Goal: Task Accomplishment & Management: Manage account settings

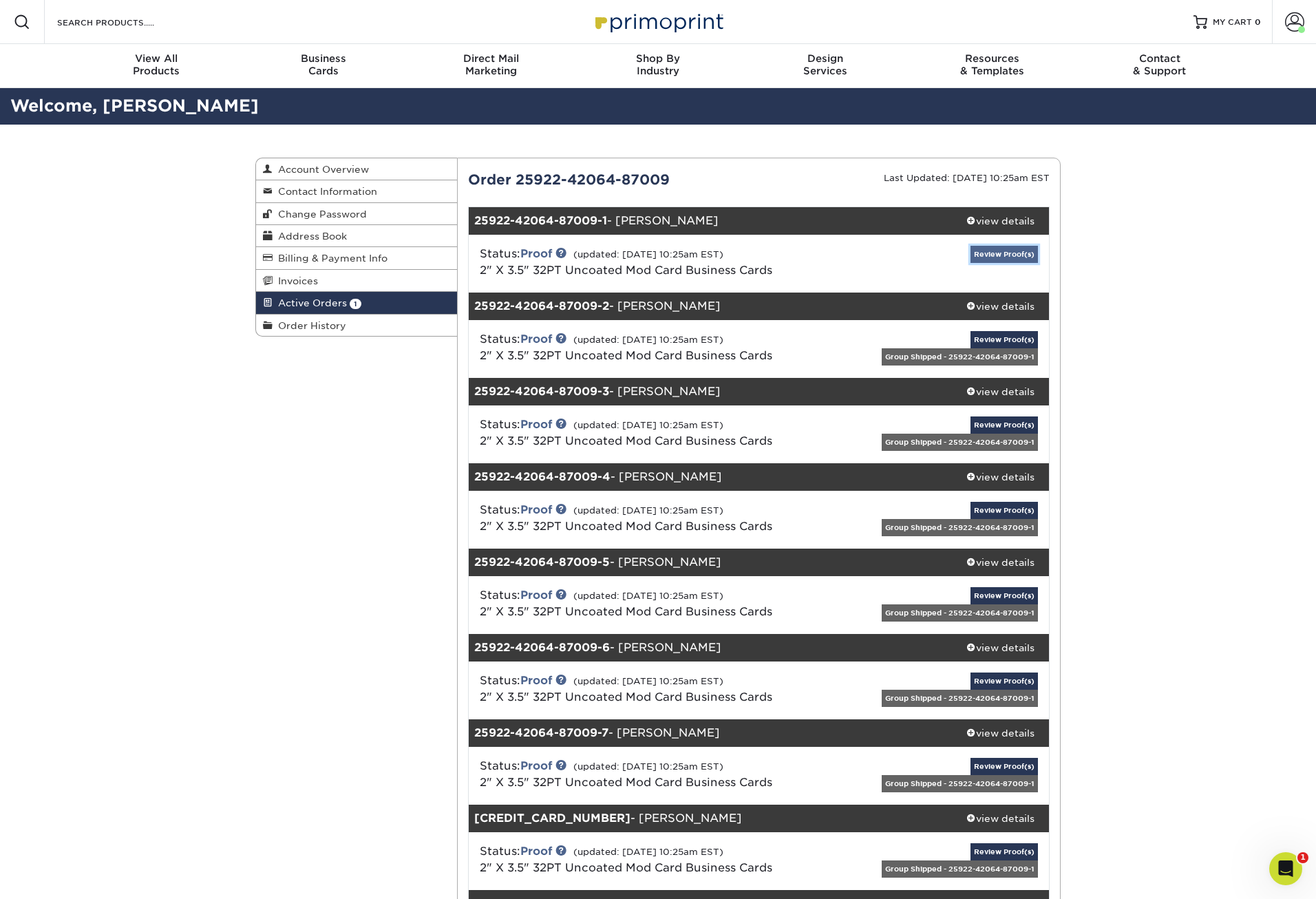
click at [1001, 254] on link "Review Proof(s)" at bounding box center [1004, 254] width 67 height 17
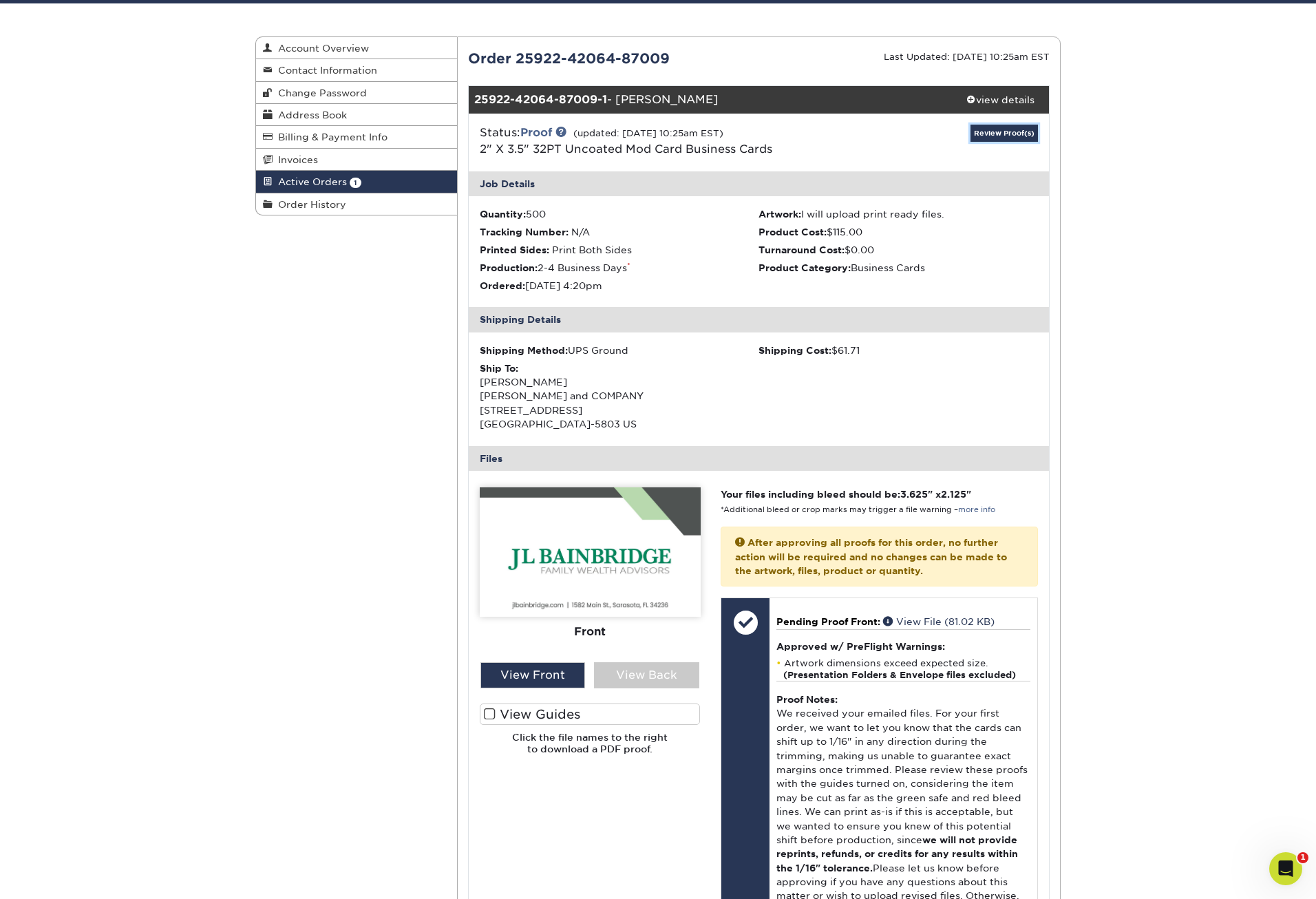
scroll to position [138, 0]
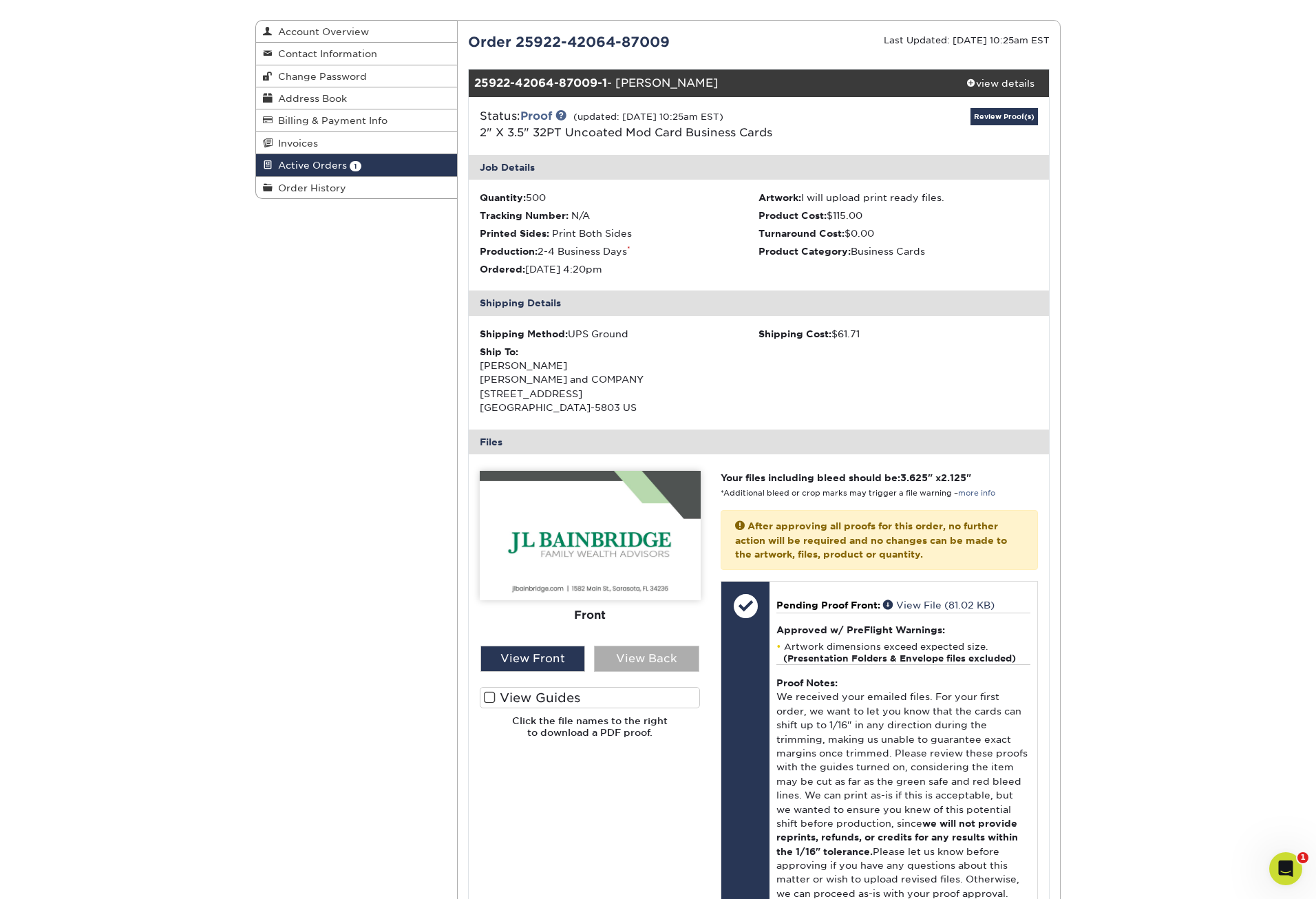
click at [654, 656] on div "View Back" at bounding box center [646, 658] width 105 height 26
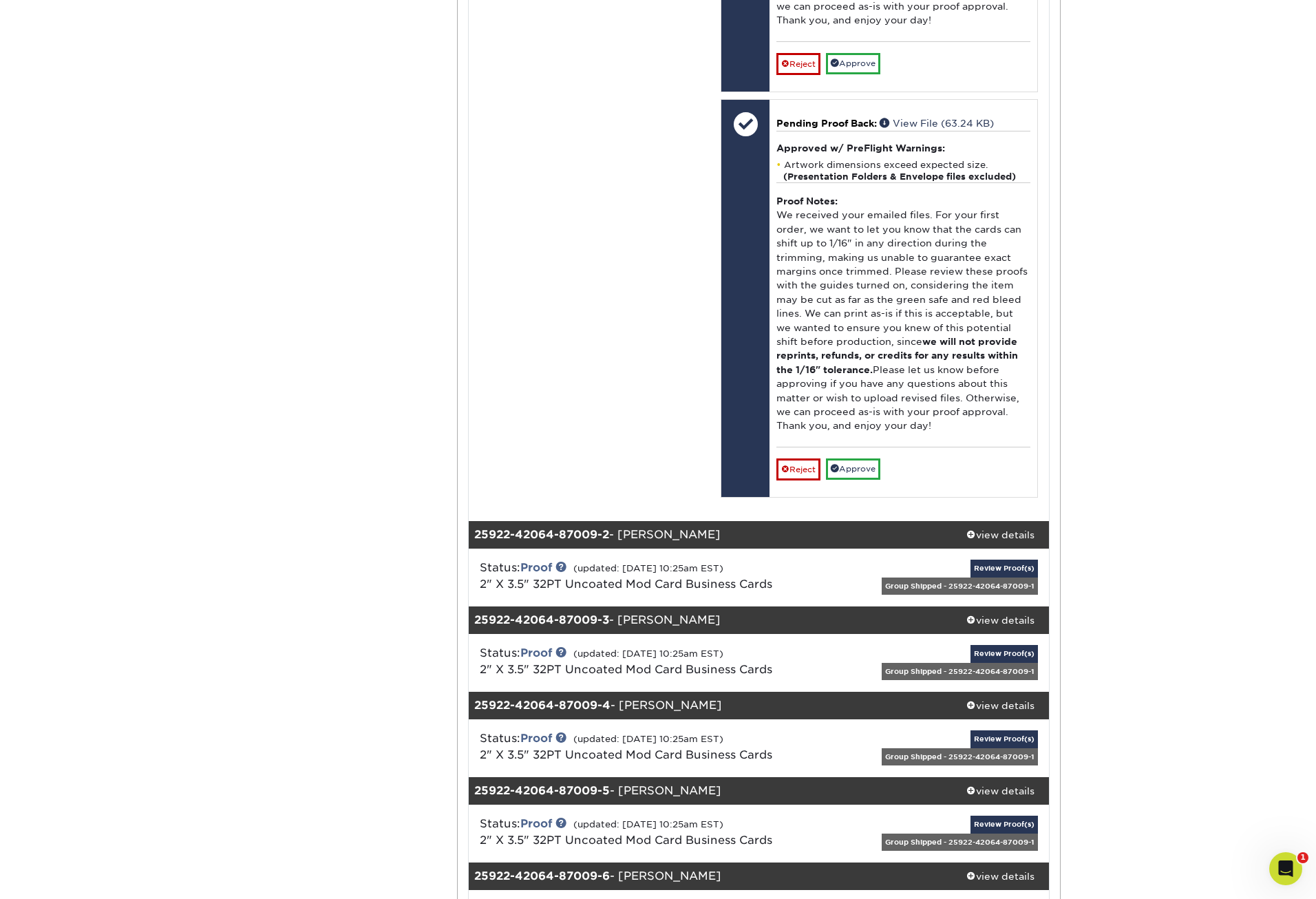
scroll to position [1032, 0]
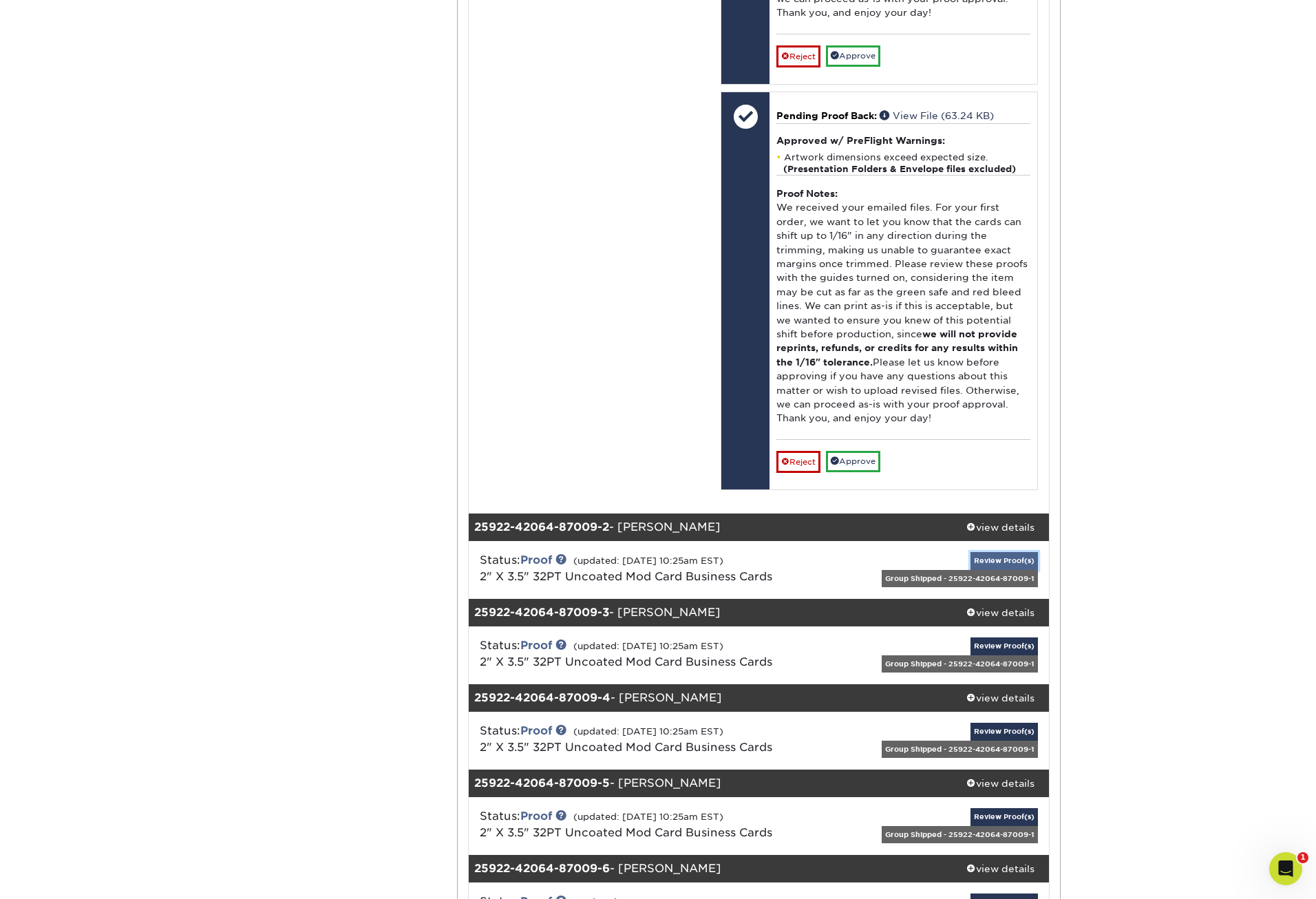
click at [1008, 558] on link "Review Proof(s)" at bounding box center [1004, 561] width 67 height 17
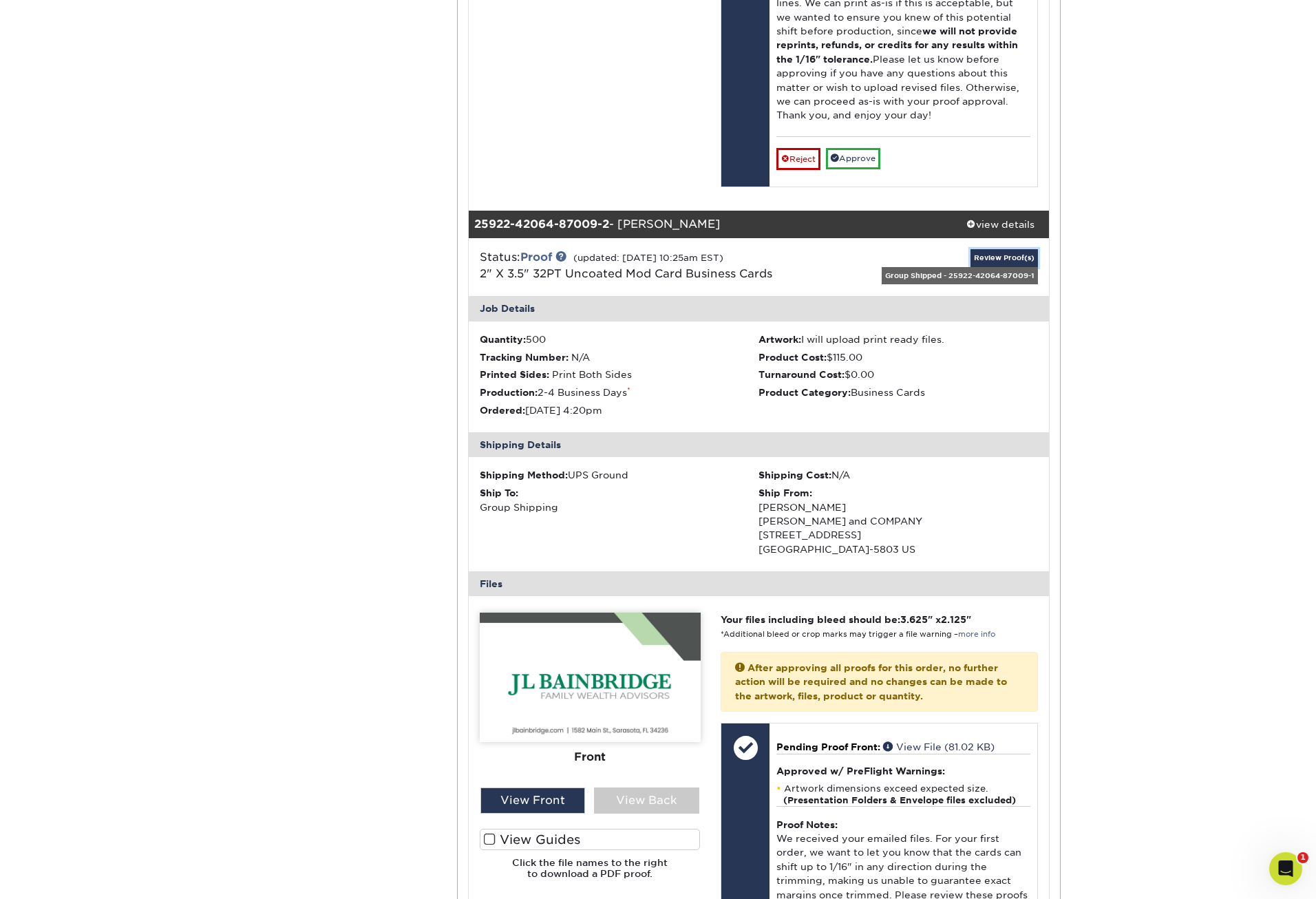
scroll to position [1445, 0]
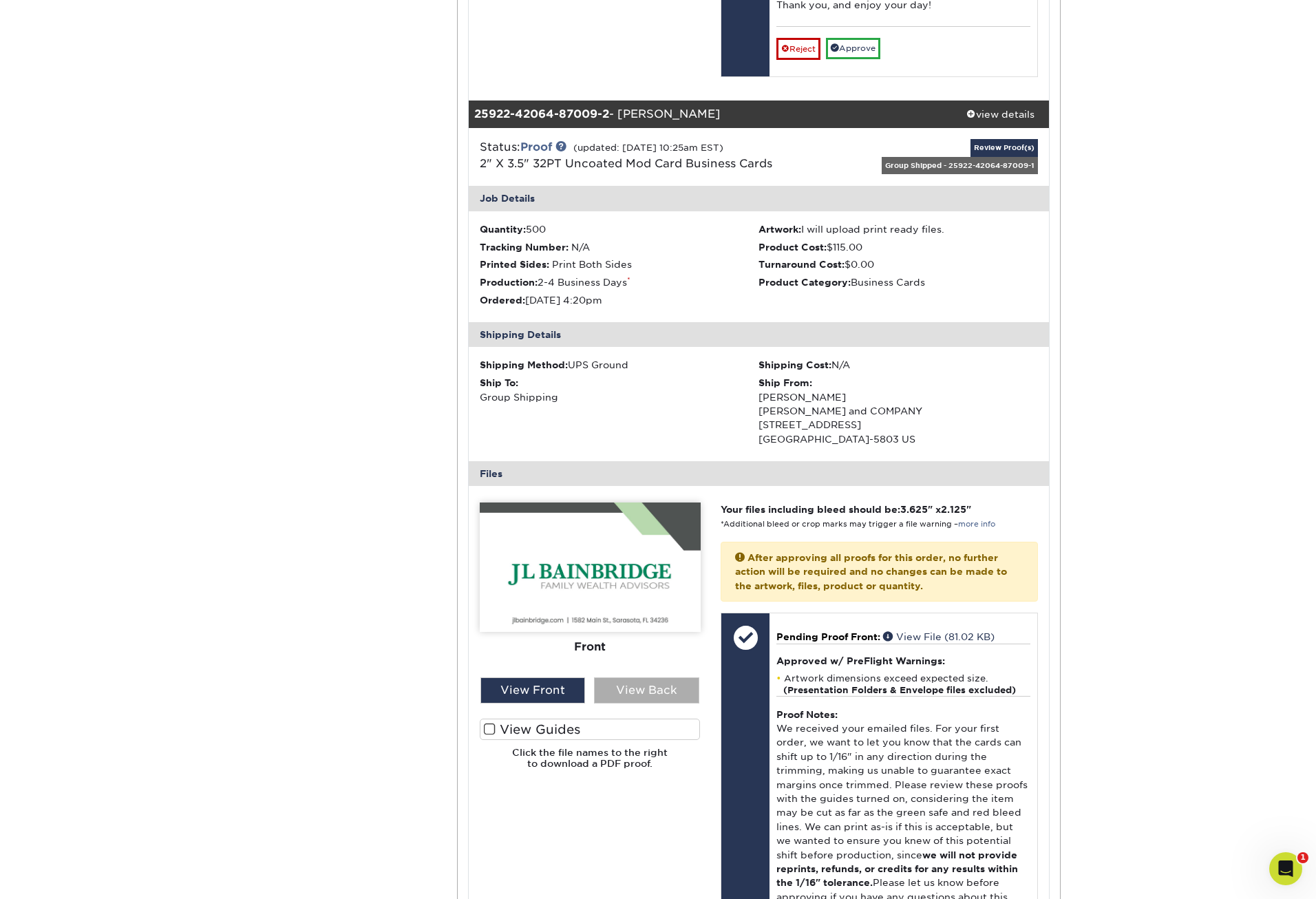
click at [680, 695] on div "View Back" at bounding box center [646, 690] width 105 height 26
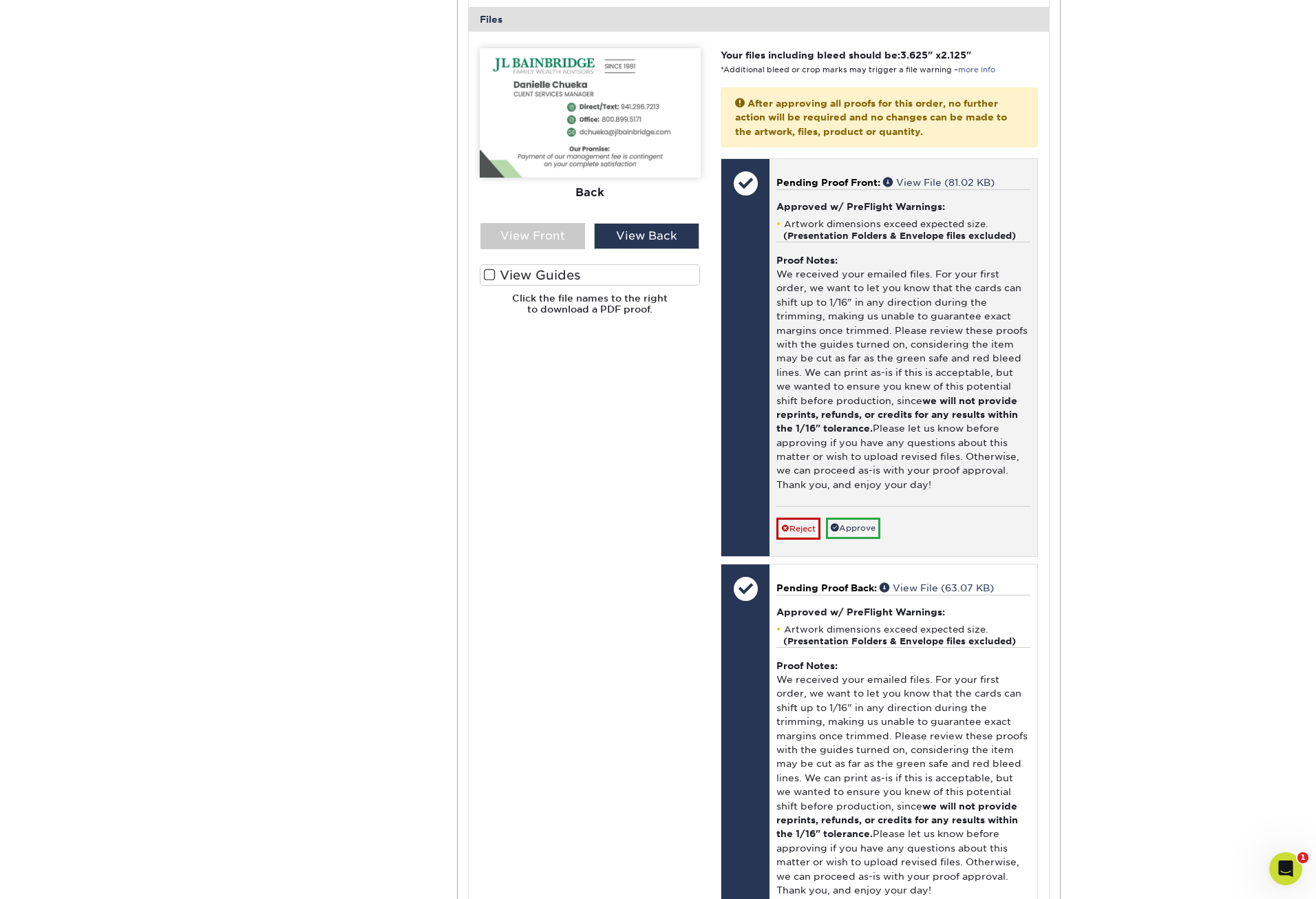
scroll to position [1652, 0]
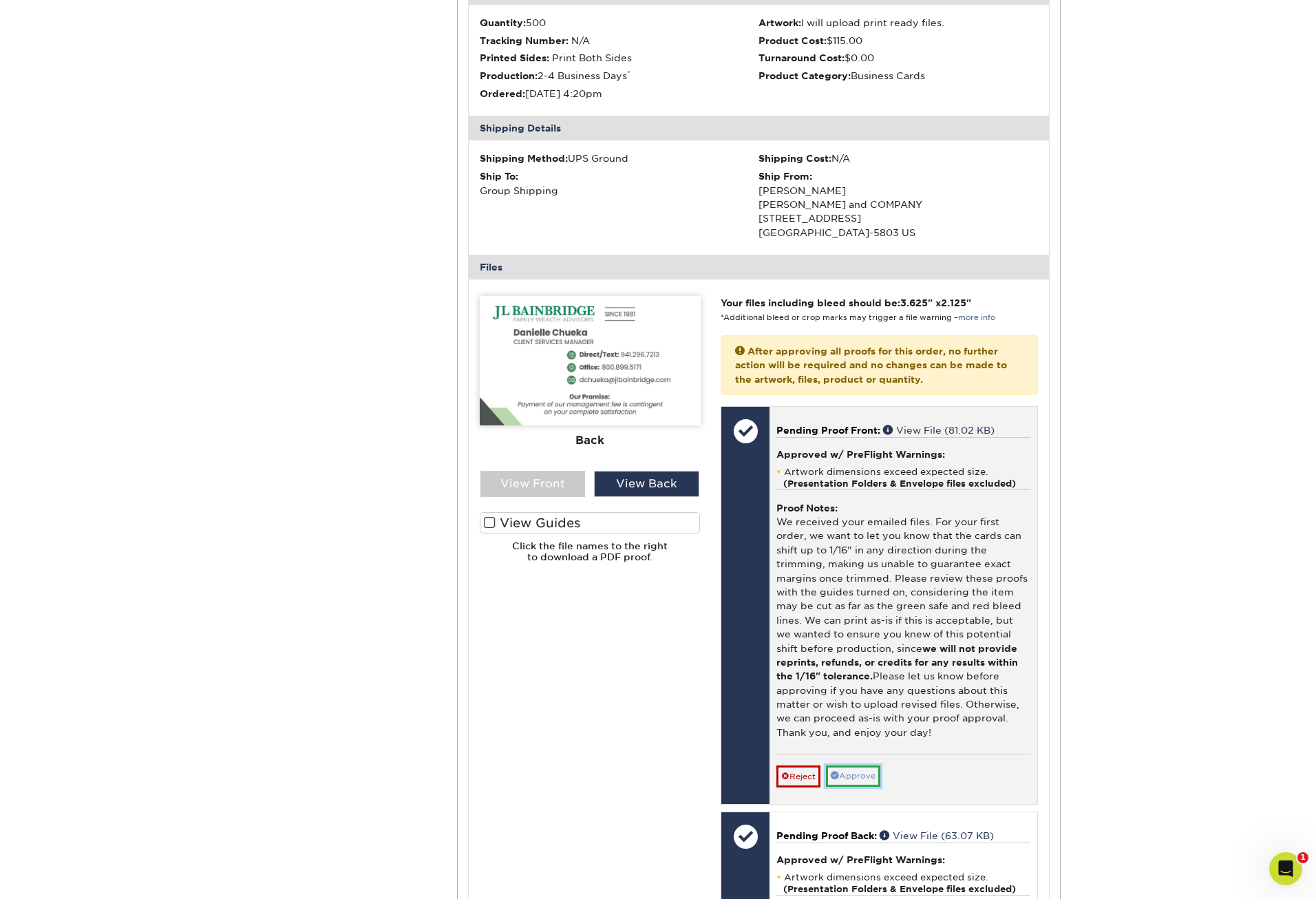
click at [856, 769] on link "Approve" at bounding box center [853, 775] width 54 height 21
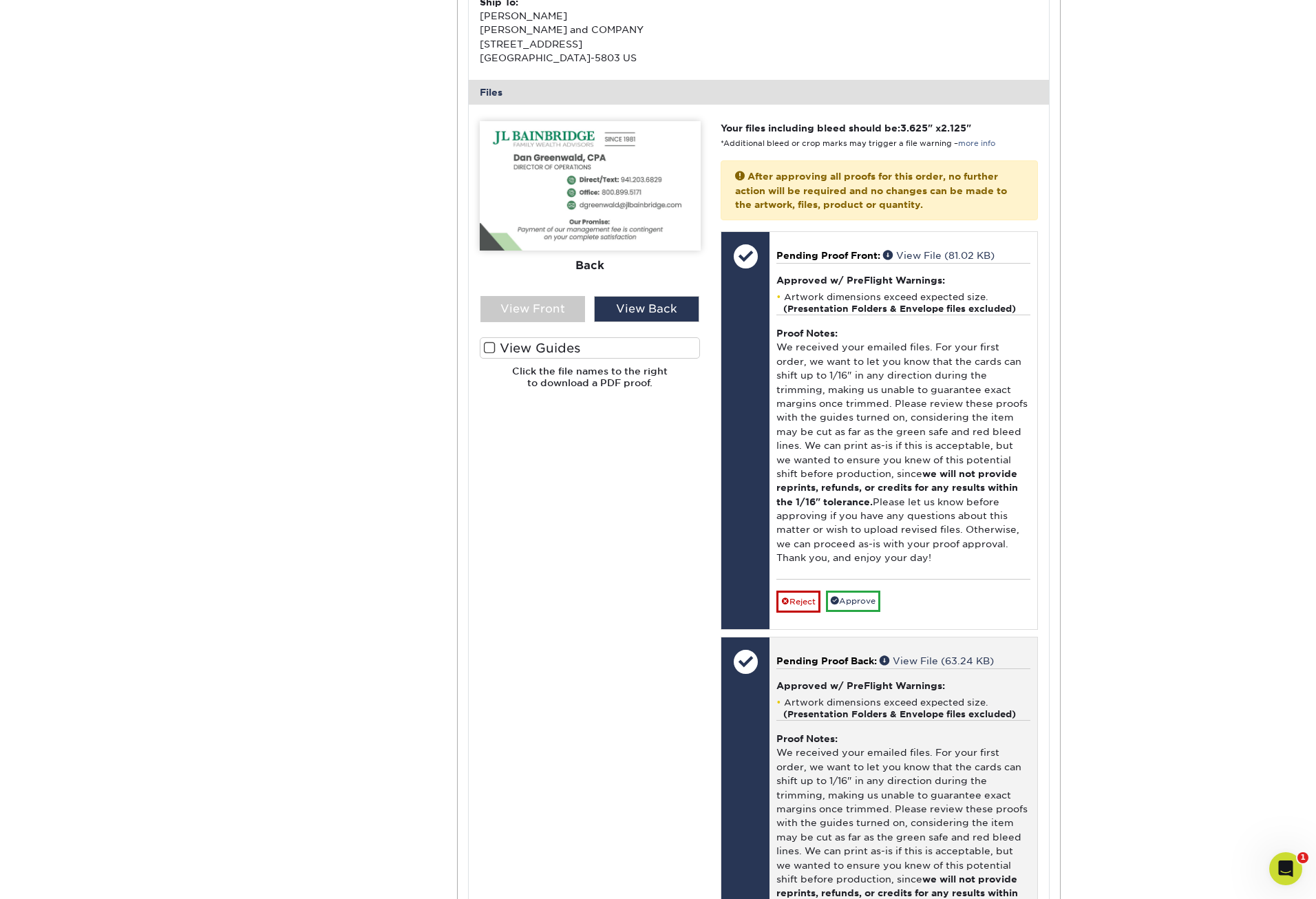
scroll to position [482, 0]
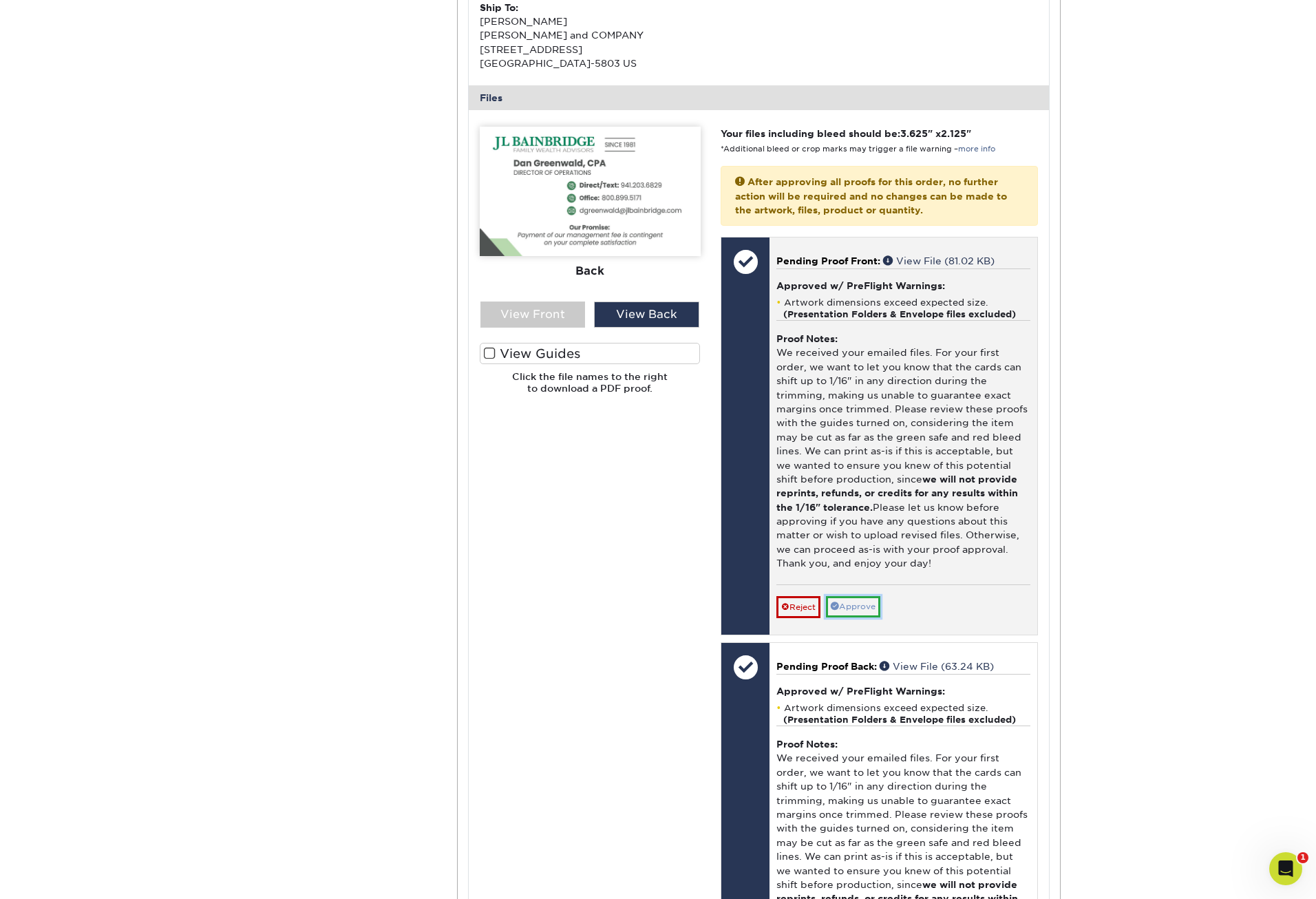
click at [870, 609] on link "Approve" at bounding box center [853, 606] width 54 height 21
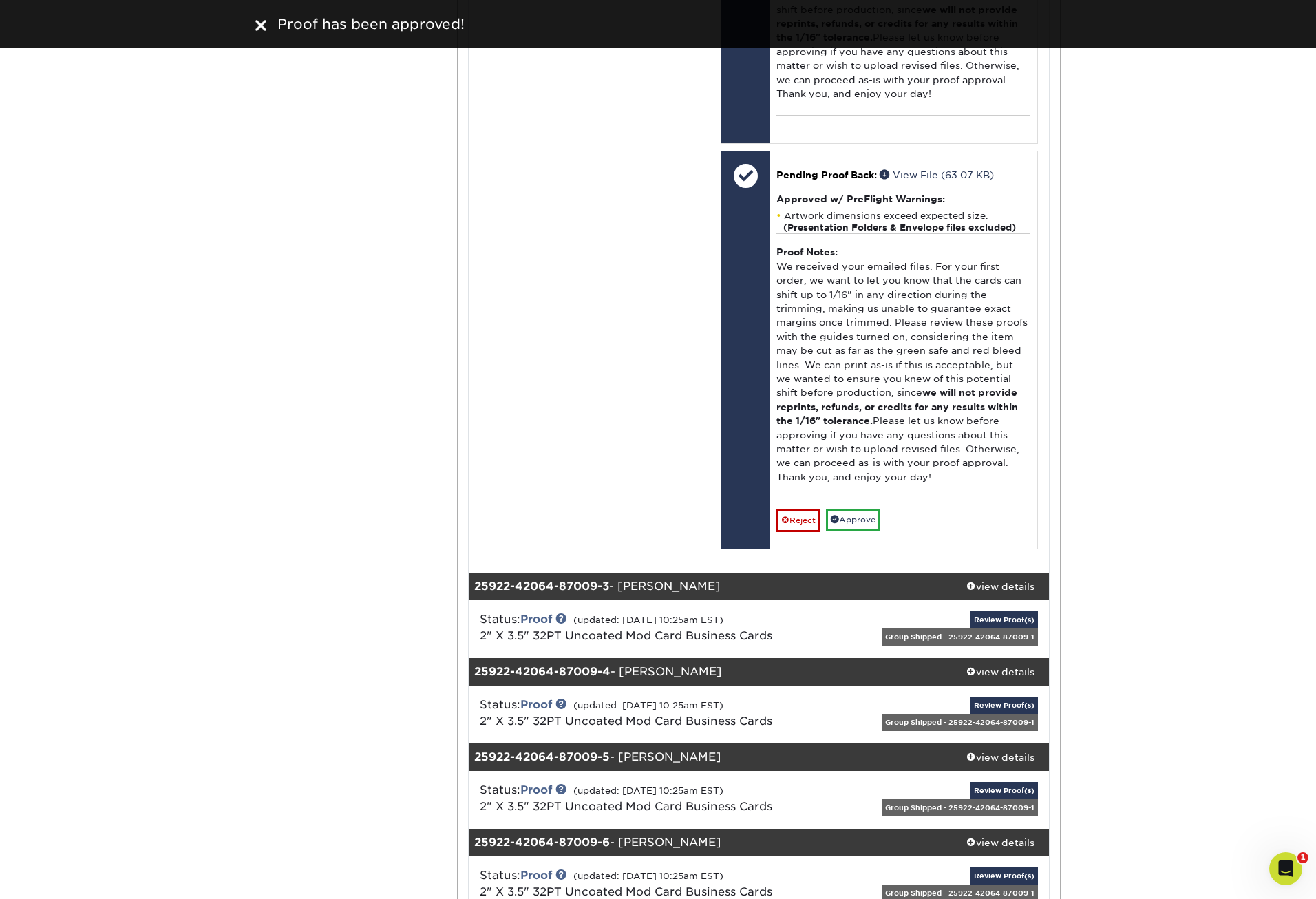
scroll to position [2250, 0]
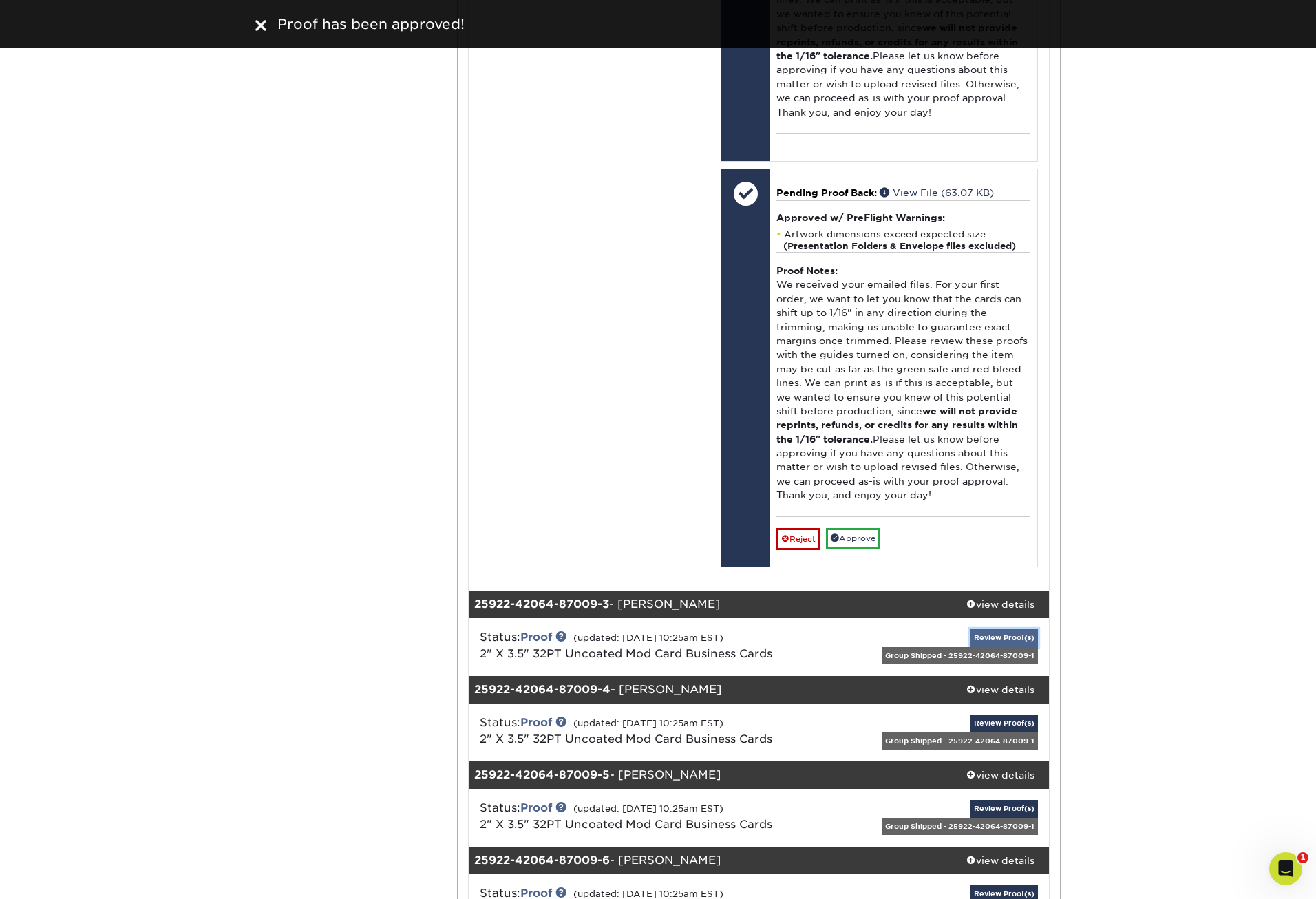
click at [1007, 632] on link "Review Proof(s)" at bounding box center [1004, 637] width 67 height 17
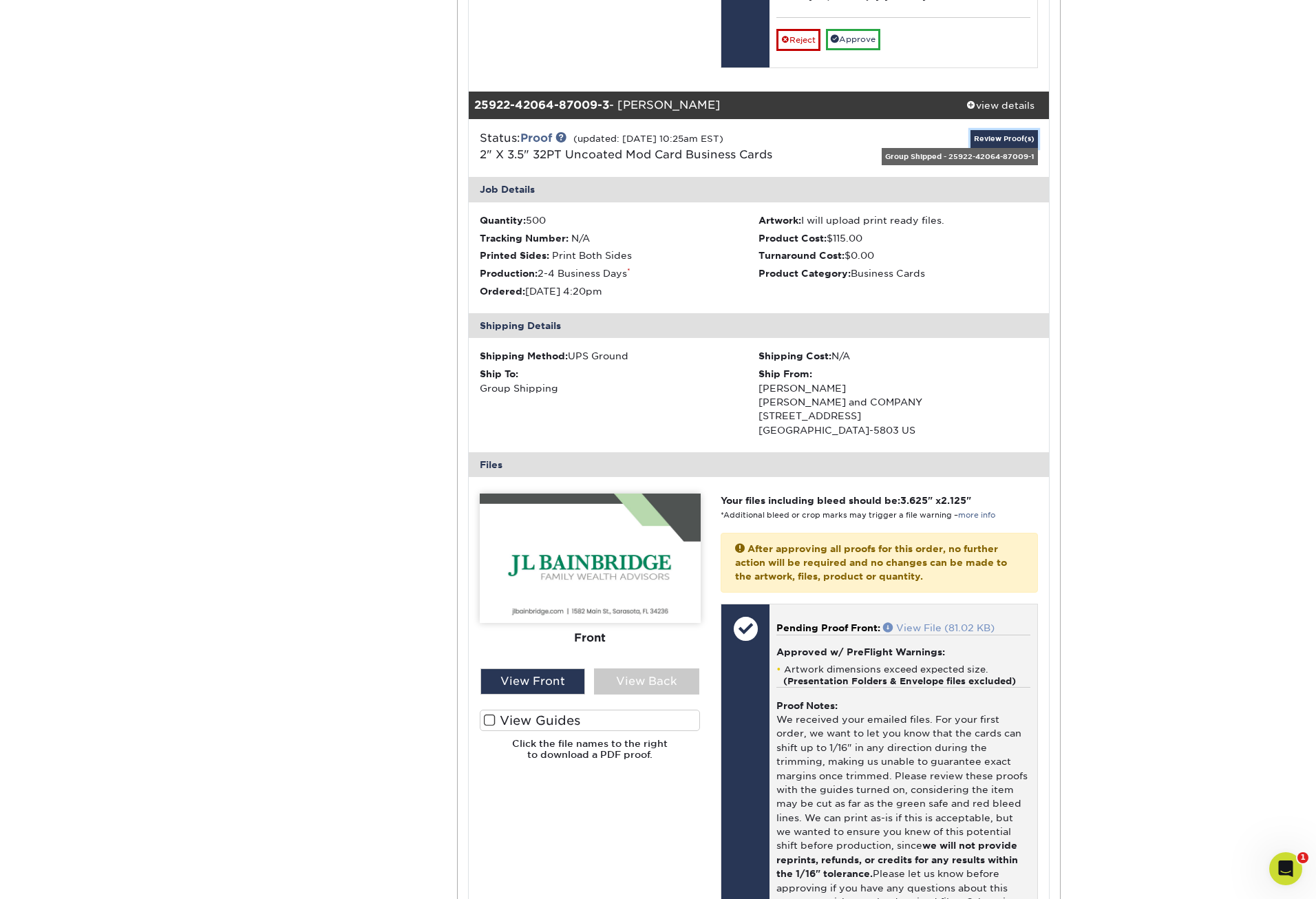
scroll to position [2801, 0]
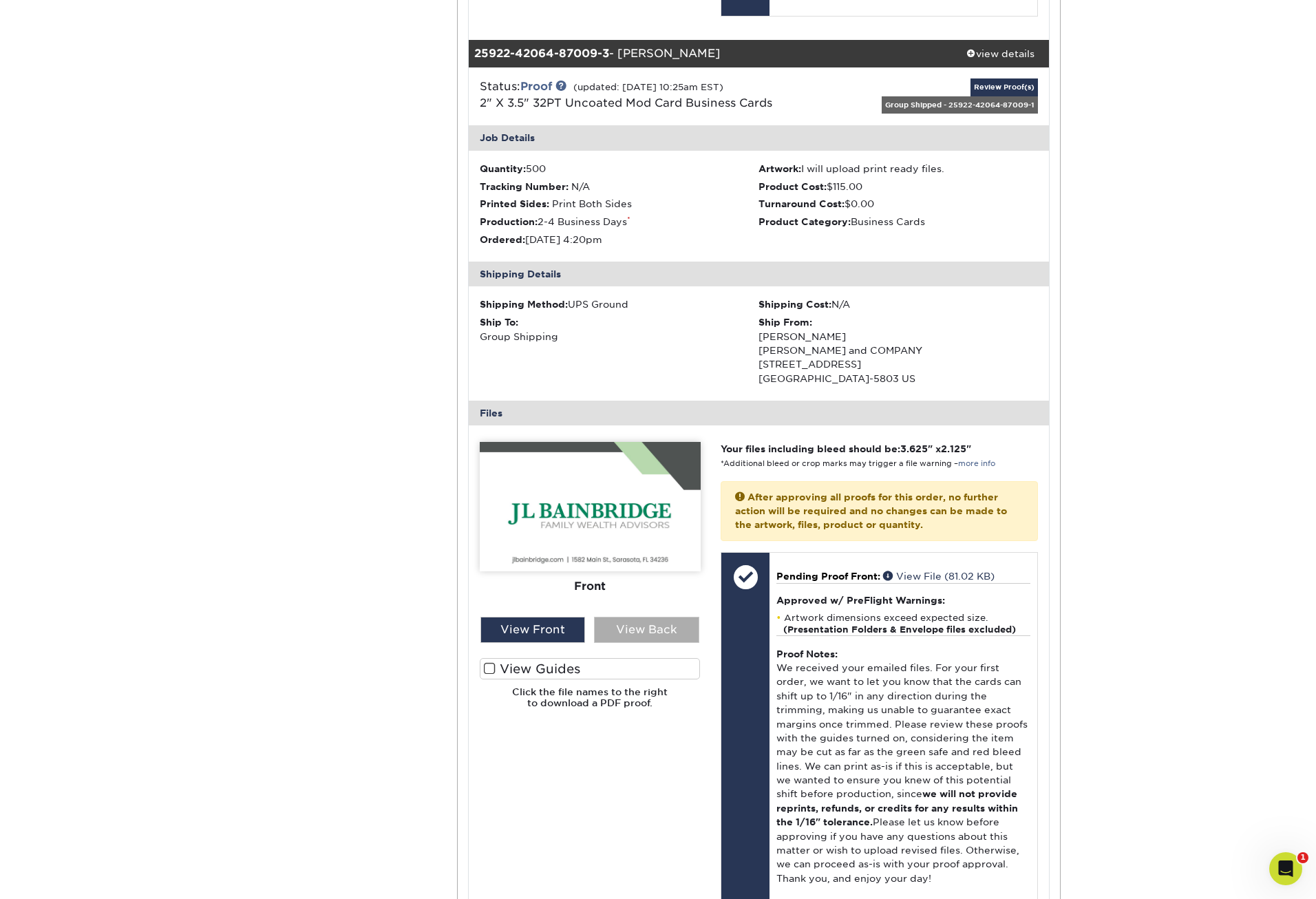
click at [655, 627] on div "View Back" at bounding box center [646, 630] width 105 height 26
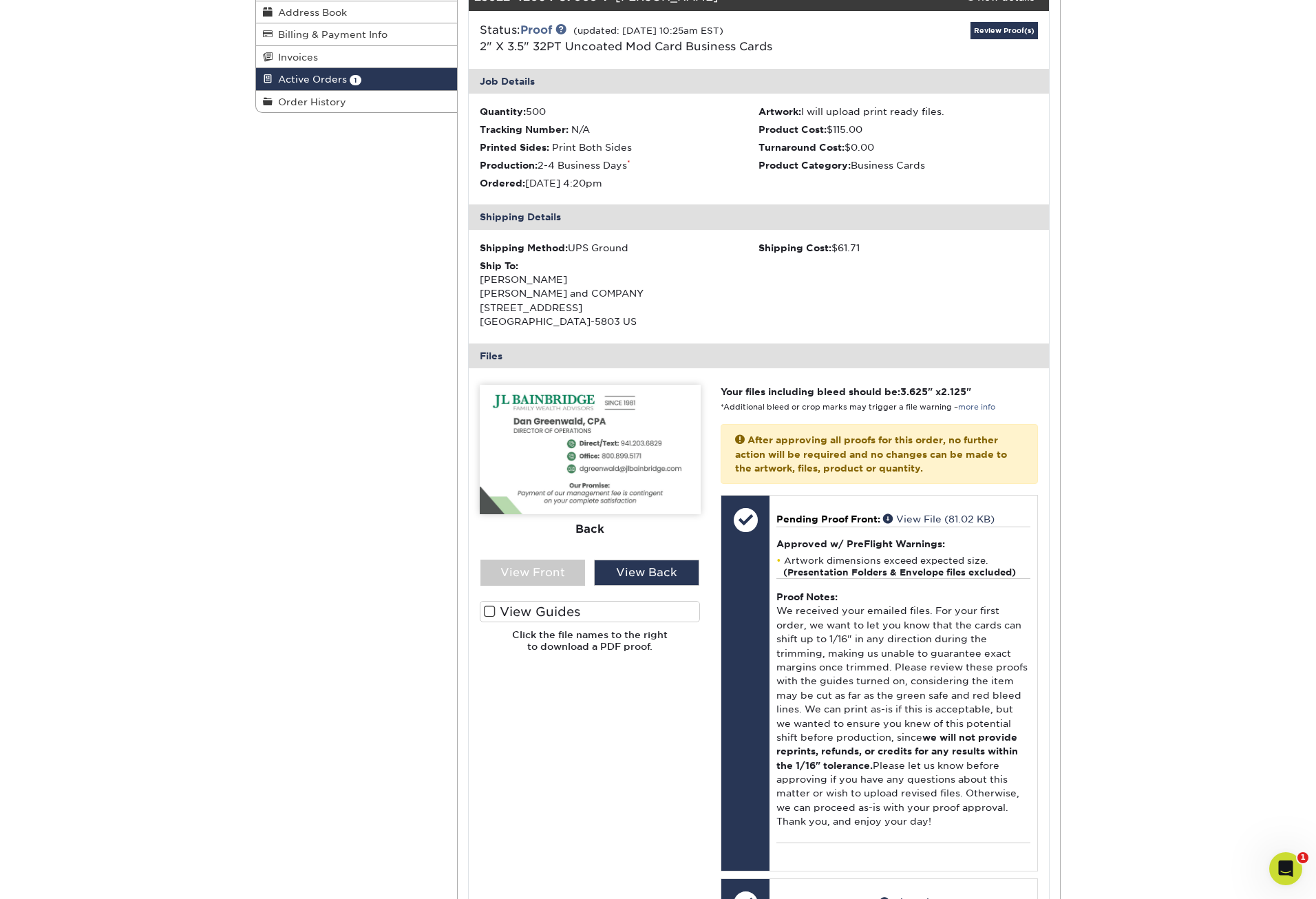
scroll to position [275, 0]
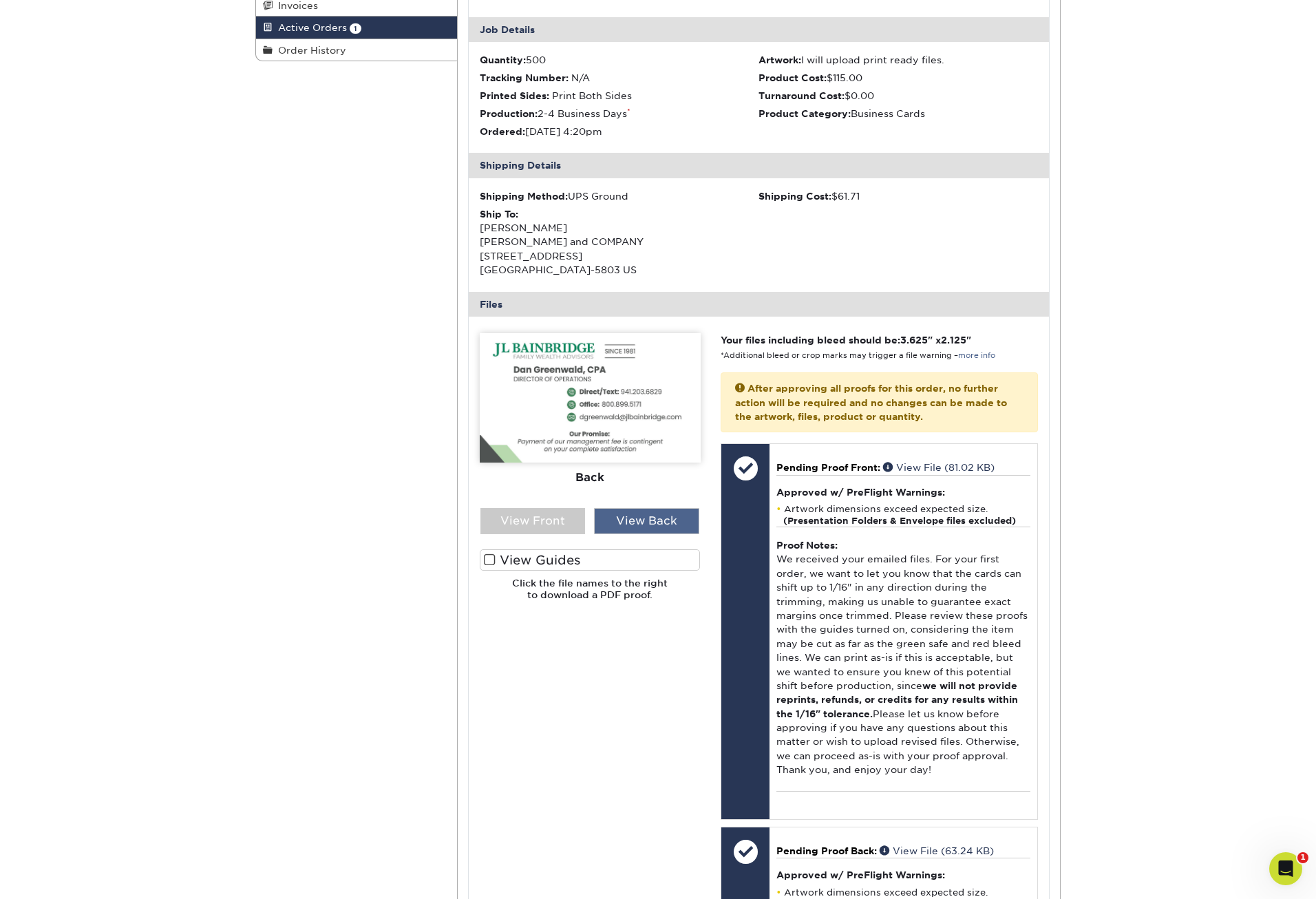
click at [658, 516] on div "View Back" at bounding box center [646, 521] width 105 height 26
click at [641, 430] on img at bounding box center [590, 398] width 221 height 130
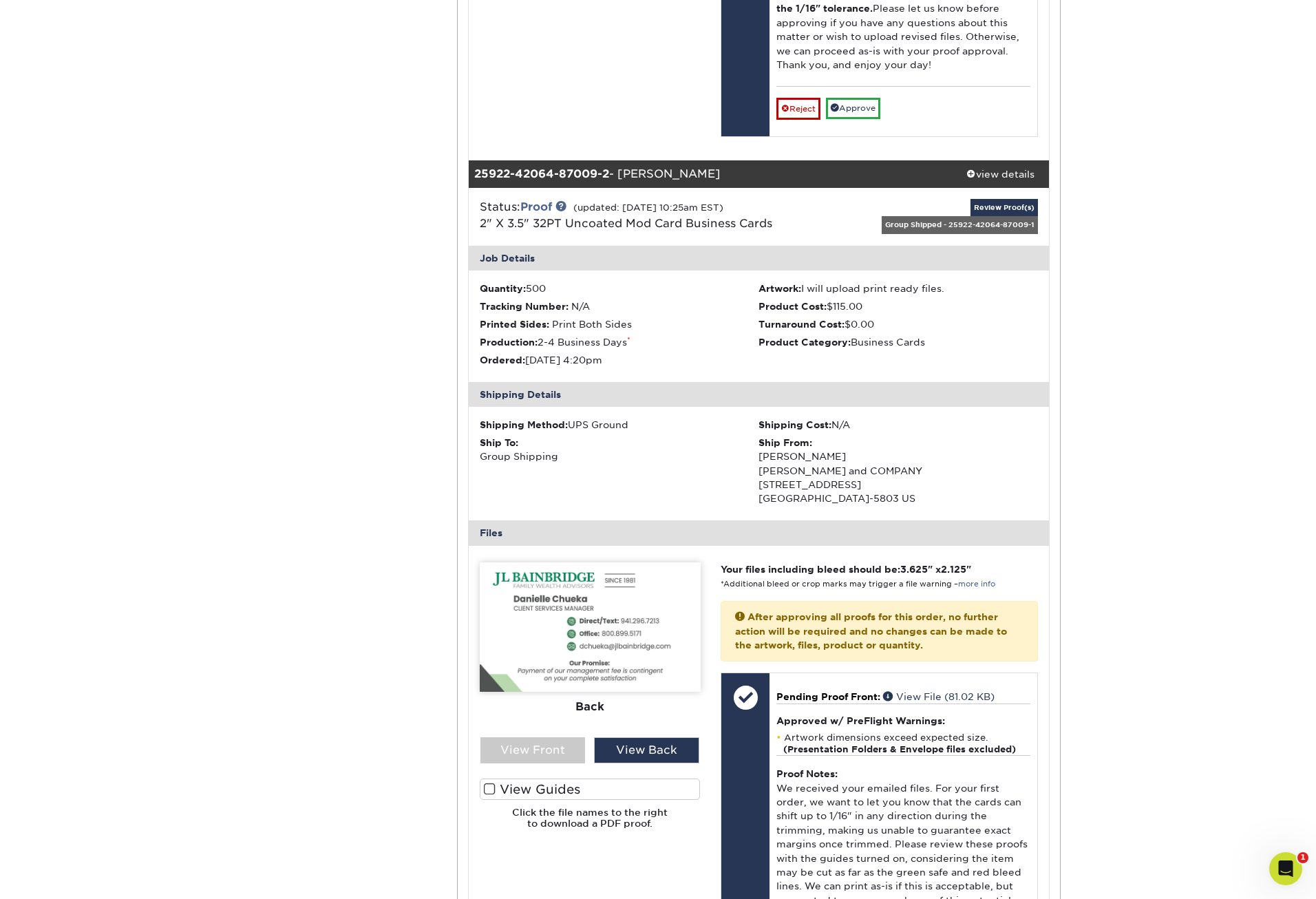
scroll to position [1101, 0]
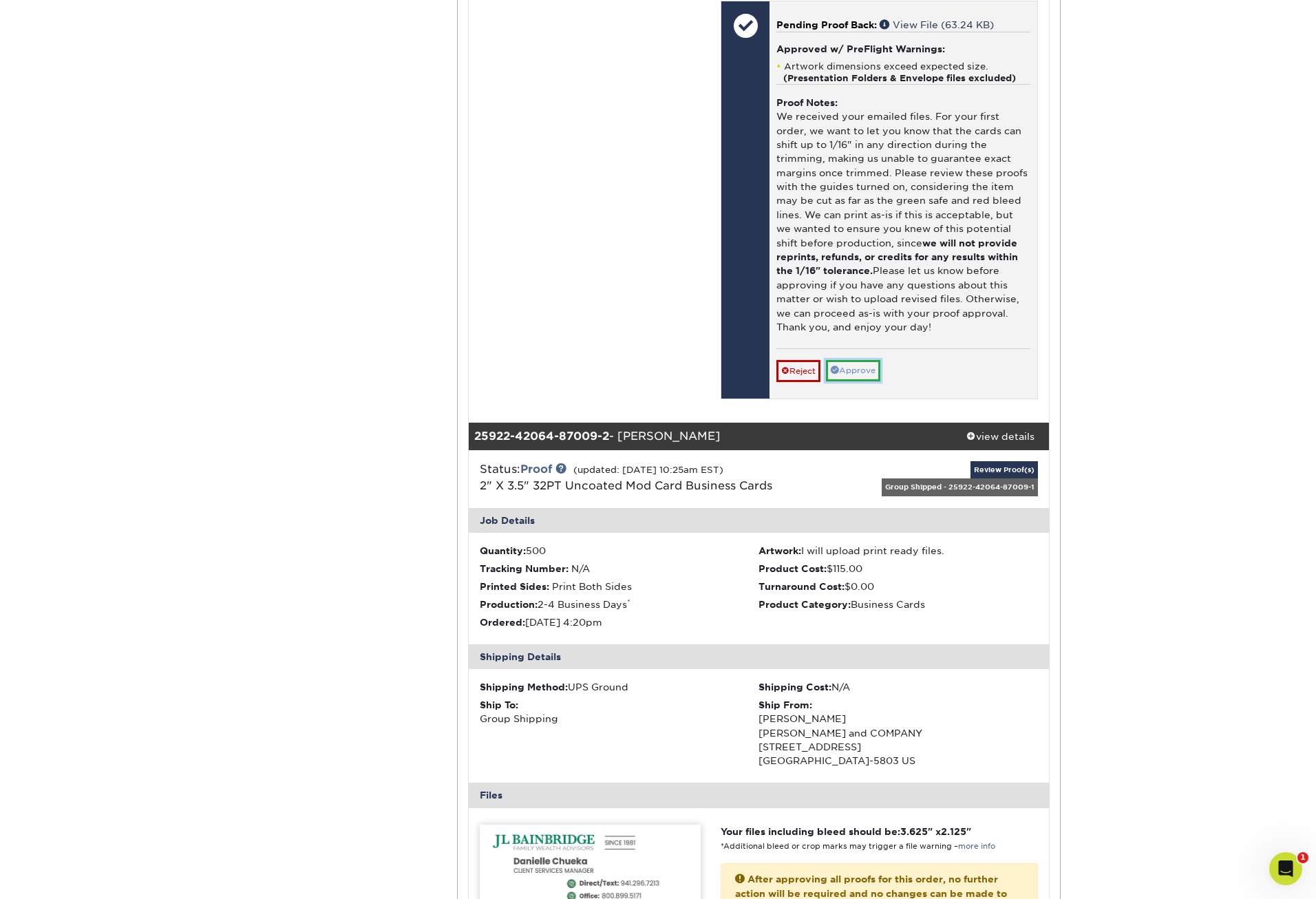
click at [851, 372] on link "Approve" at bounding box center [853, 370] width 54 height 21
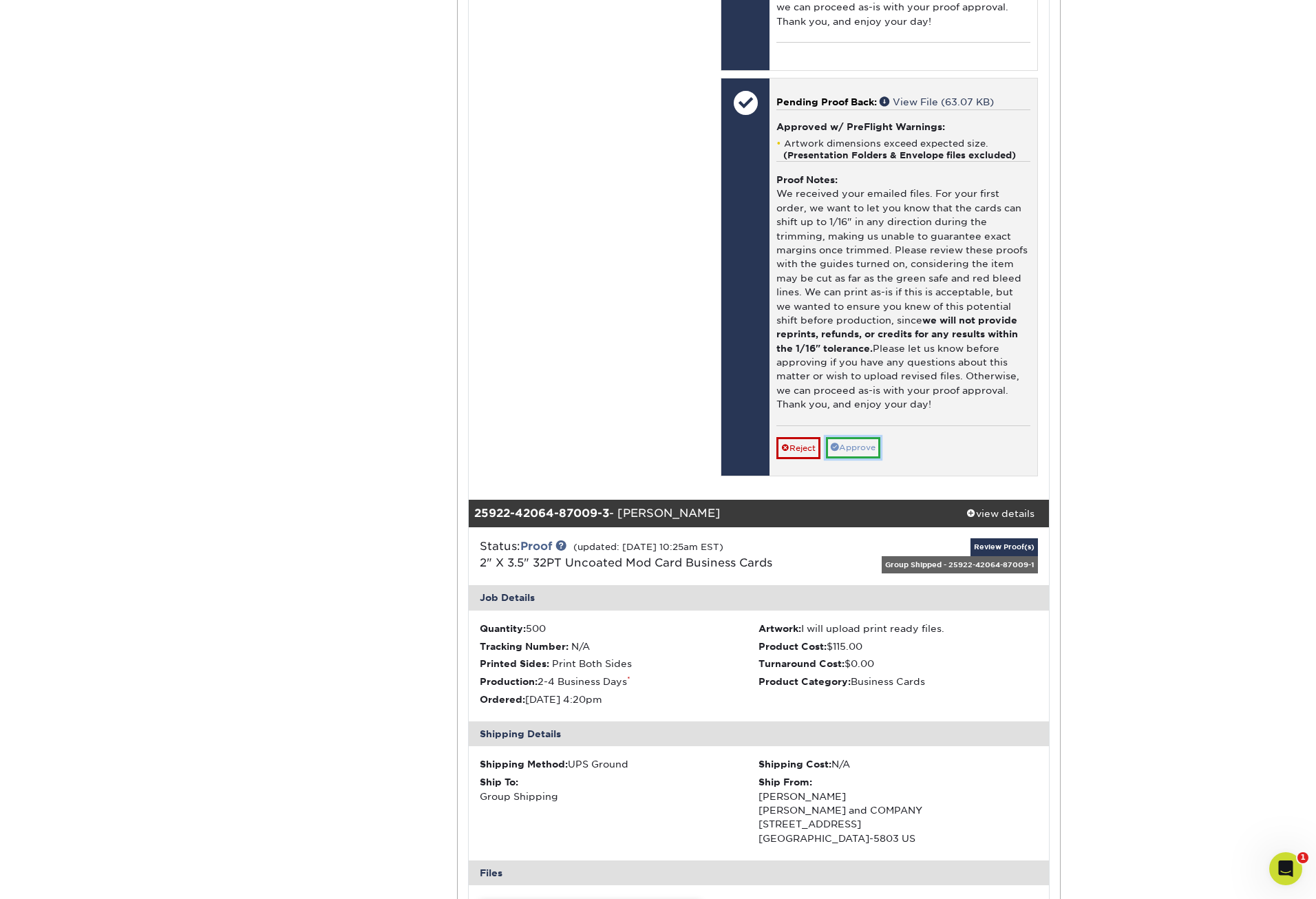
click at [873, 445] on link "Approve" at bounding box center [853, 447] width 54 height 21
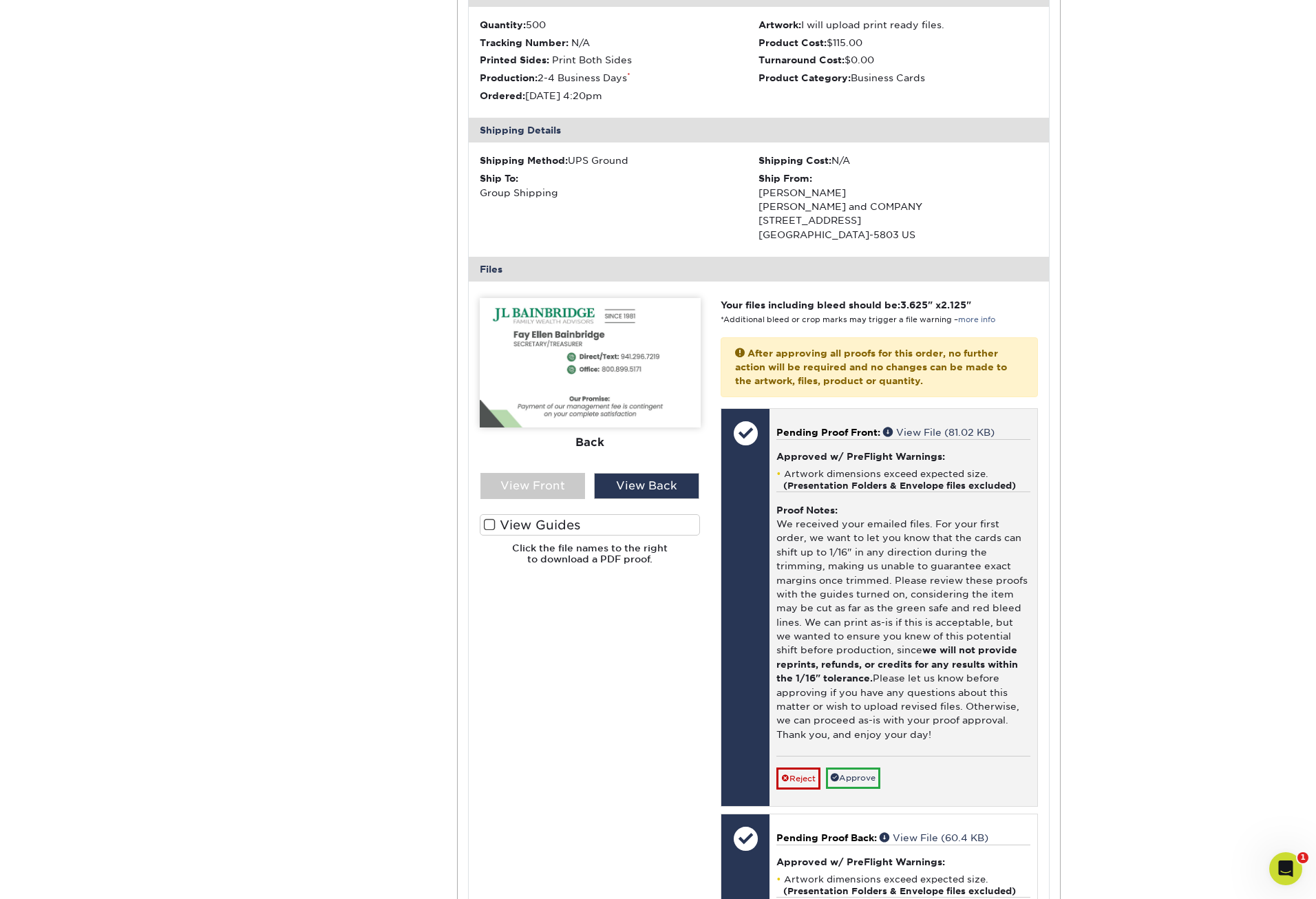
scroll to position [2938, 0]
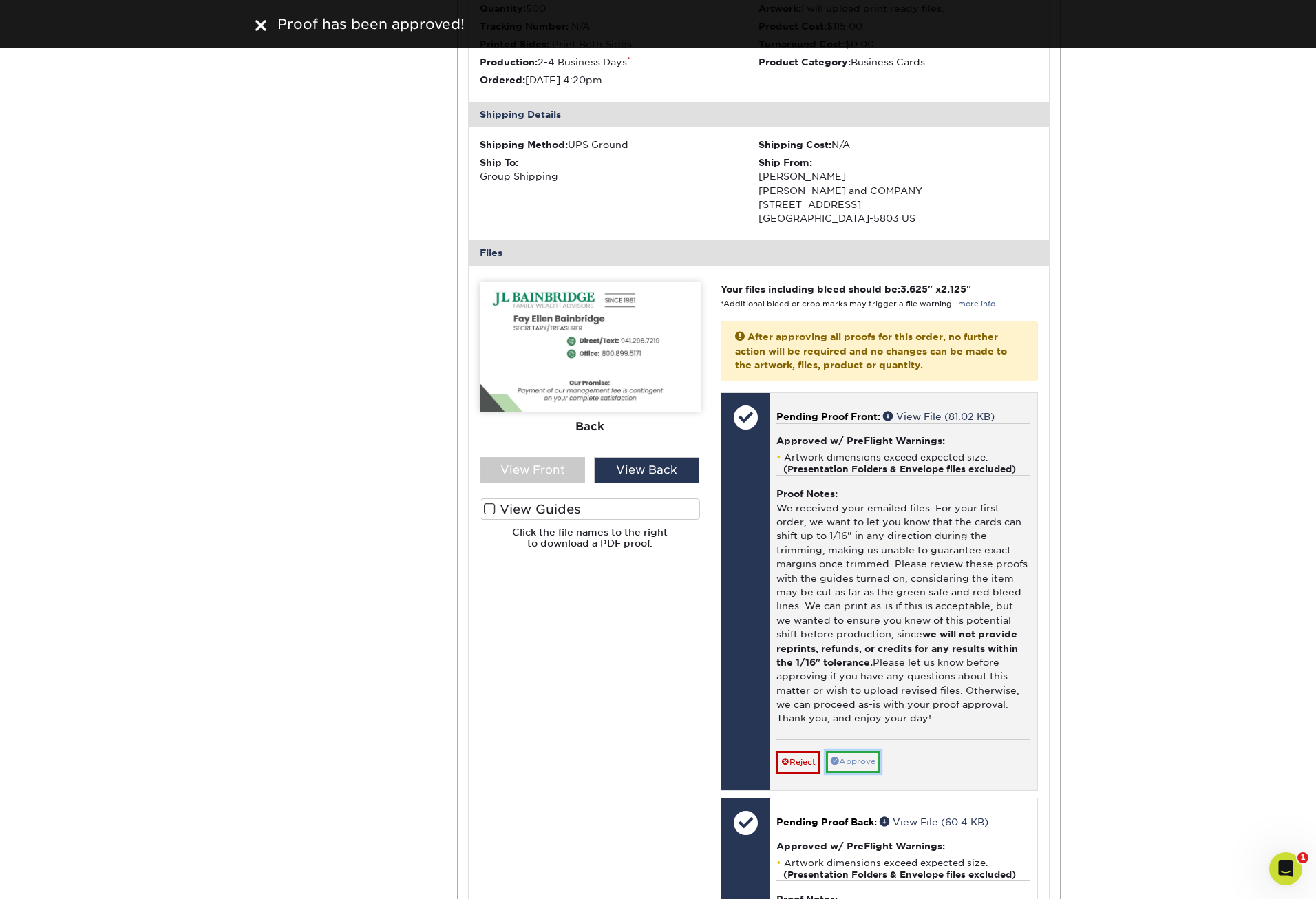
click at [857, 762] on link "Approve" at bounding box center [853, 761] width 54 height 21
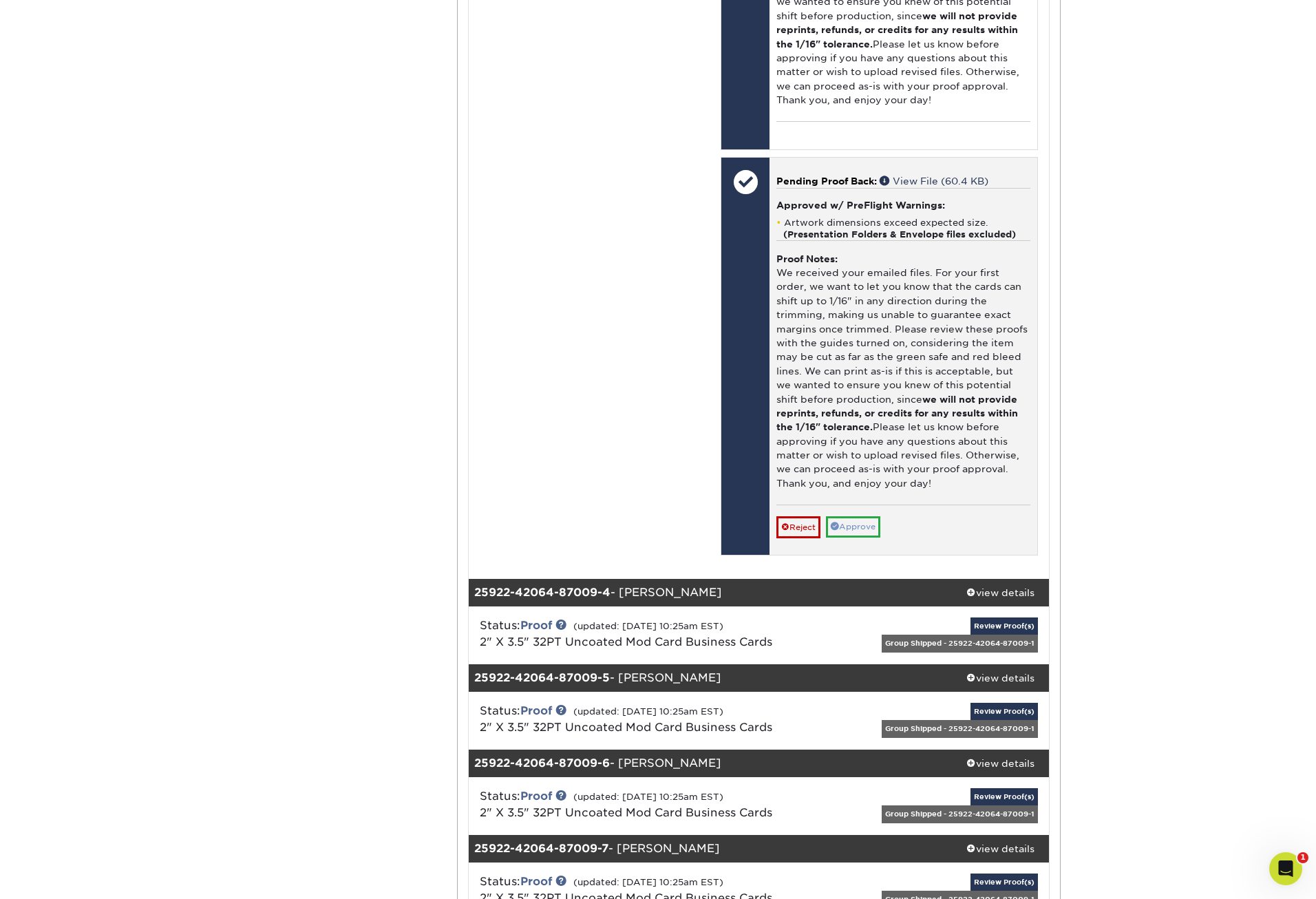
scroll to position [3535, 0]
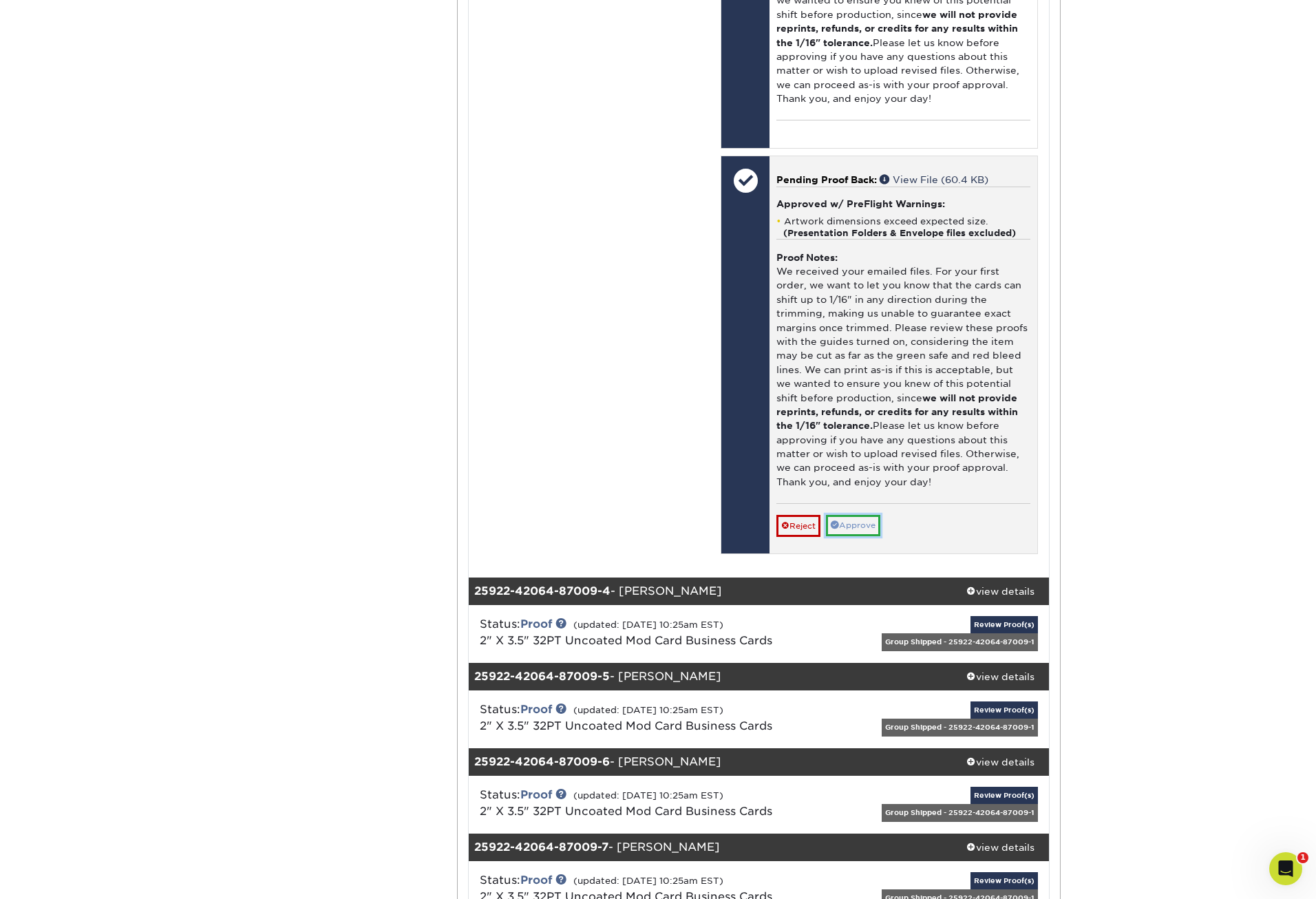
click at [859, 525] on link "Approve" at bounding box center [853, 525] width 54 height 21
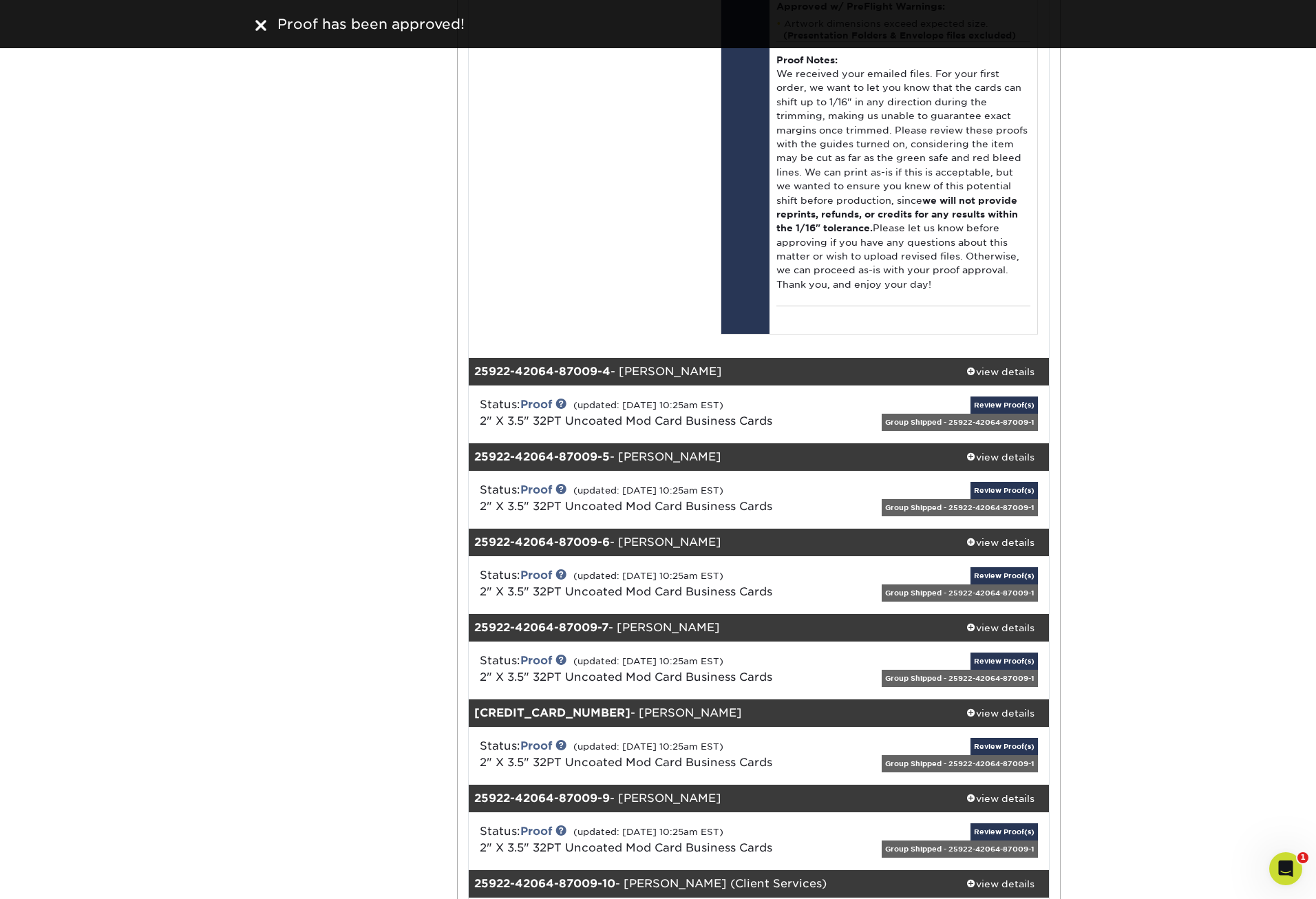
scroll to position [3742, 0]
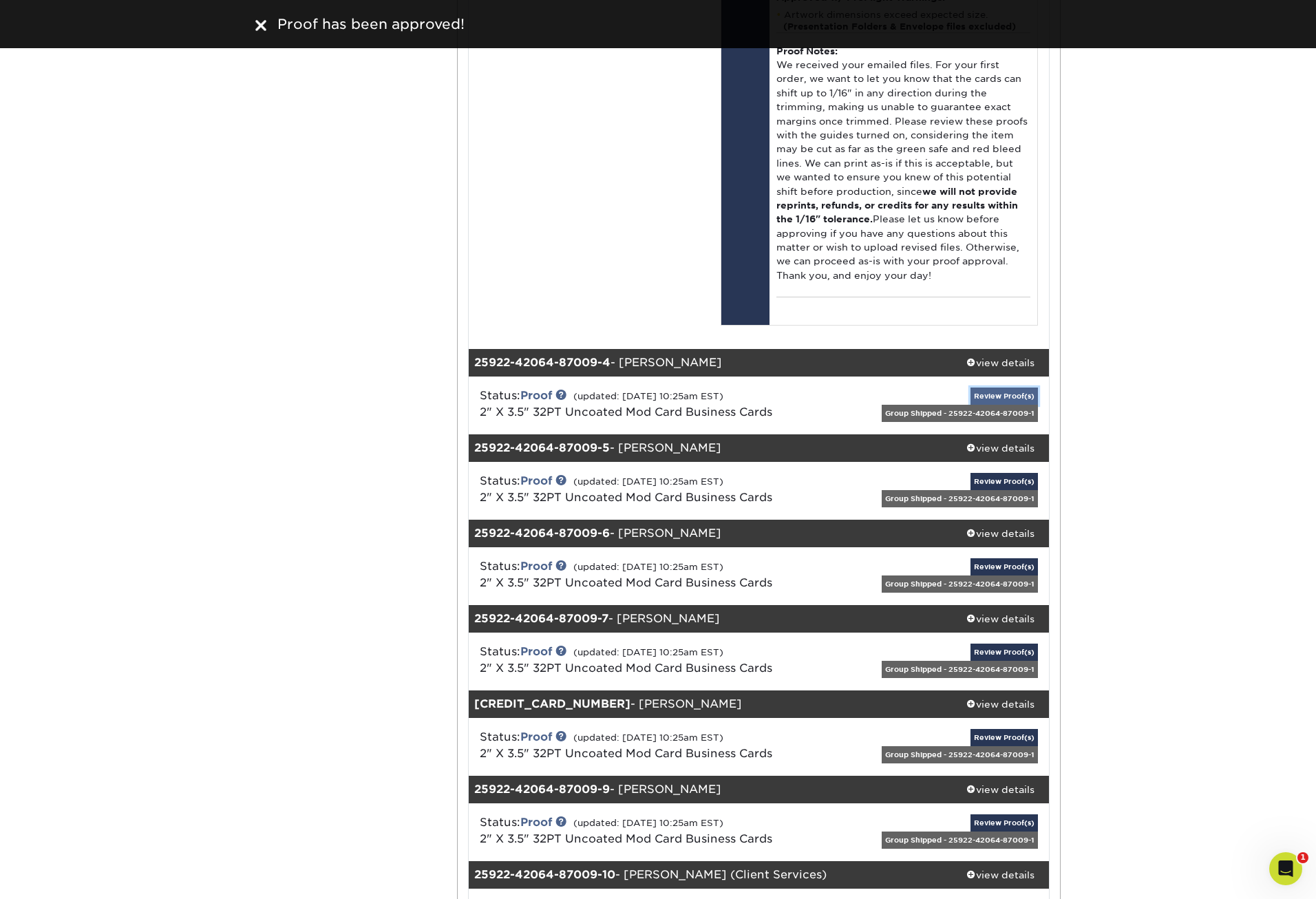
click at [1007, 393] on link "Review Proof(s)" at bounding box center [1004, 396] width 67 height 17
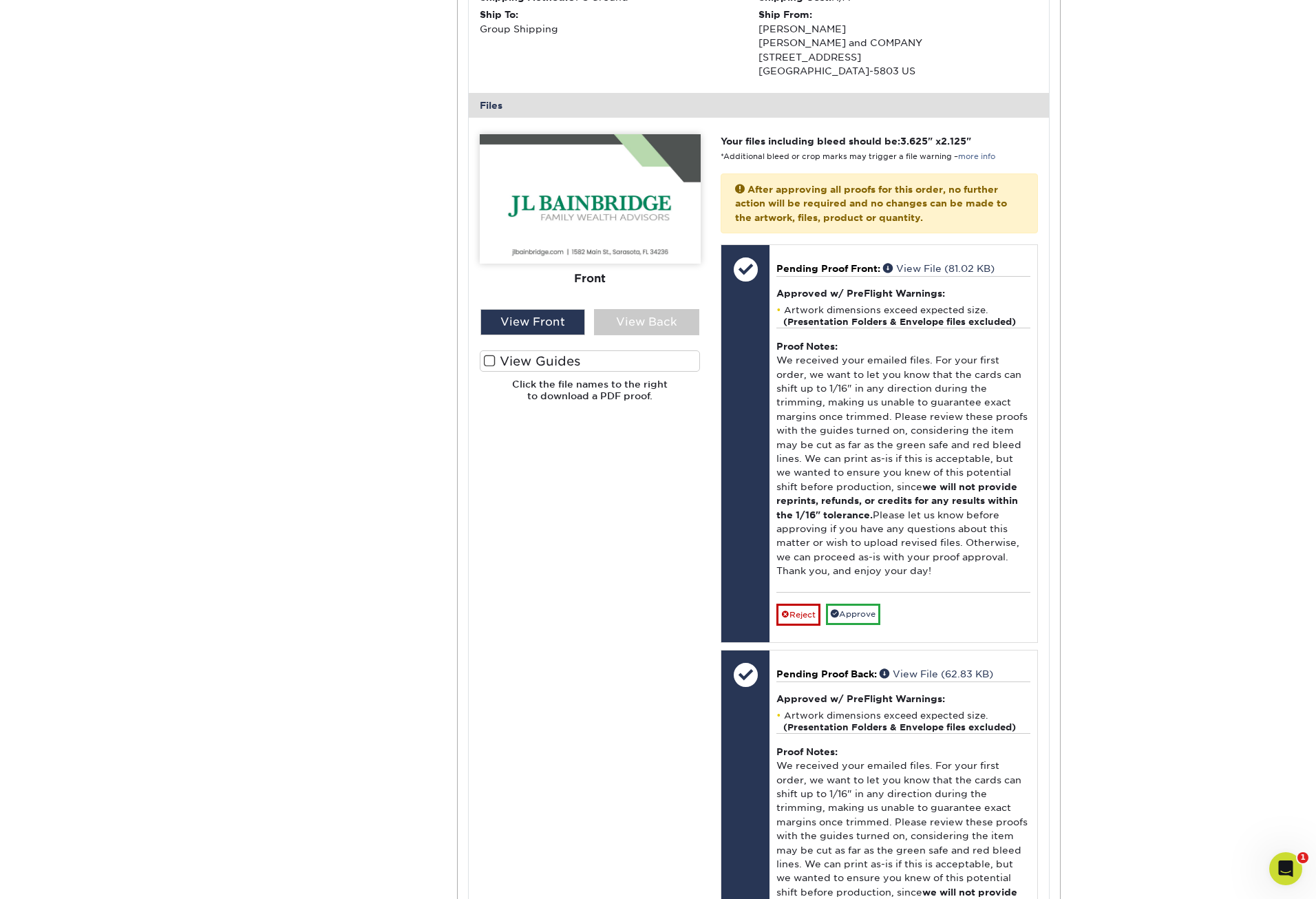
scroll to position [4361, 0]
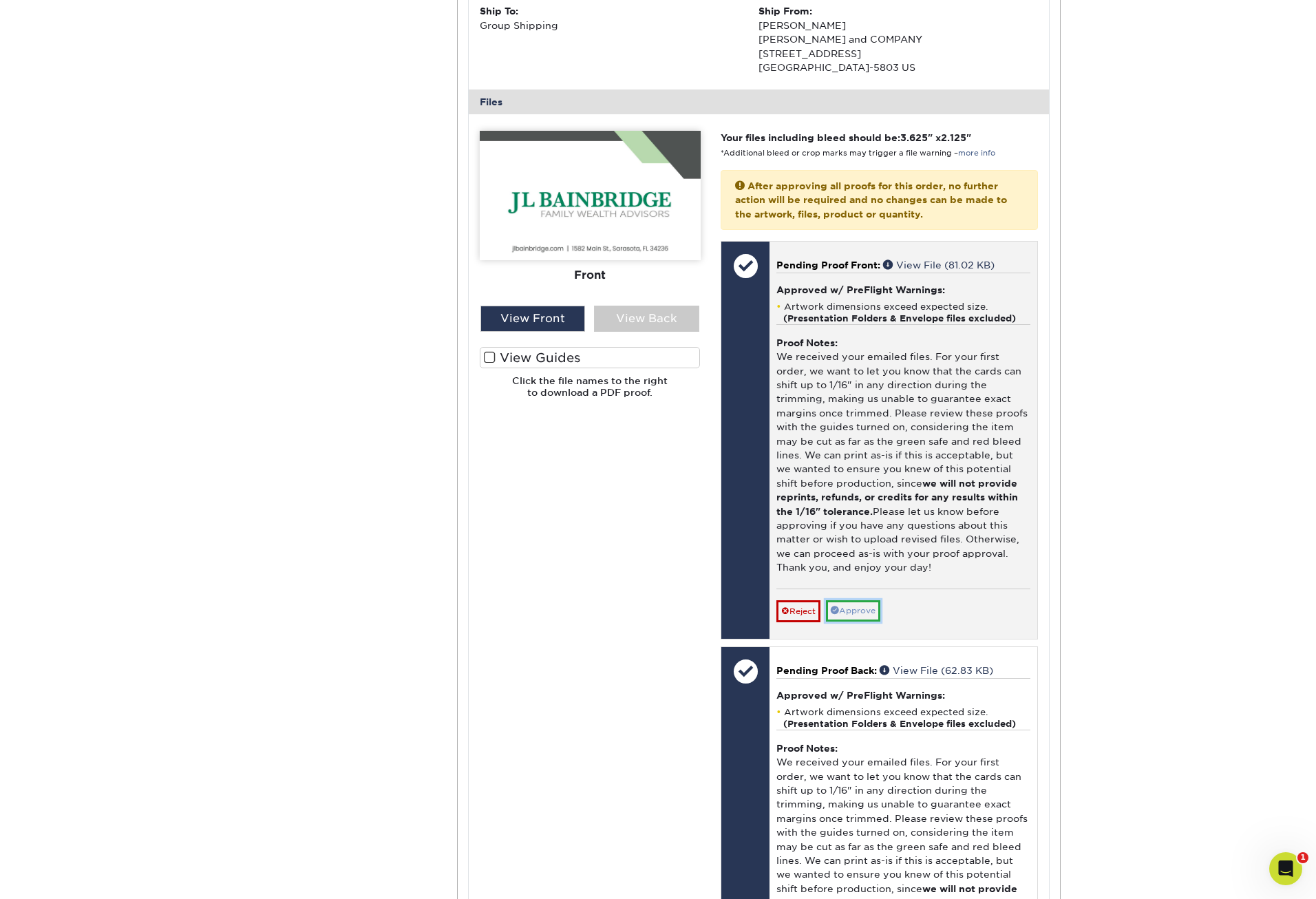
click at [859, 616] on link "Approve" at bounding box center [853, 610] width 54 height 21
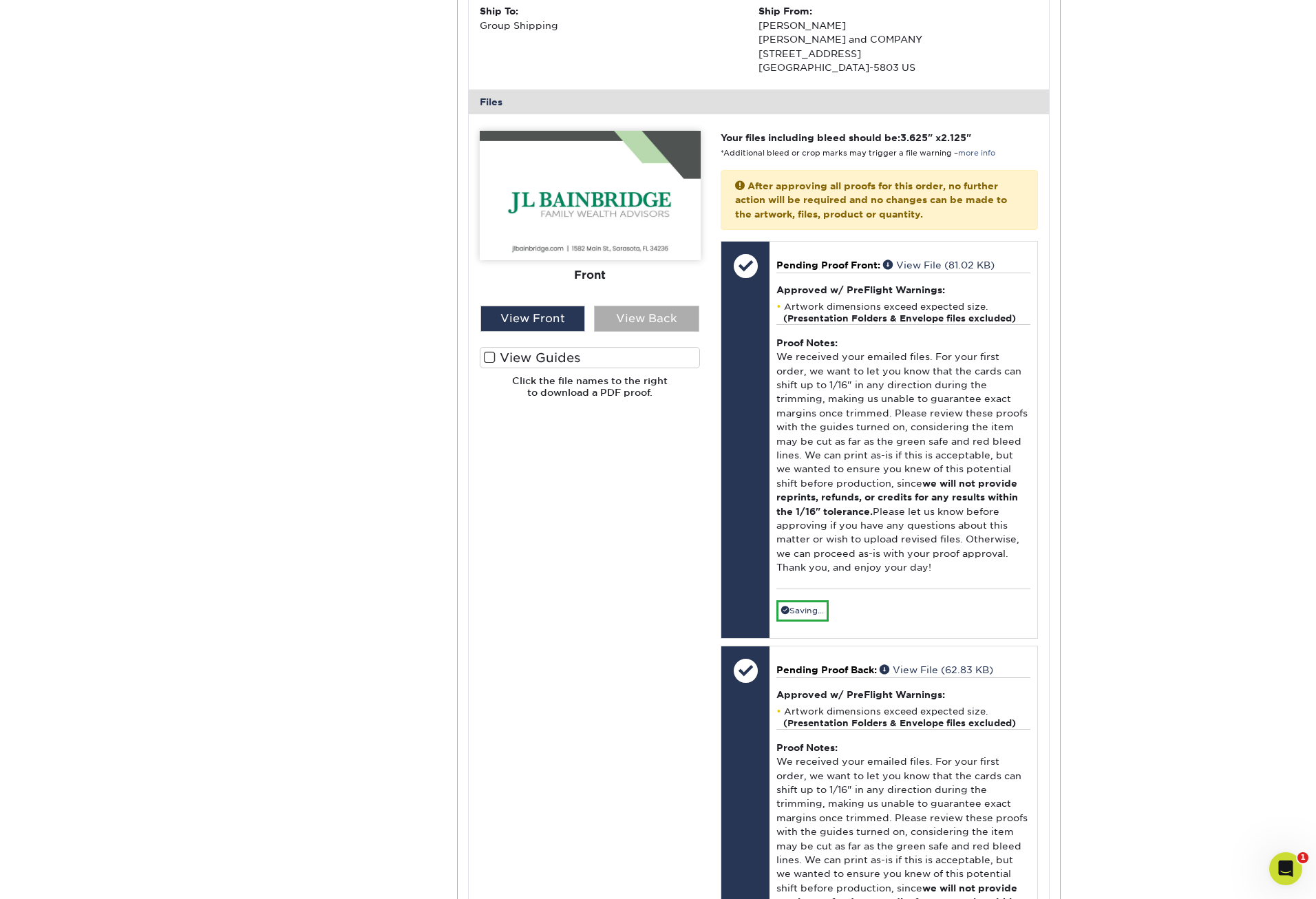
click at [651, 319] on div "View Back" at bounding box center [646, 319] width 105 height 26
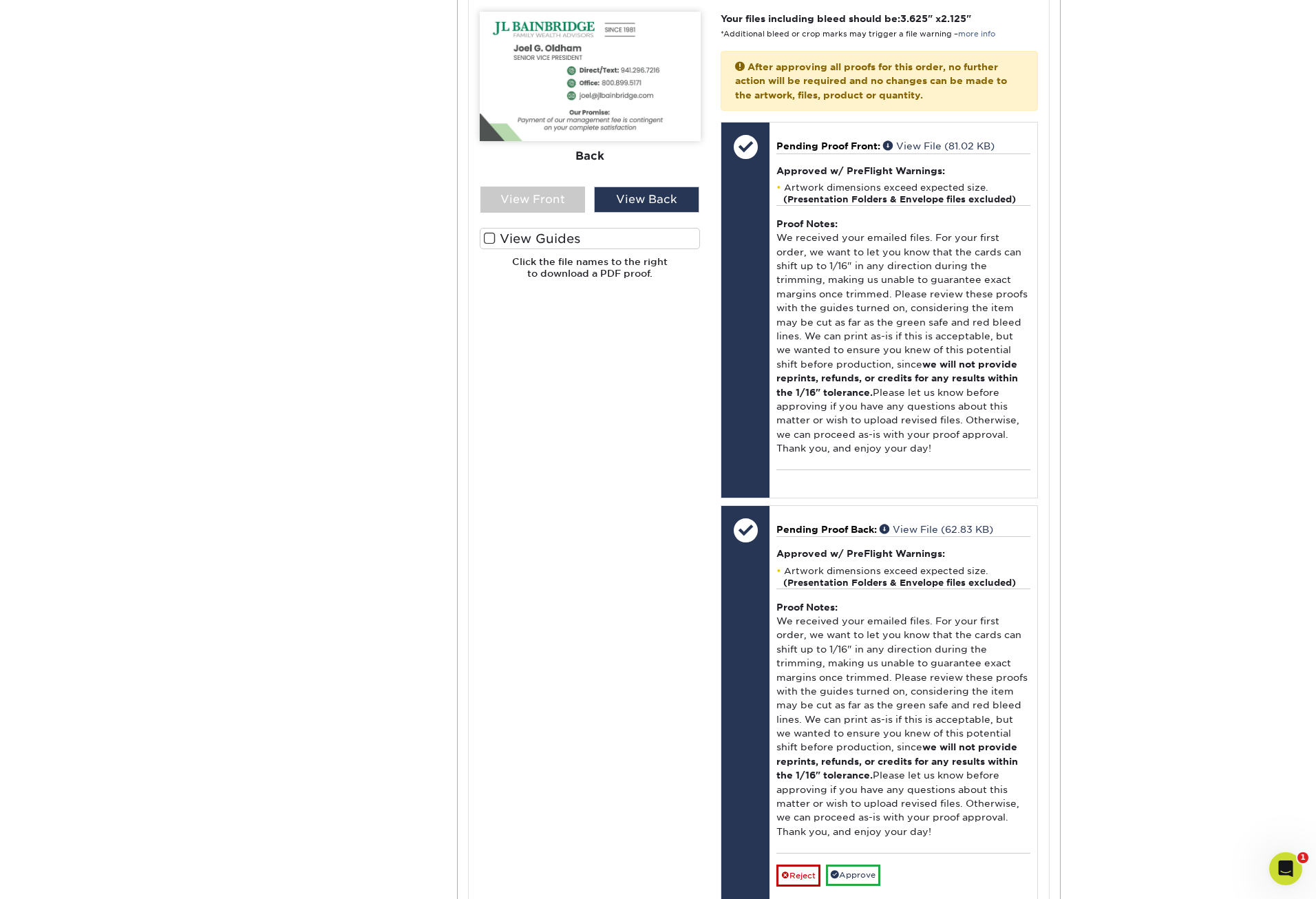
scroll to position [4774, 0]
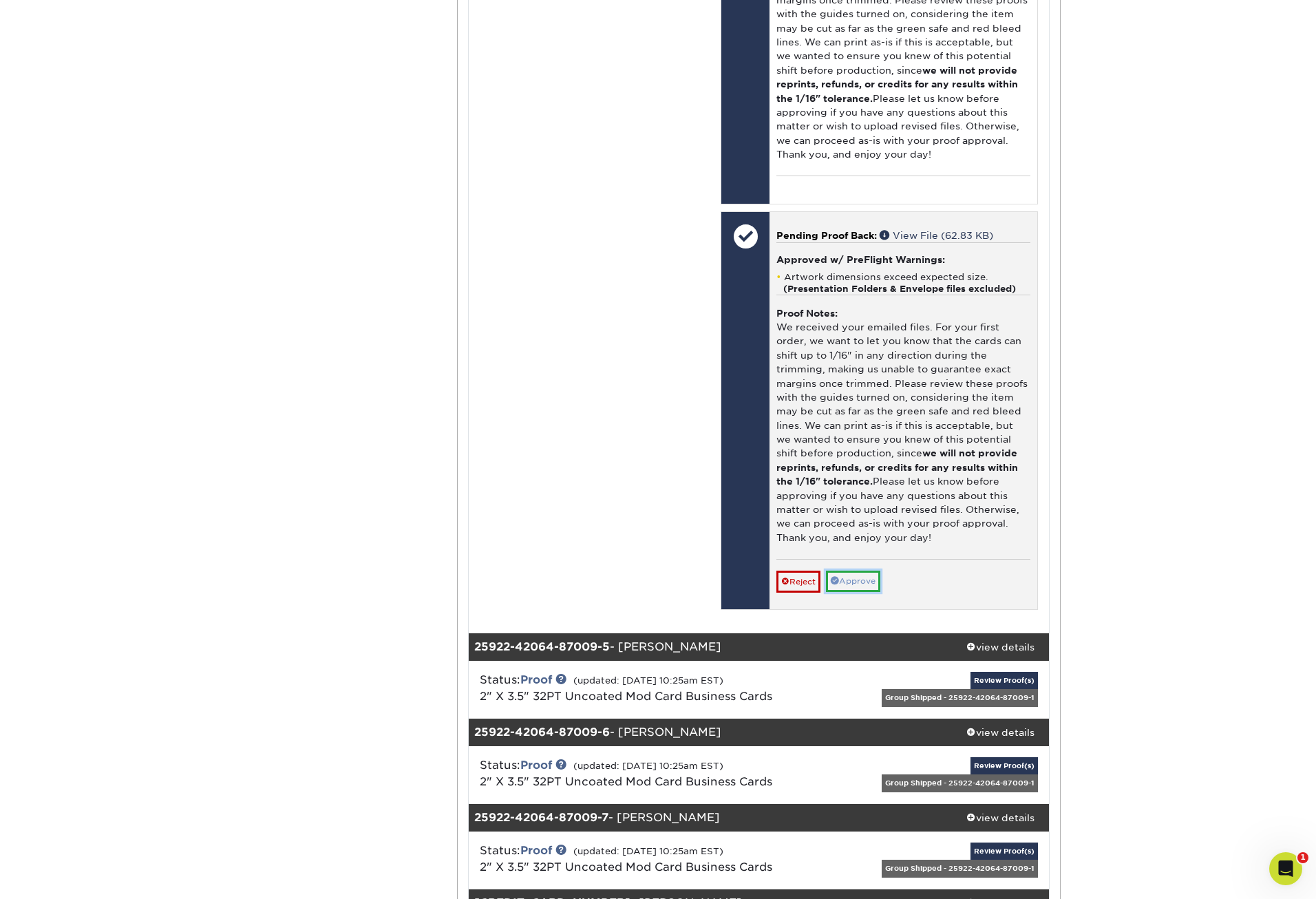
click at [869, 579] on link "Approve" at bounding box center [853, 581] width 54 height 21
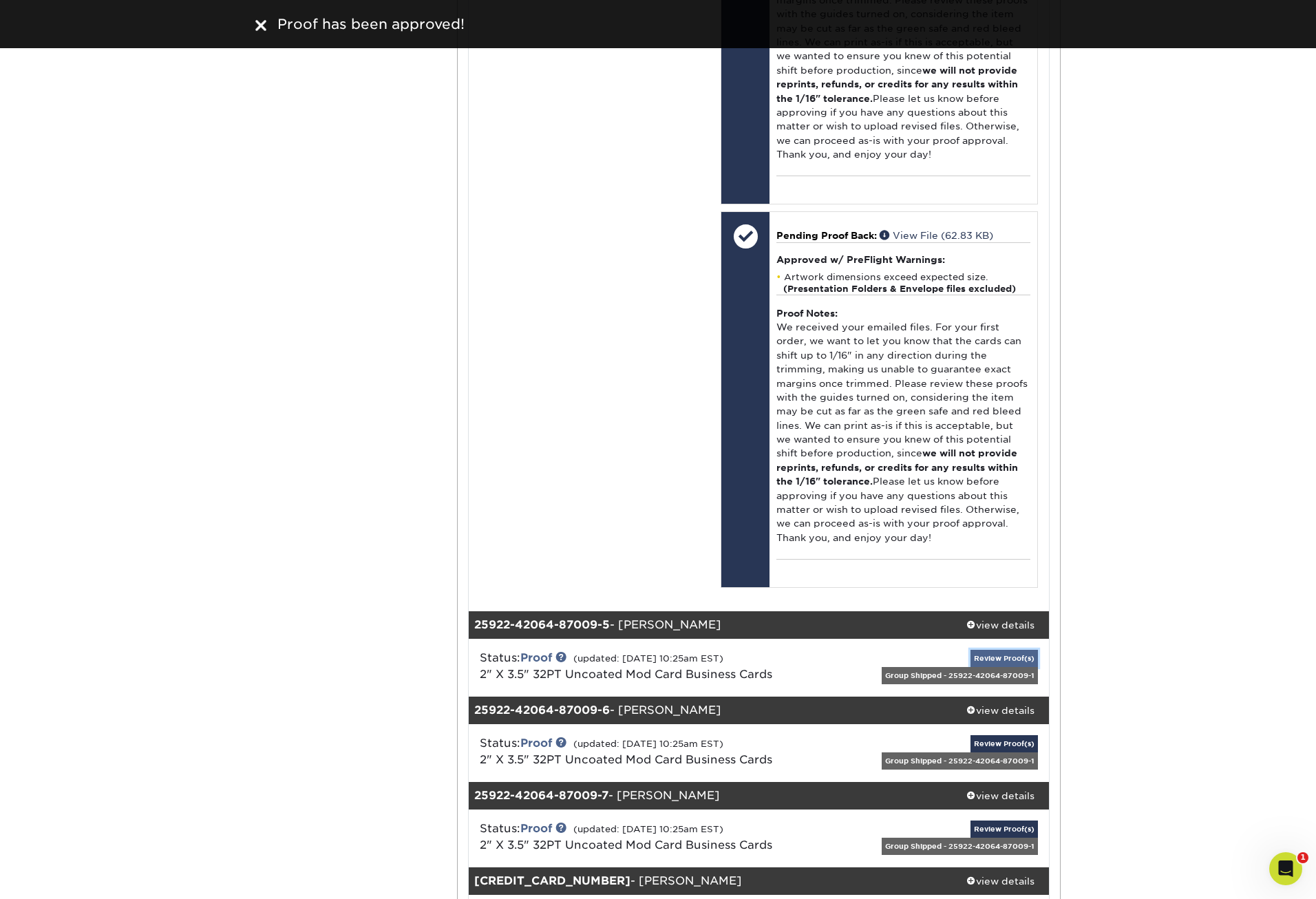
click at [1017, 659] on link "Review Proof(s)" at bounding box center [1004, 658] width 67 height 17
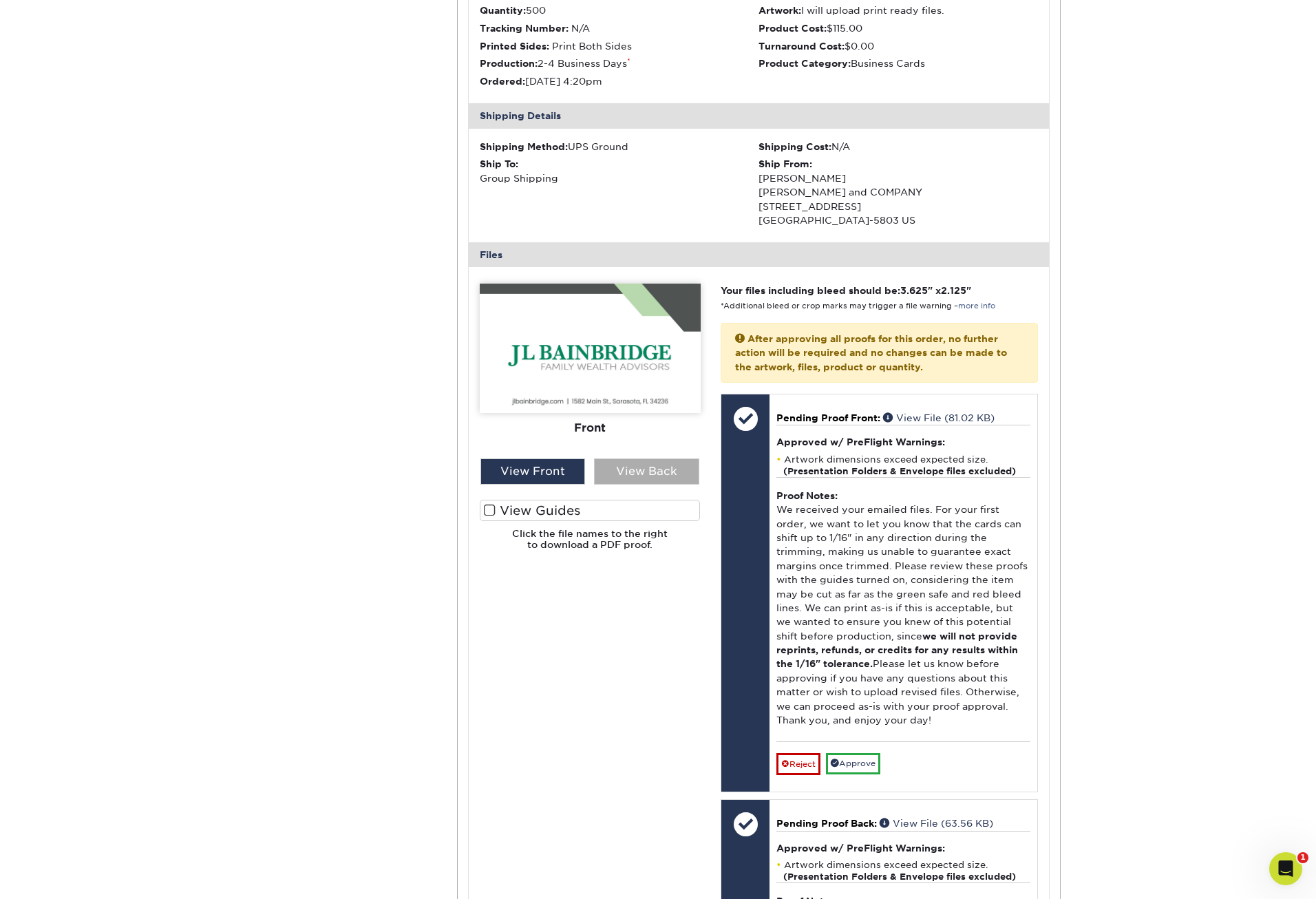
scroll to position [5531, 0]
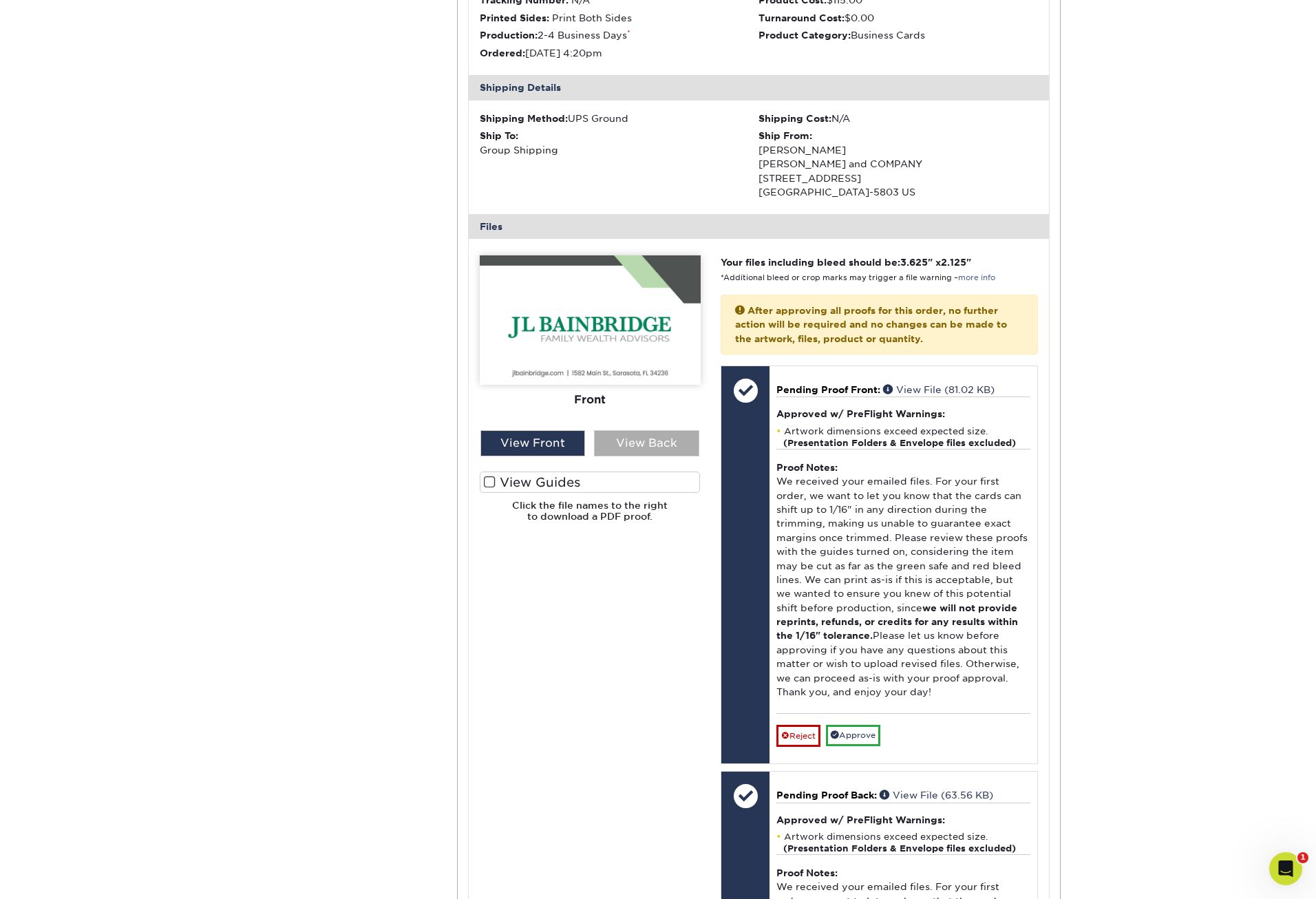
click at [655, 438] on div "View Back" at bounding box center [646, 443] width 105 height 26
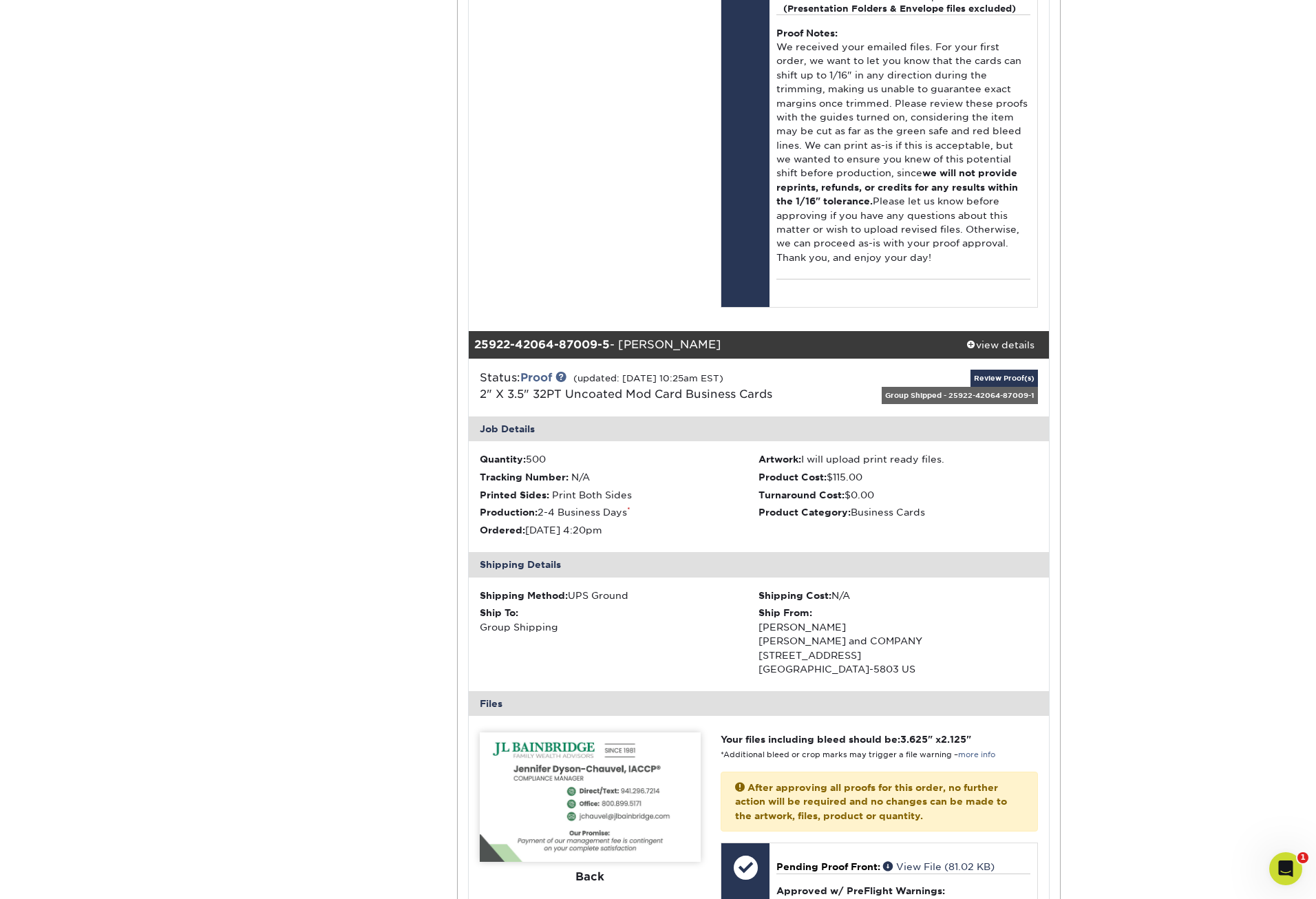
scroll to position [5049, 0]
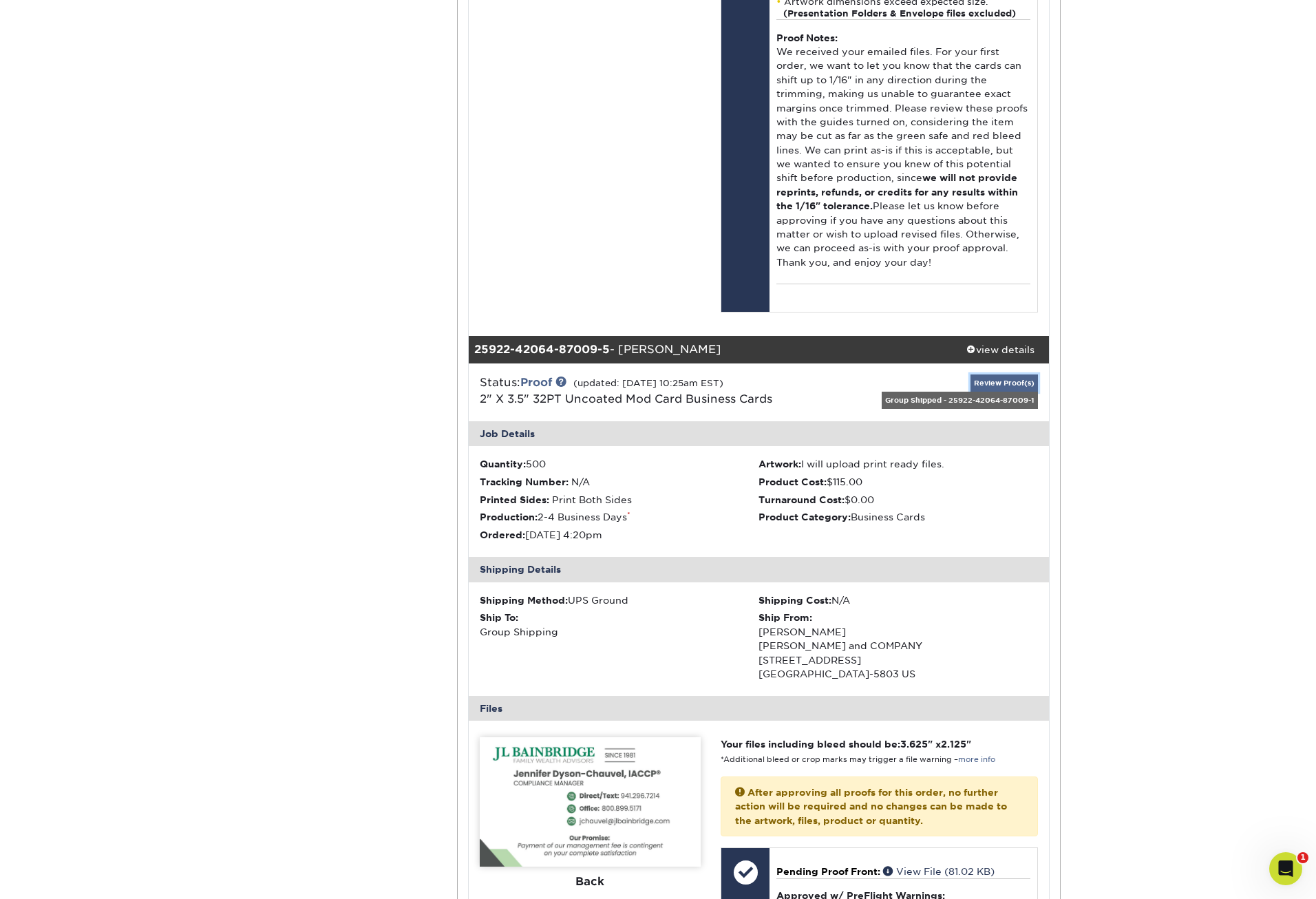
click at [984, 375] on link "Review Proof(s)" at bounding box center [1004, 383] width 67 height 17
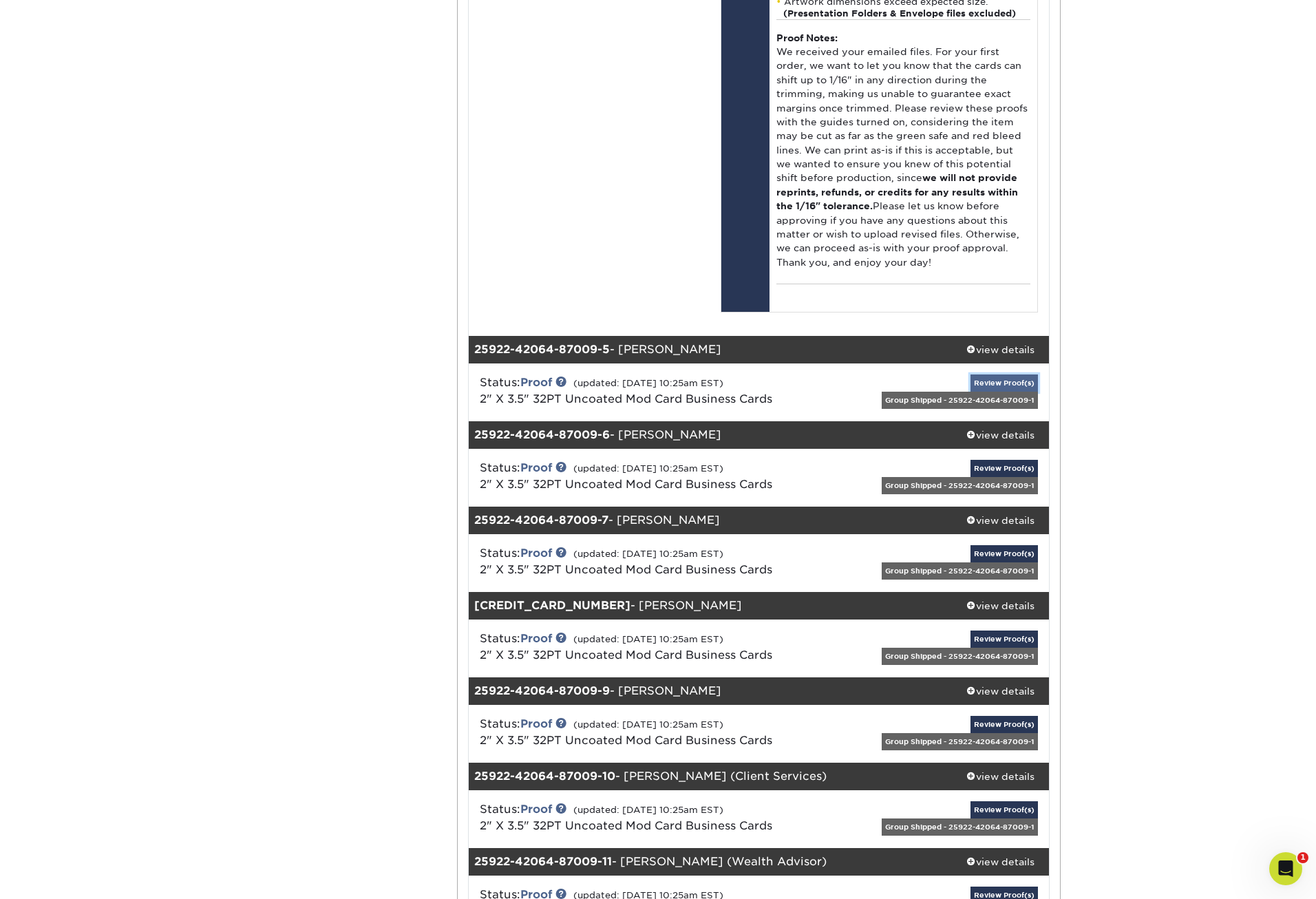
click at [1004, 378] on link "Review Proof(s)" at bounding box center [1004, 383] width 67 height 17
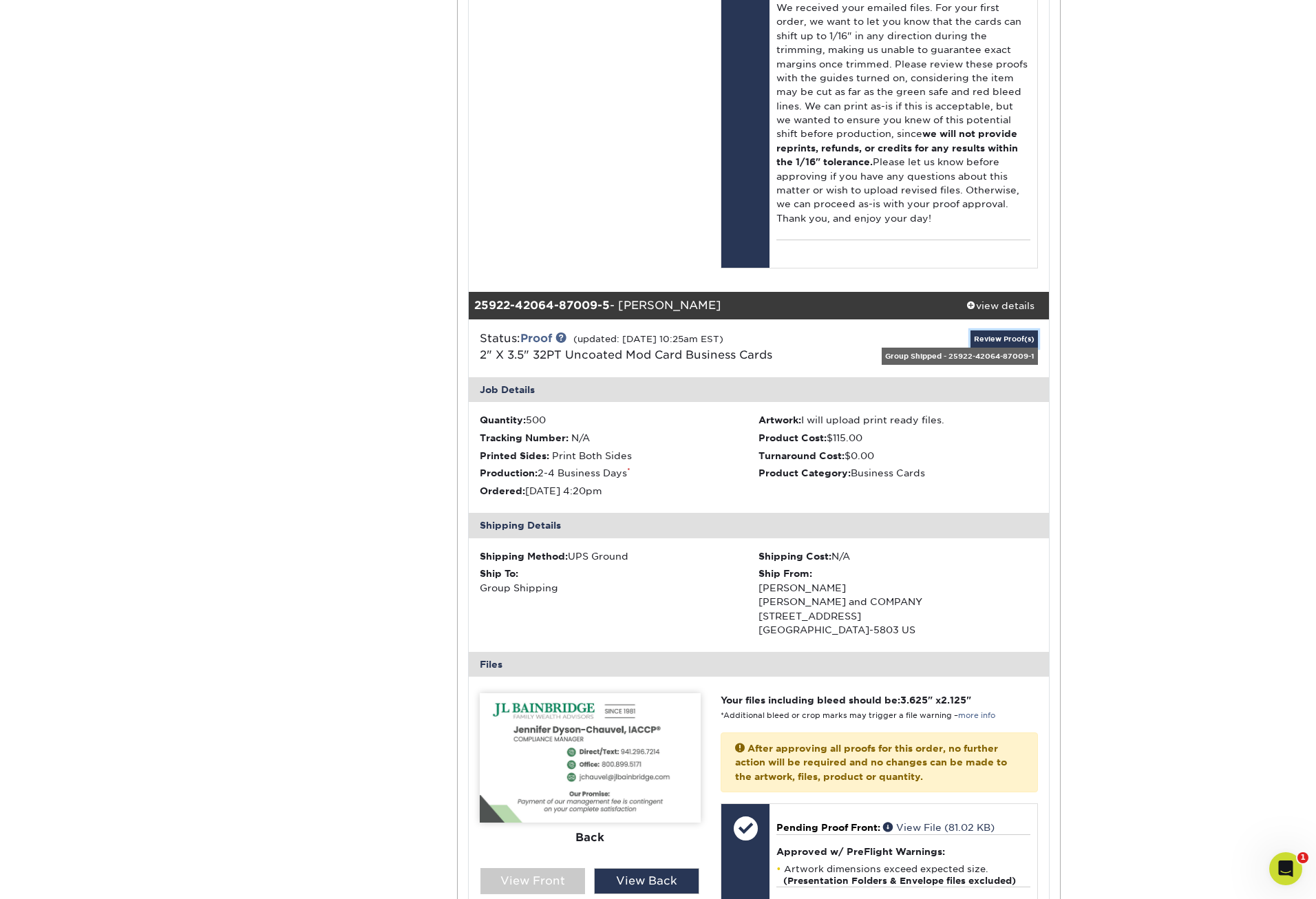
scroll to position [5118, 0]
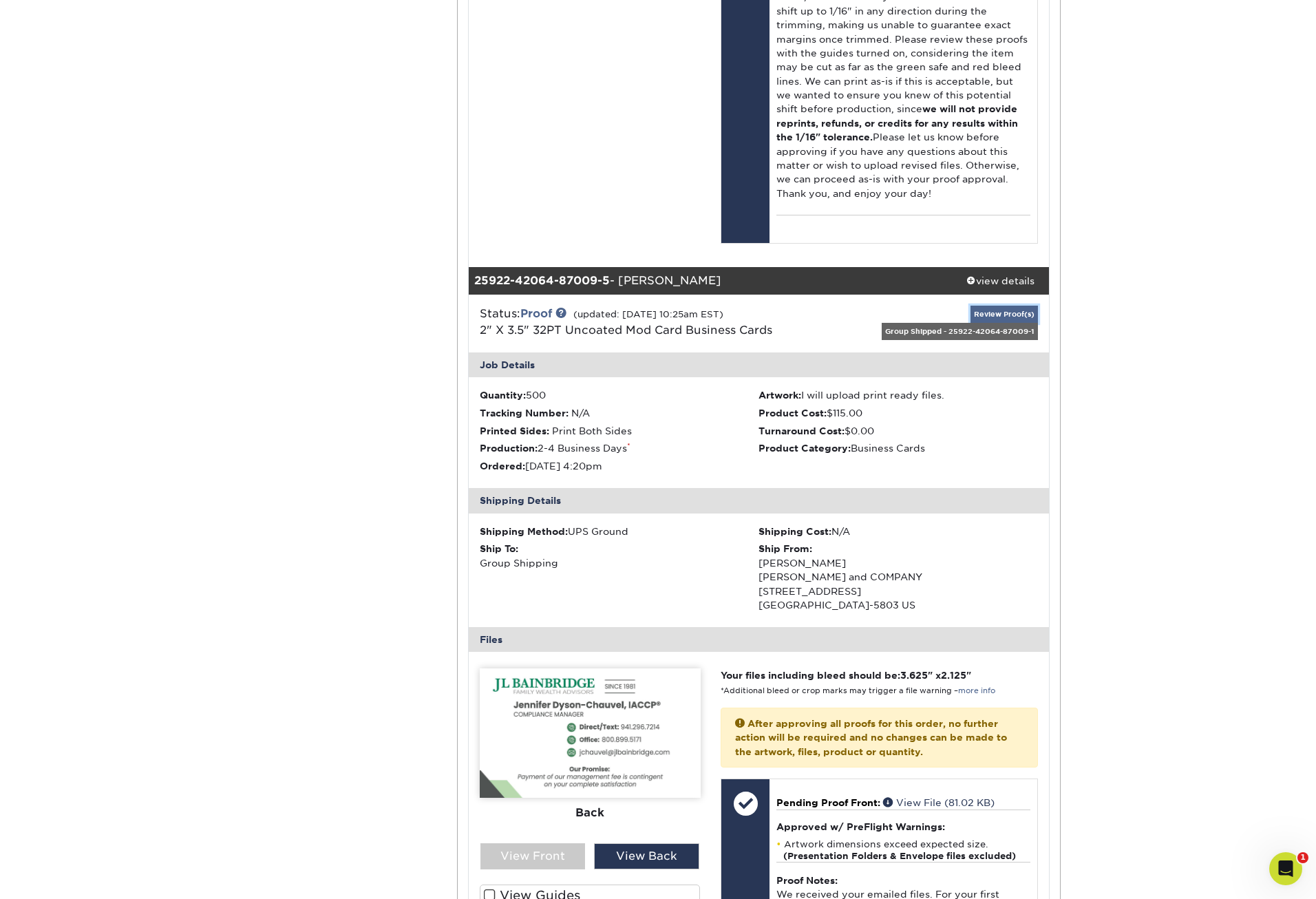
click at [1008, 306] on link "Review Proof(s)" at bounding box center [1004, 314] width 67 height 17
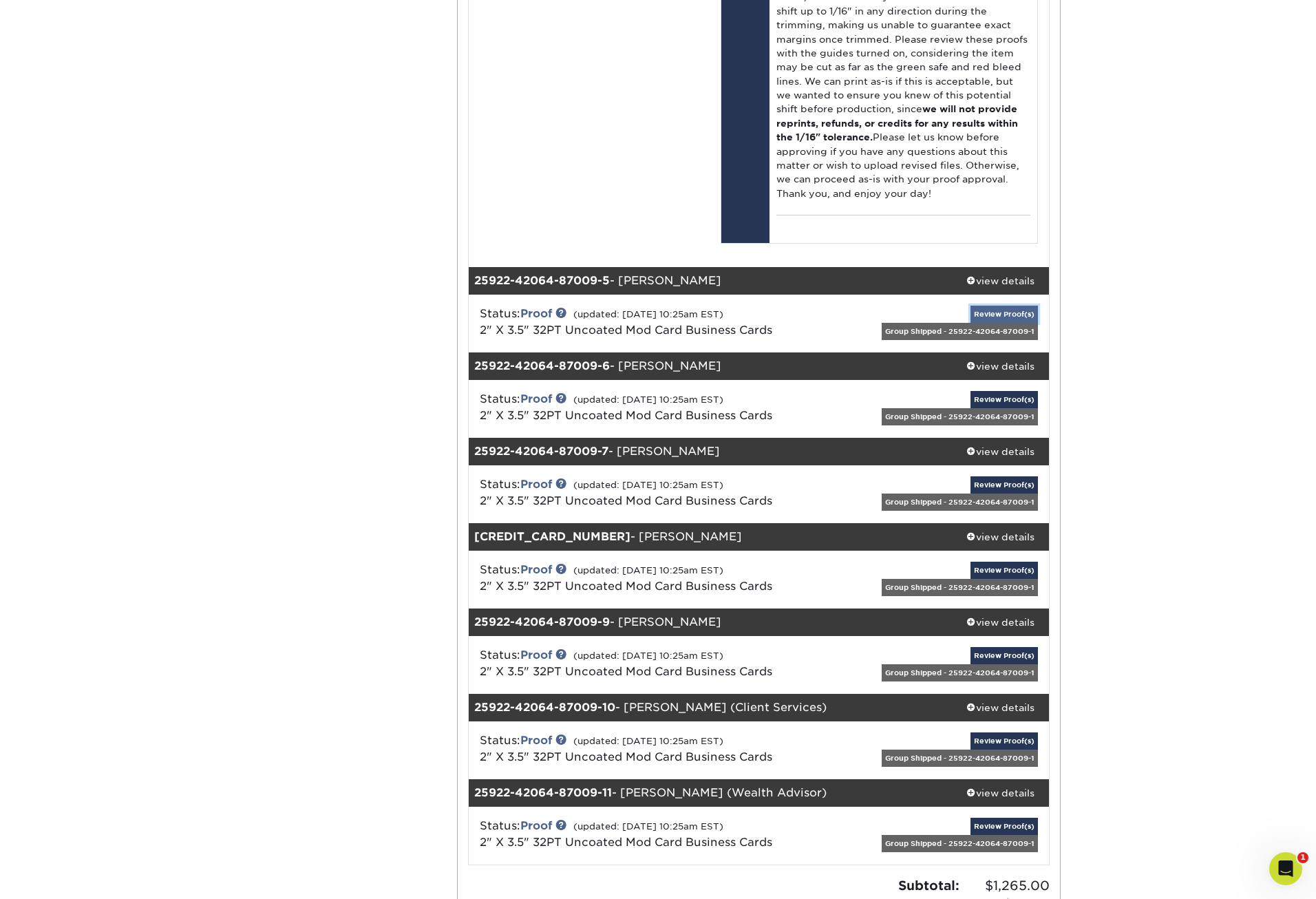
click at [1006, 311] on link "Review Proof(s)" at bounding box center [1004, 314] width 67 height 17
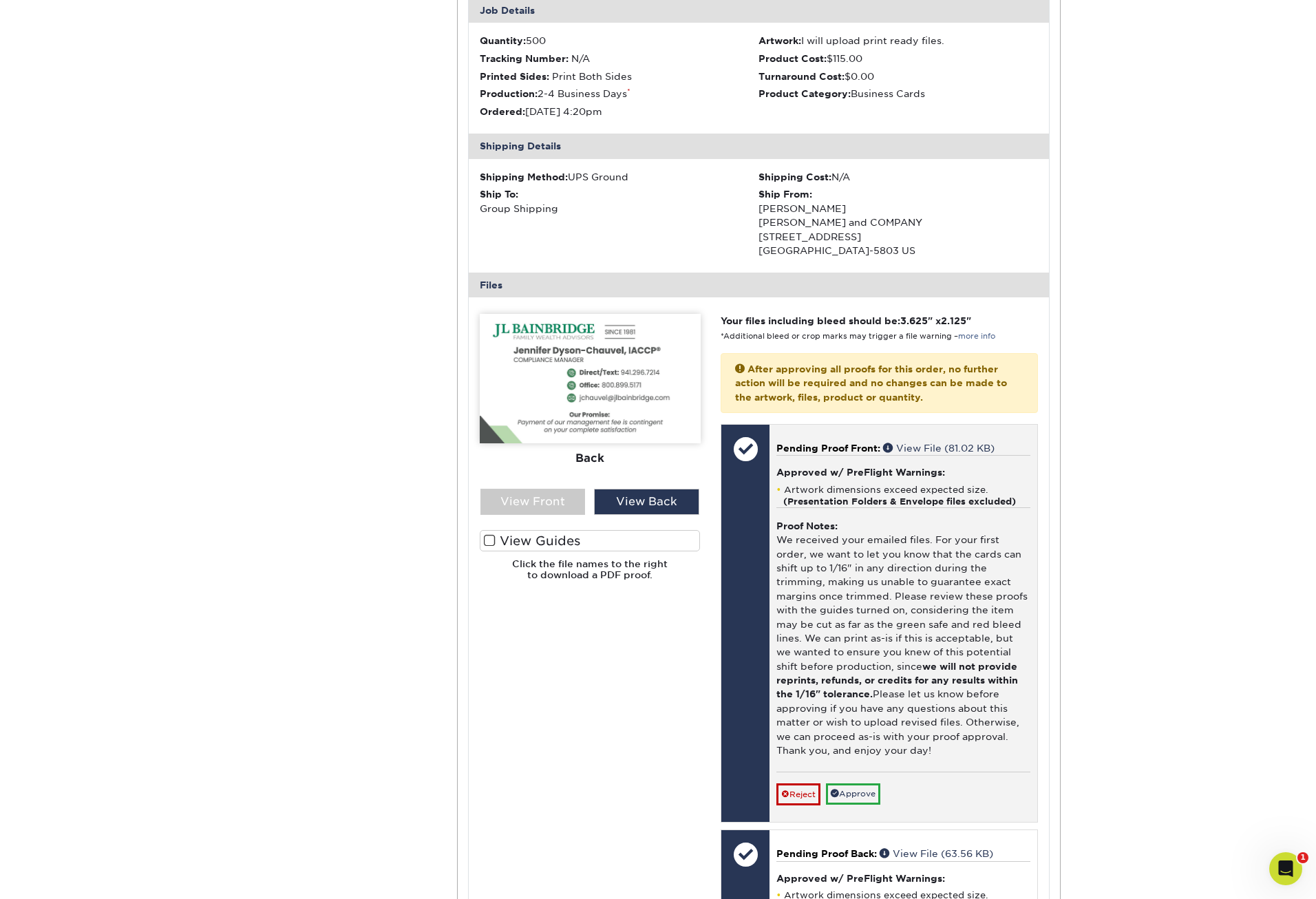
scroll to position [5600, 0]
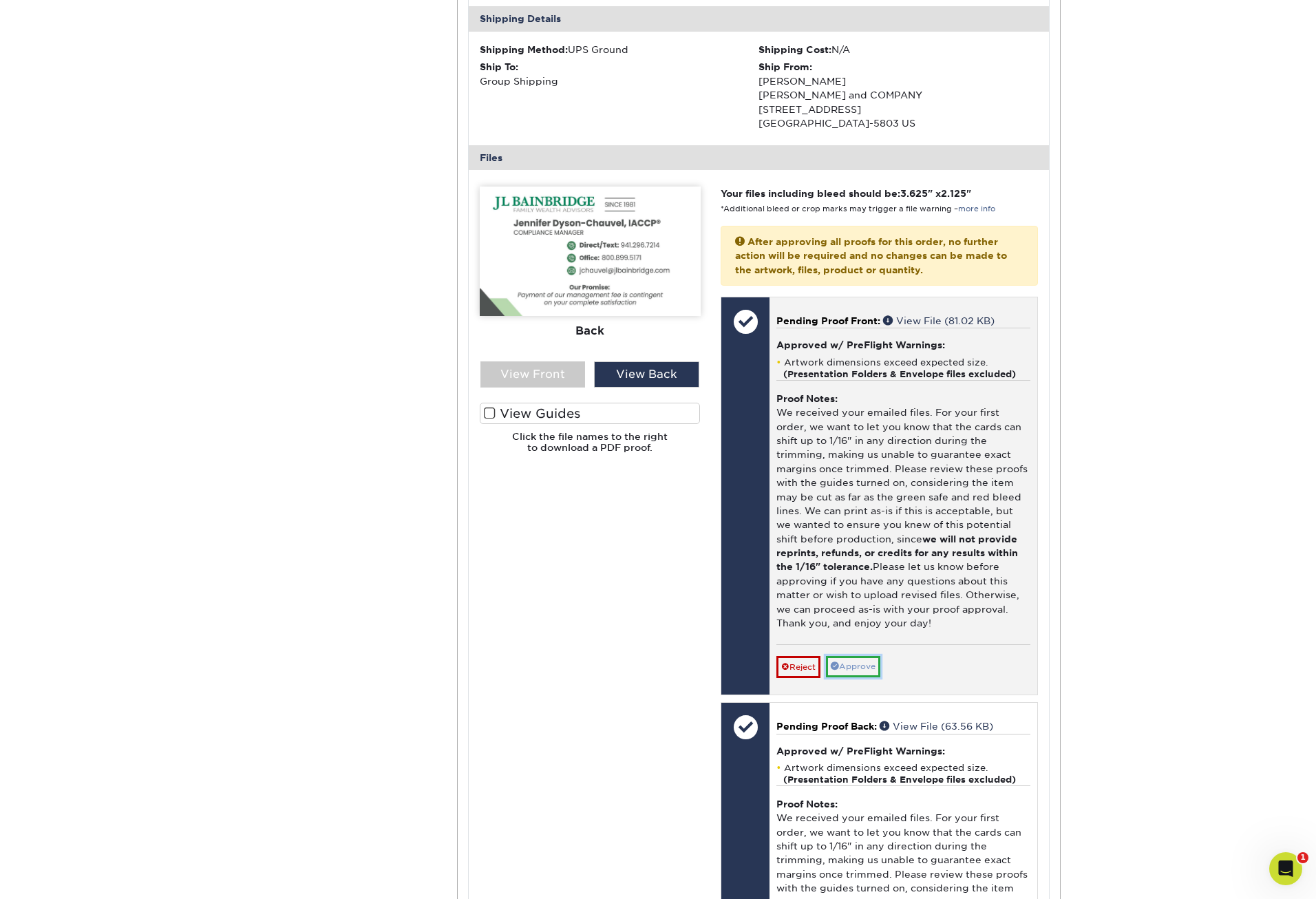
click at [872, 664] on link "Approve" at bounding box center [853, 666] width 54 height 21
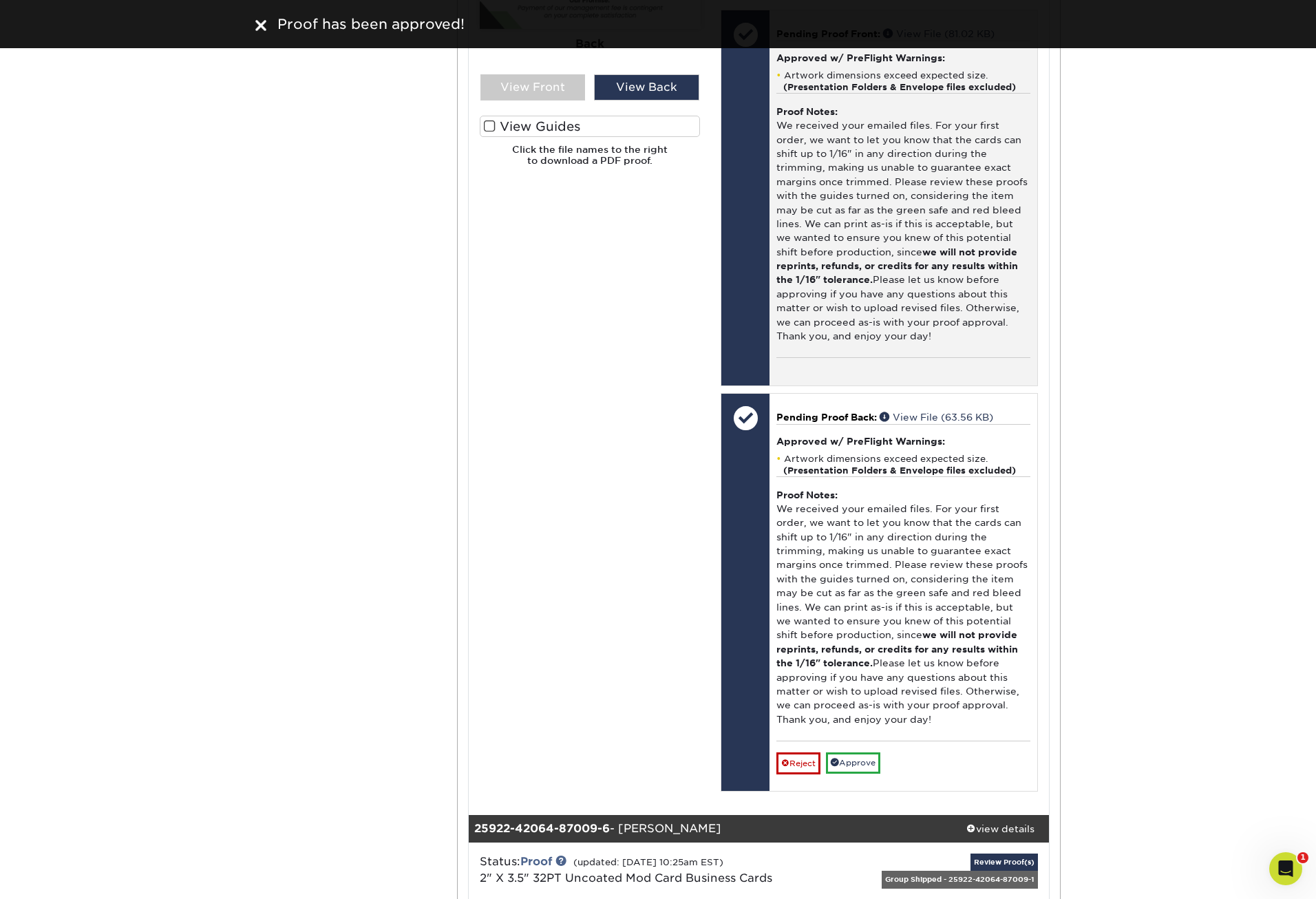
scroll to position [6013, 0]
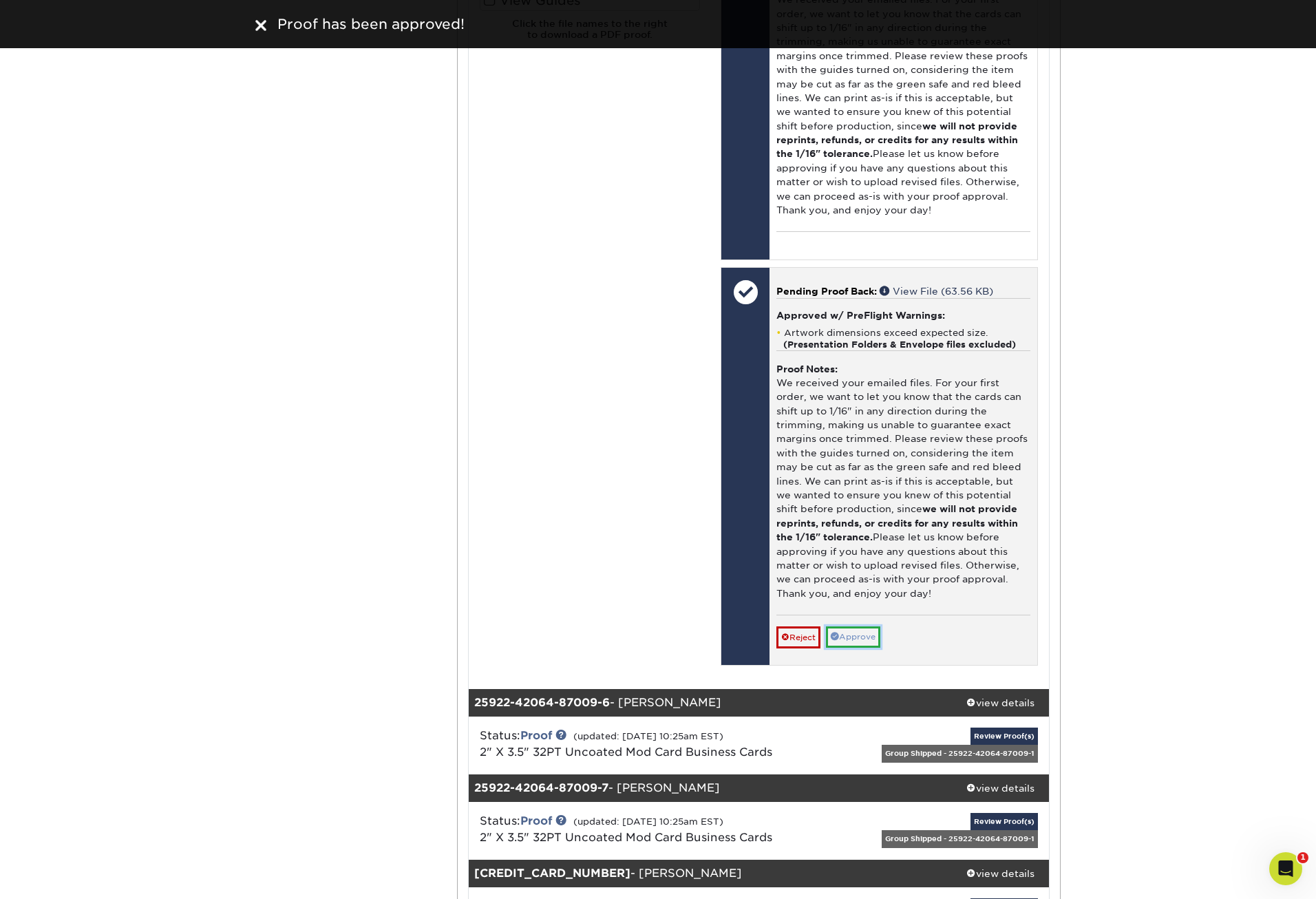
click at [868, 638] on link "Approve" at bounding box center [853, 637] width 54 height 21
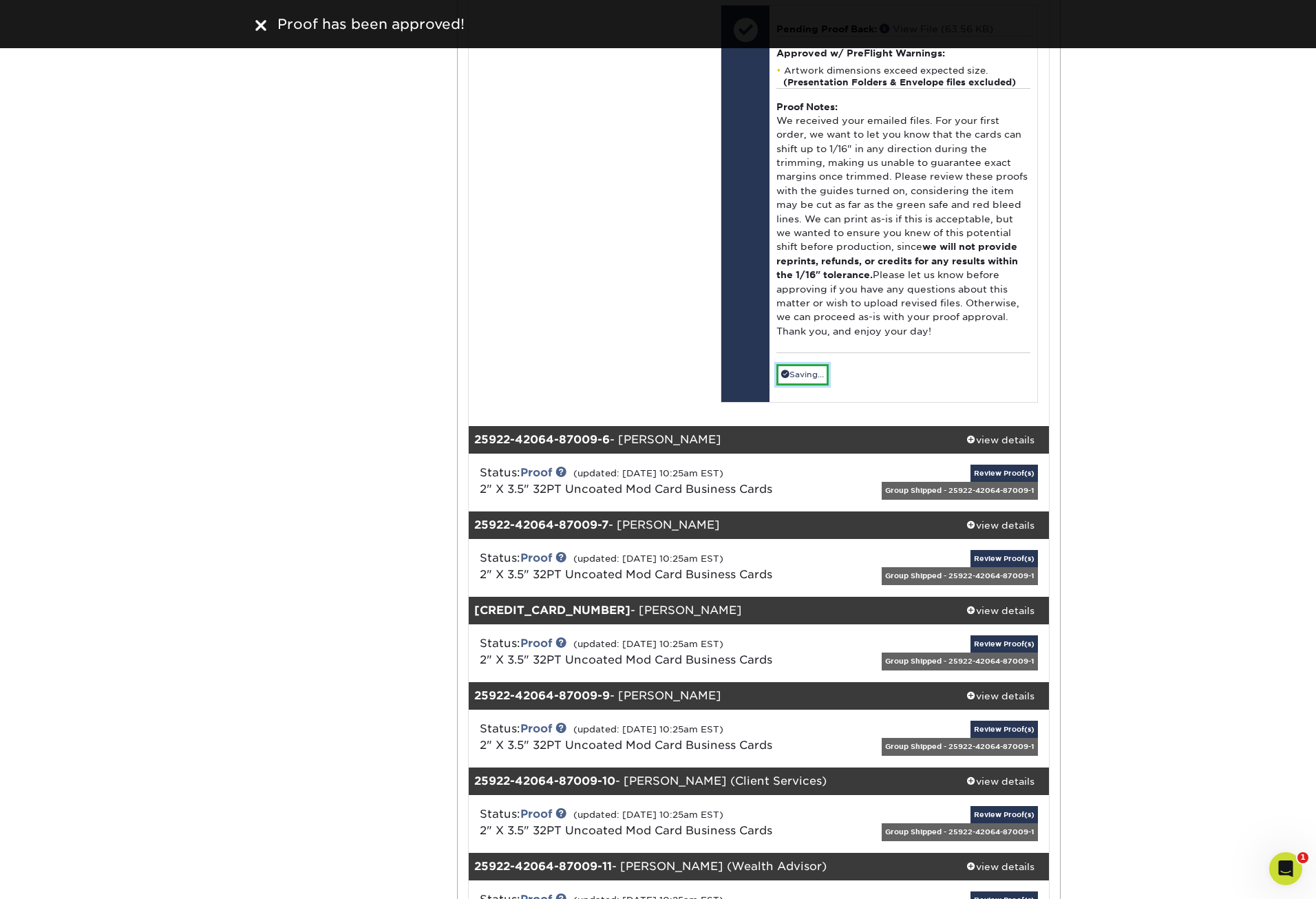
scroll to position [6357, 0]
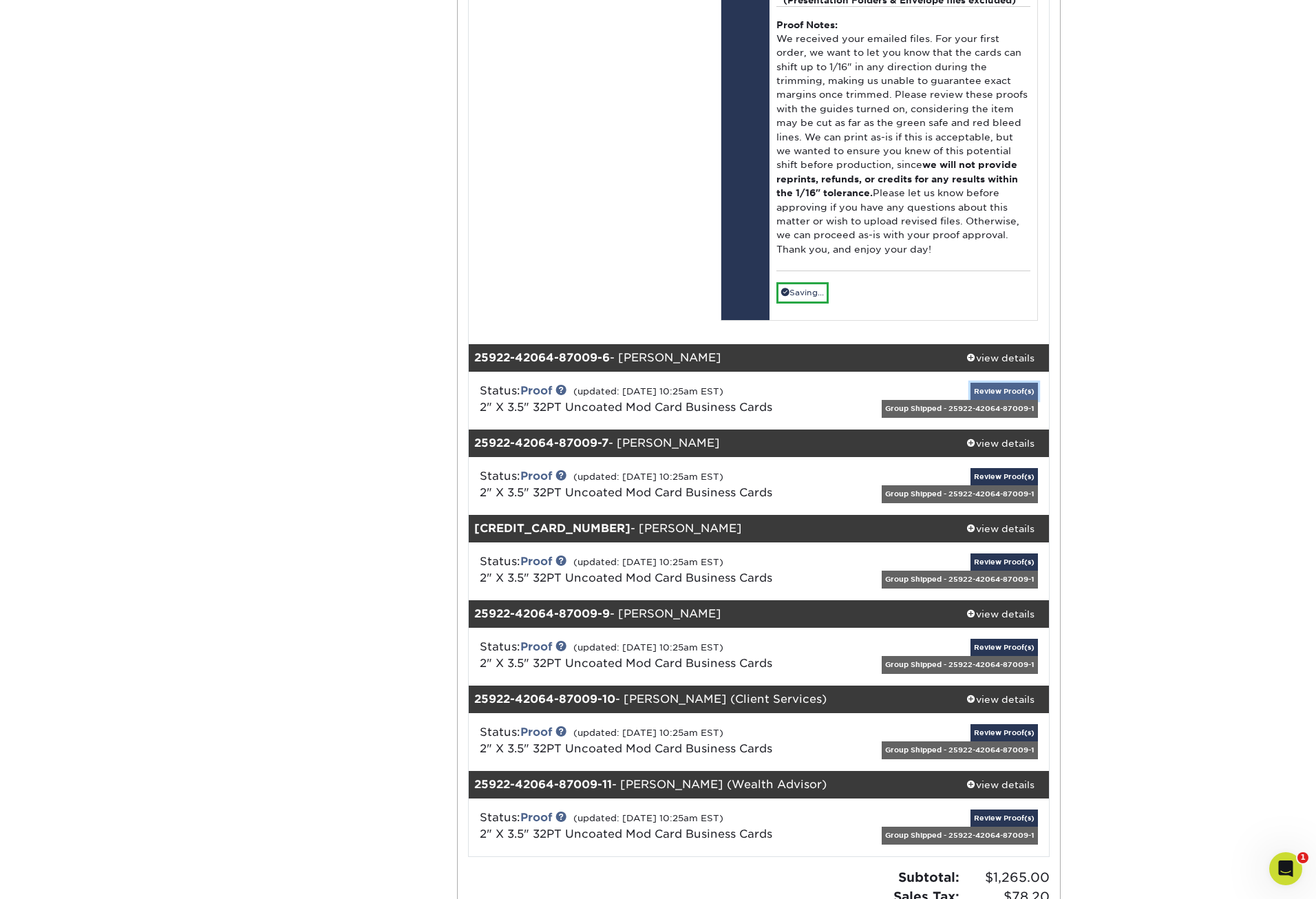
click at [1012, 385] on link "Review Proof(s)" at bounding box center [1004, 391] width 67 height 17
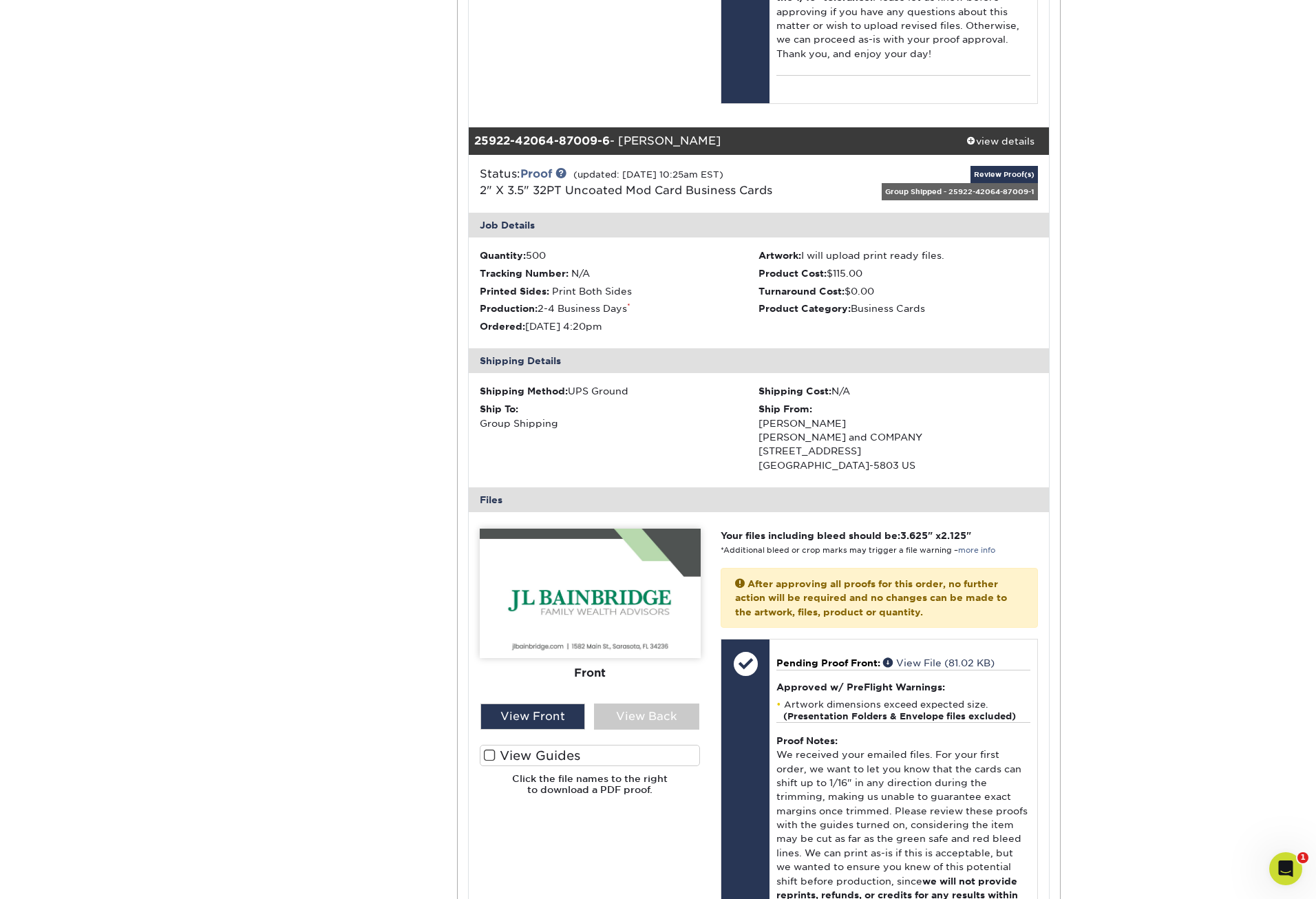
scroll to position [6563, 0]
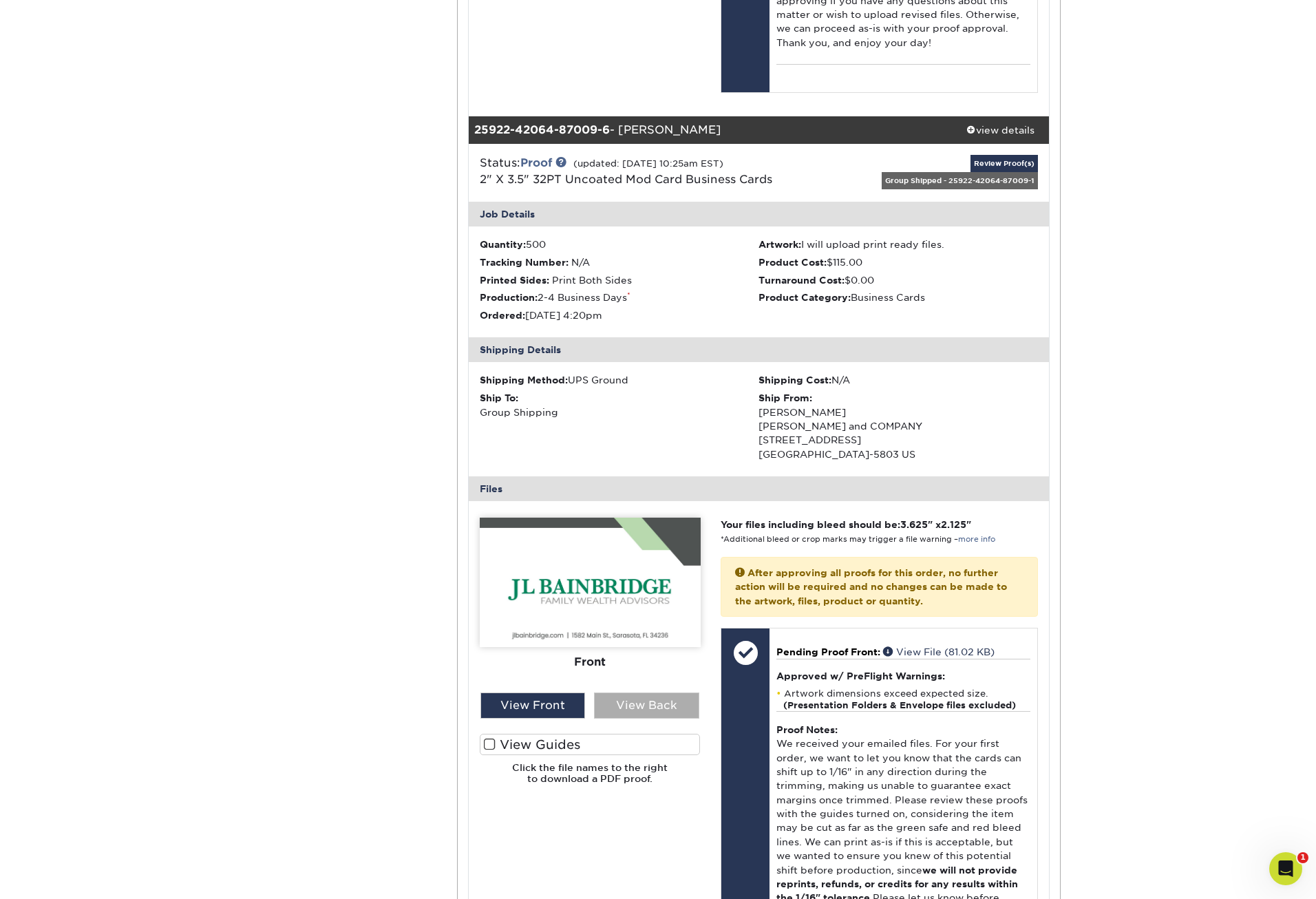
click at [646, 708] on div "View Back" at bounding box center [646, 706] width 105 height 26
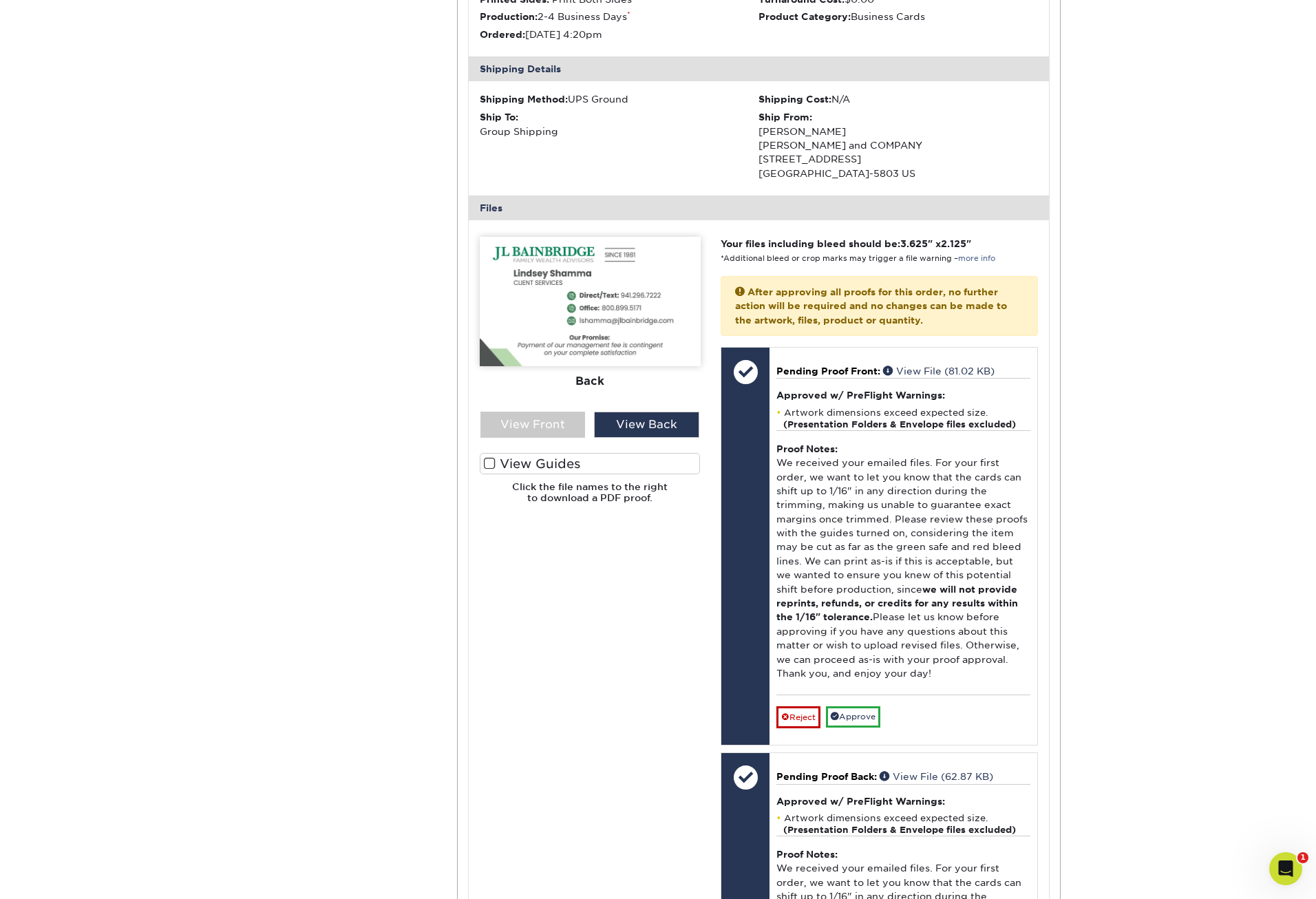
scroll to position [6907, 0]
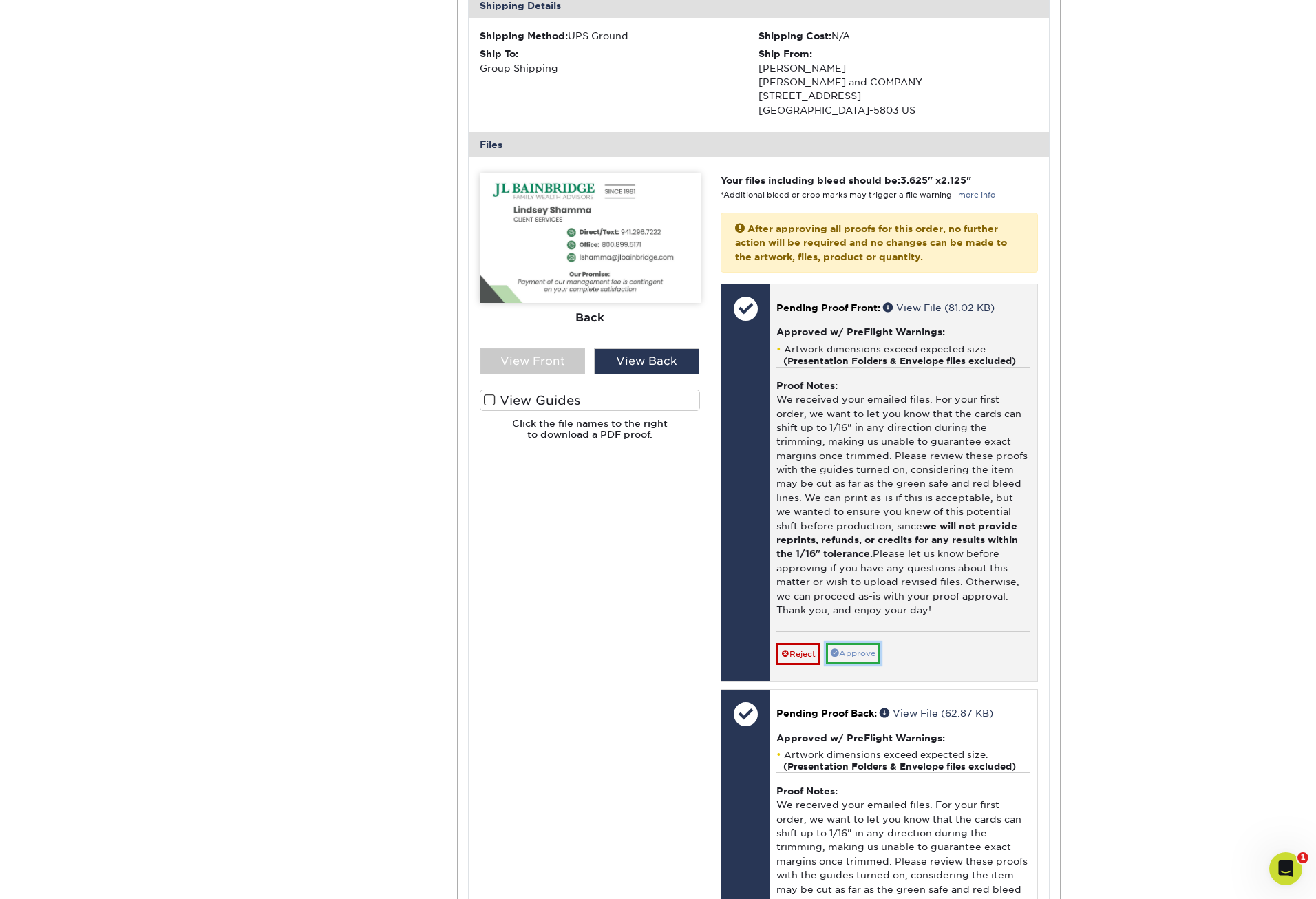
click at [859, 653] on link "Approve" at bounding box center [853, 653] width 54 height 21
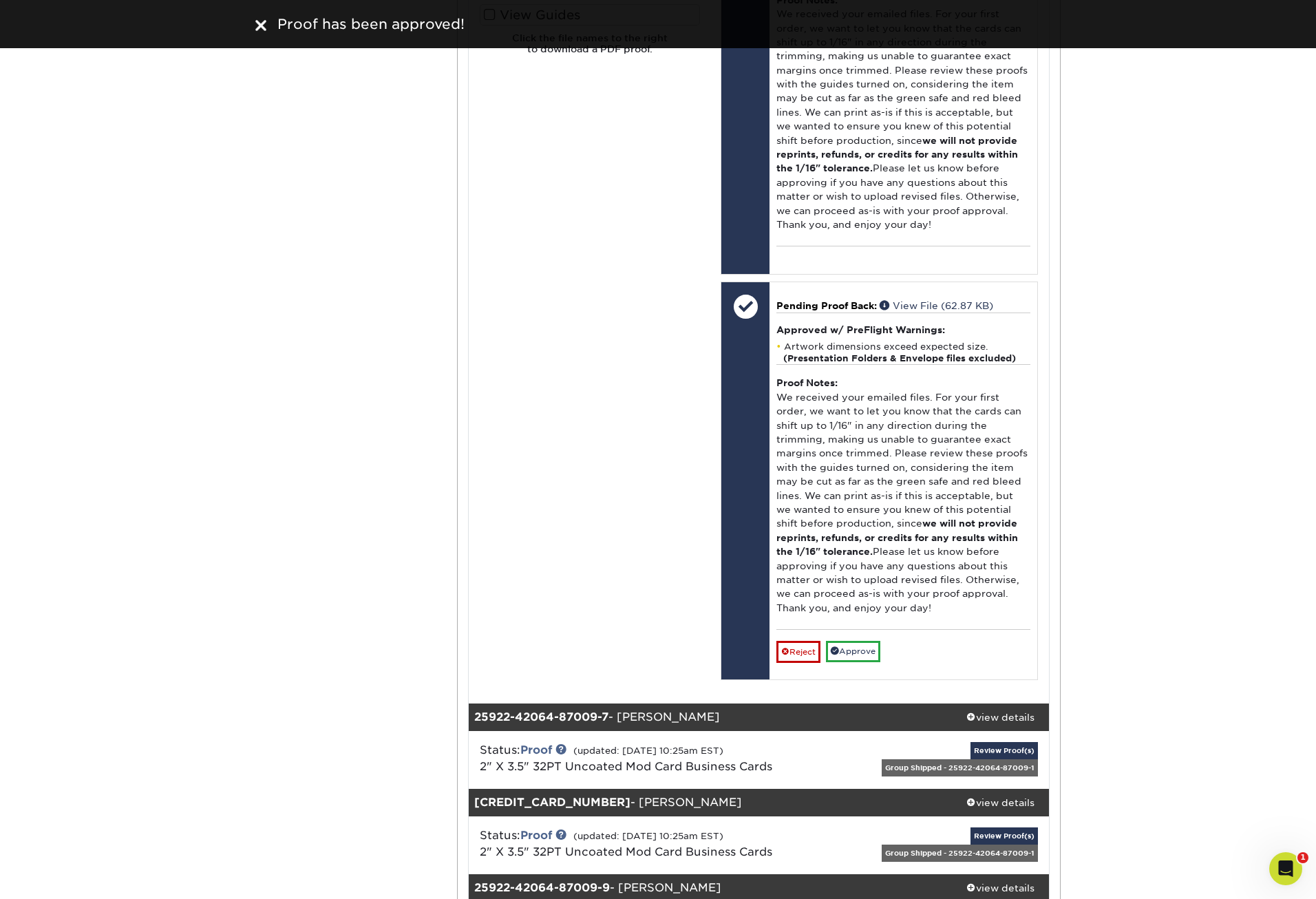
scroll to position [7389, 0]
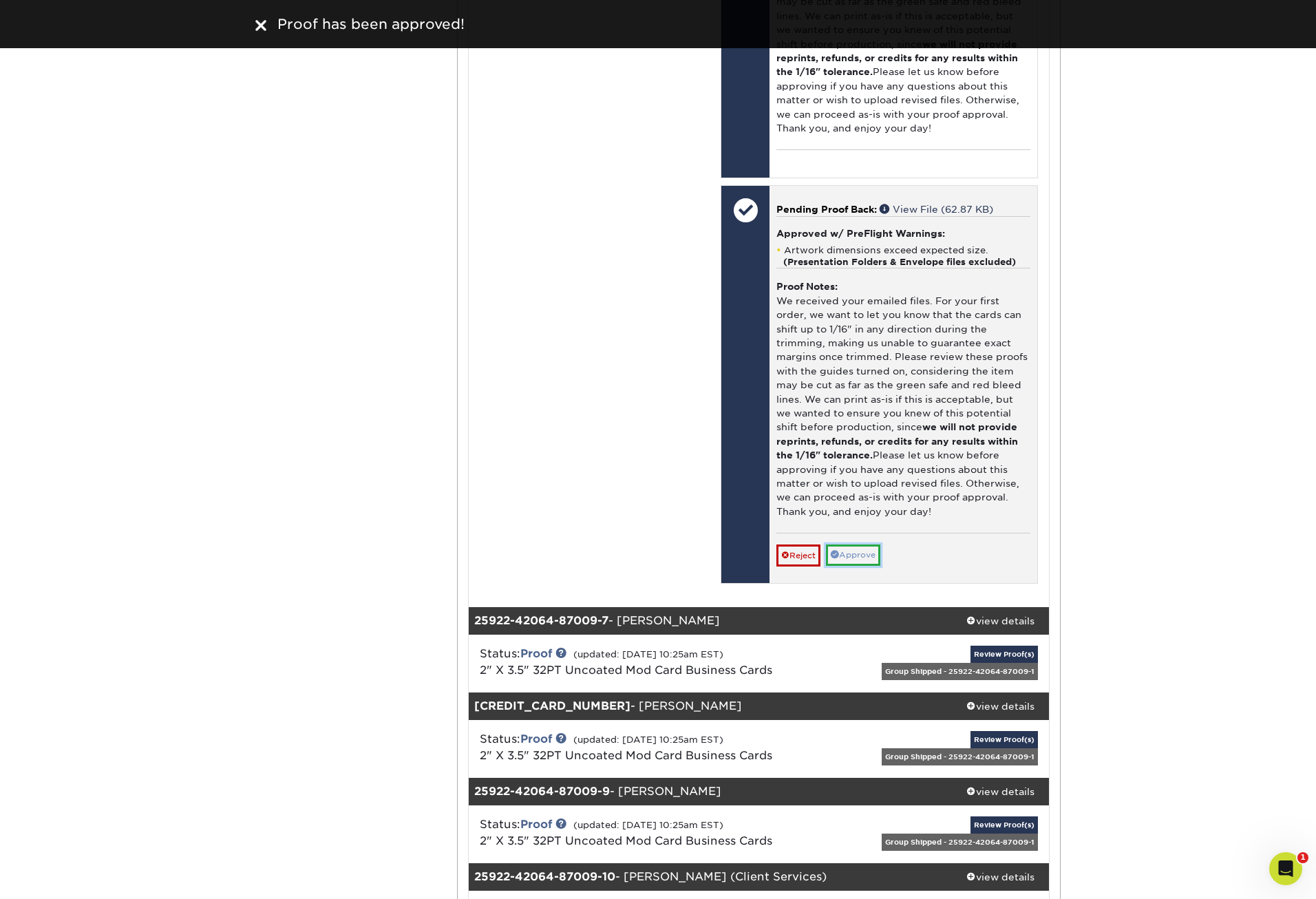
click at [857, 561] on link "Approve" at bounding box center [853, 554] width 54 height 21
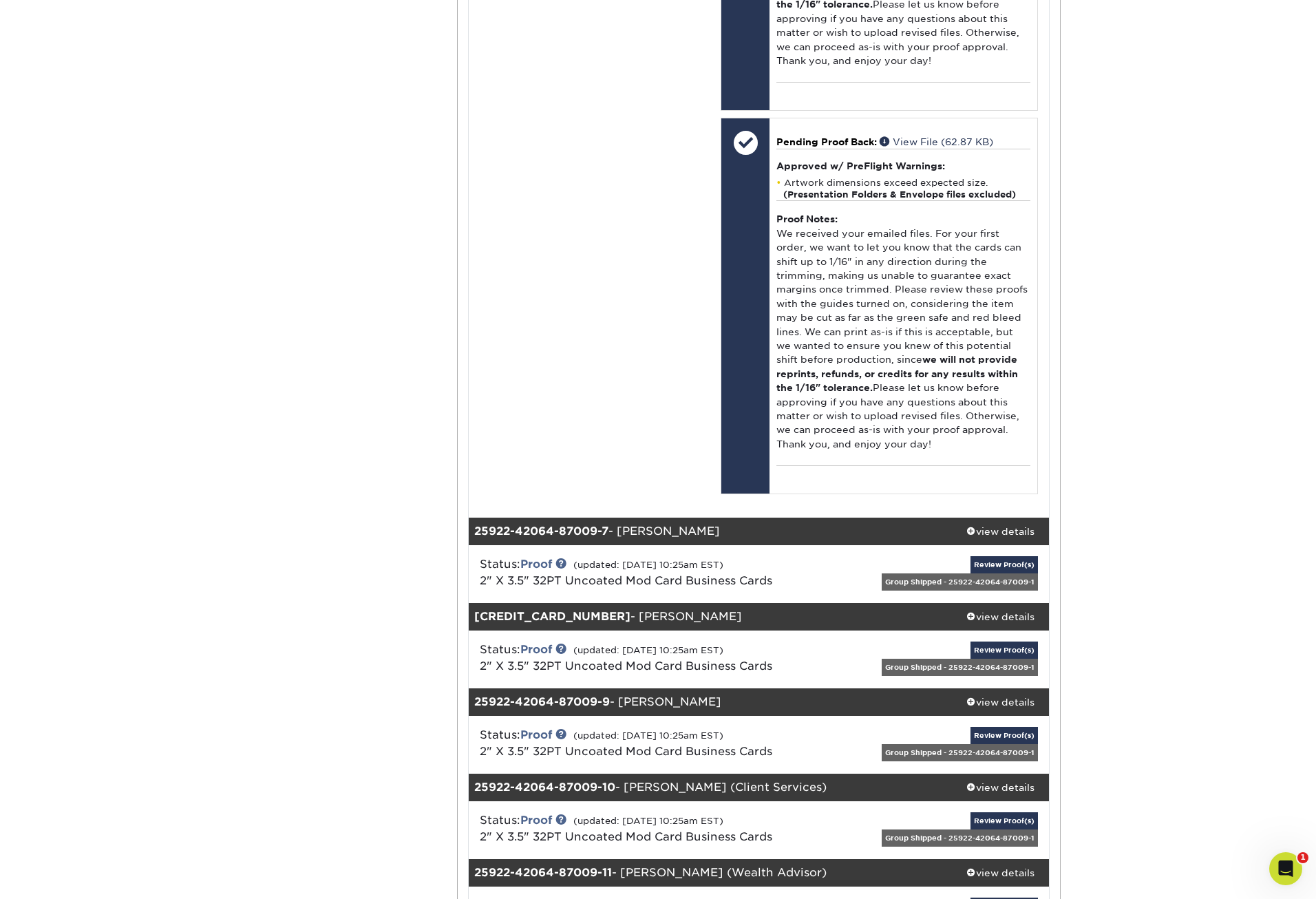
scroll to position [7664, 0]
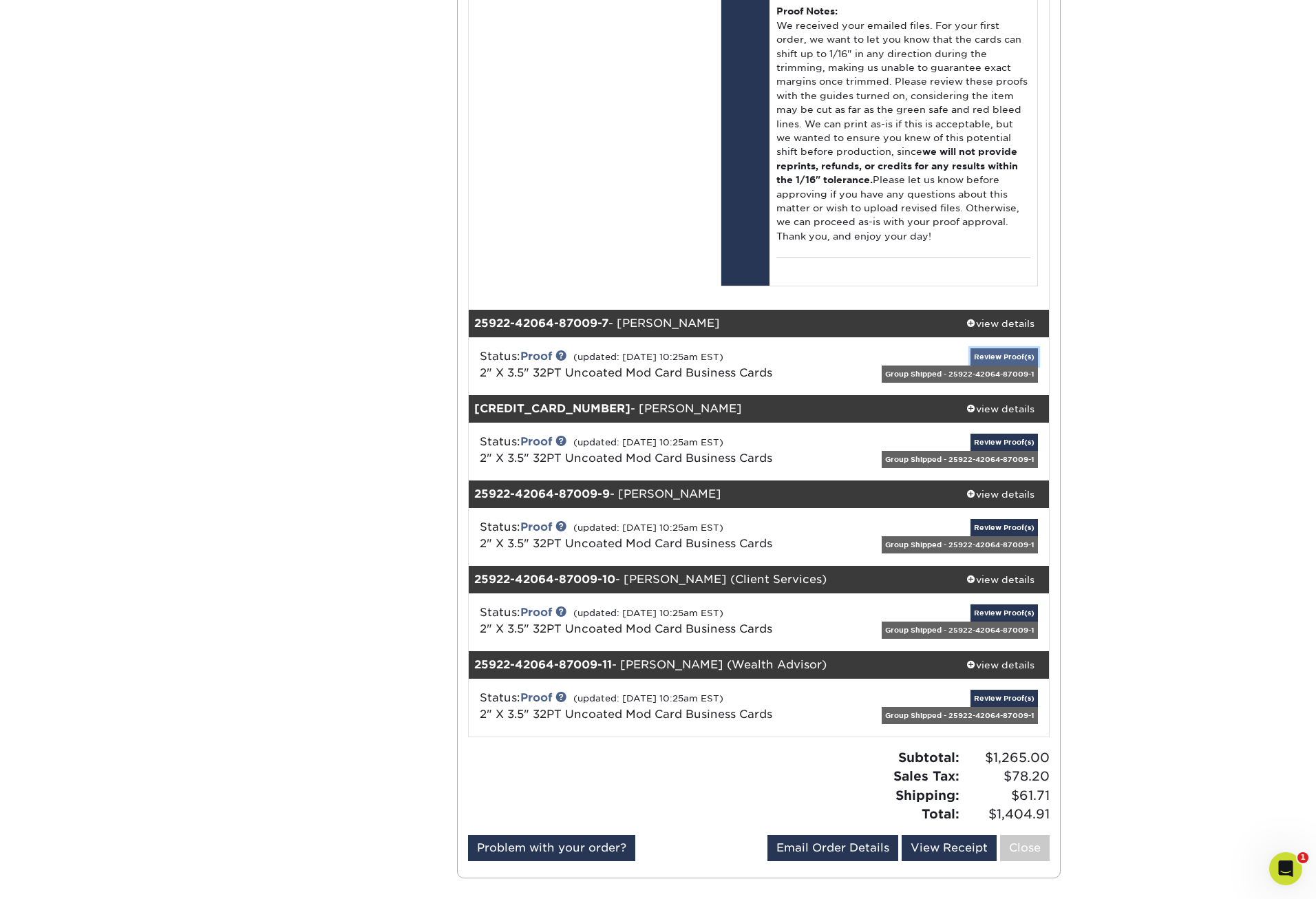
click at [1001, 351] on link "Review Proof(s)" at bounding box center [1004, 357] width 67 height 17
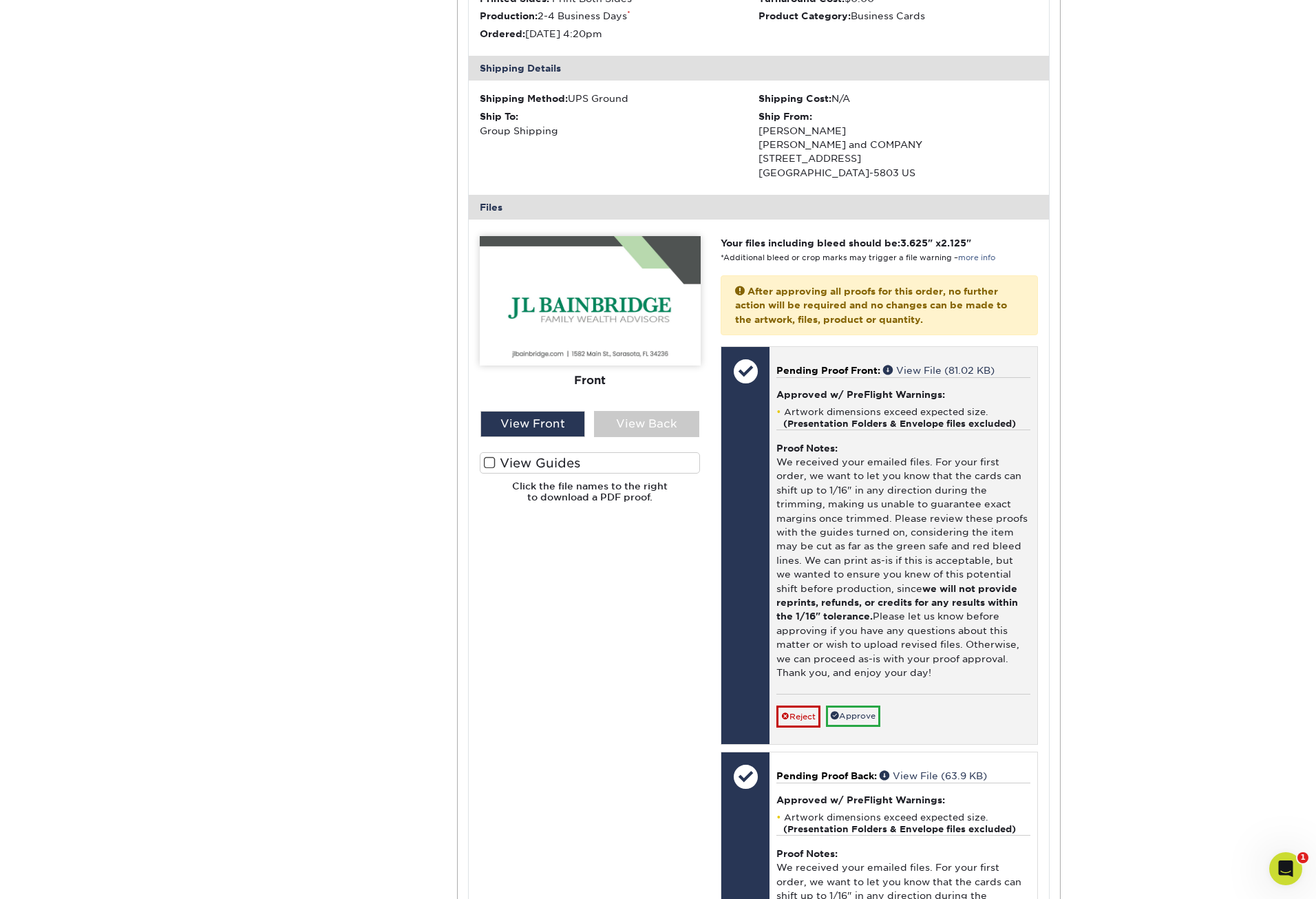
scroll to position [8146, 0]
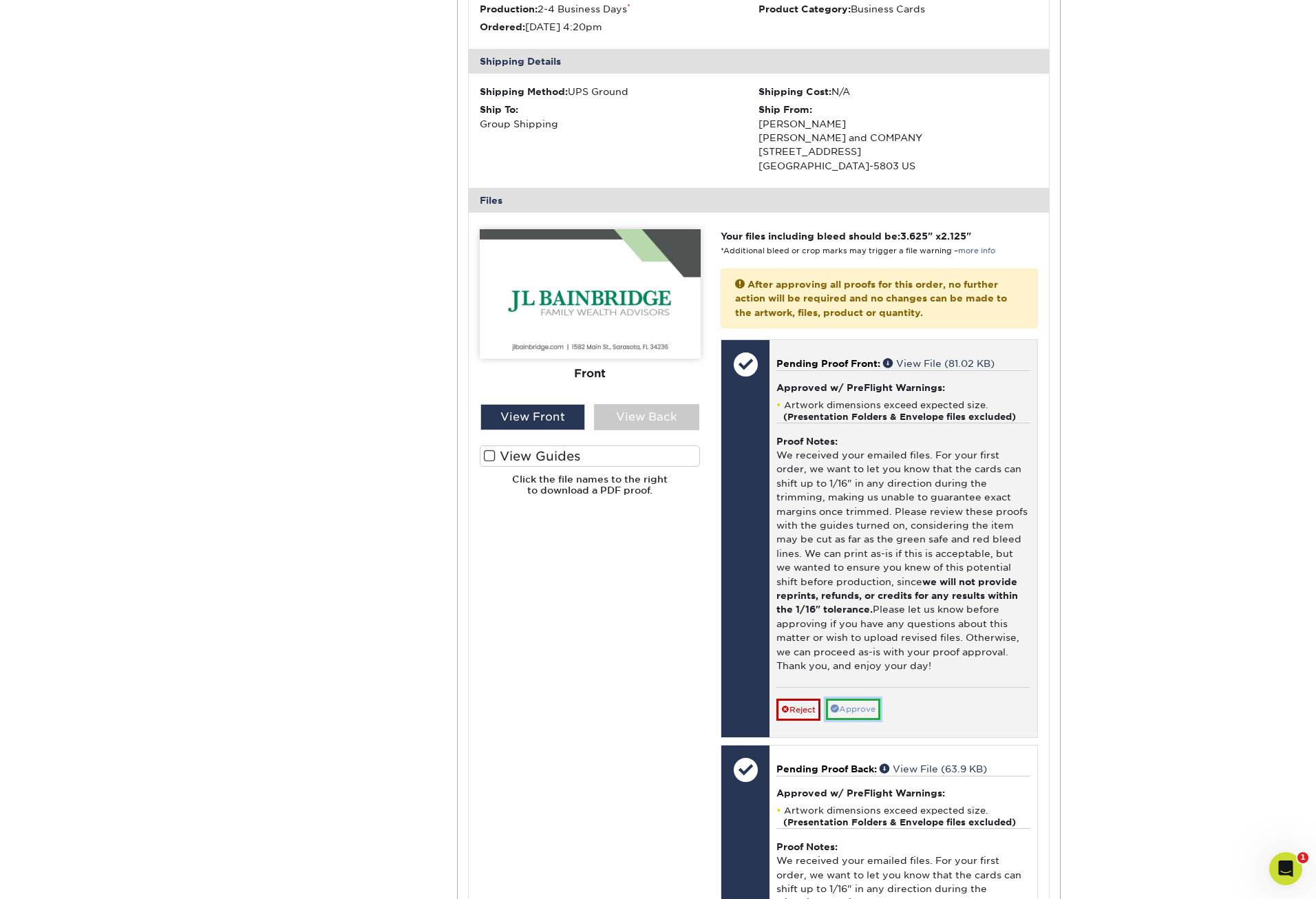
click at [870, 703] on link "Approve" at bounding box center [853, 708] width 54 height 21
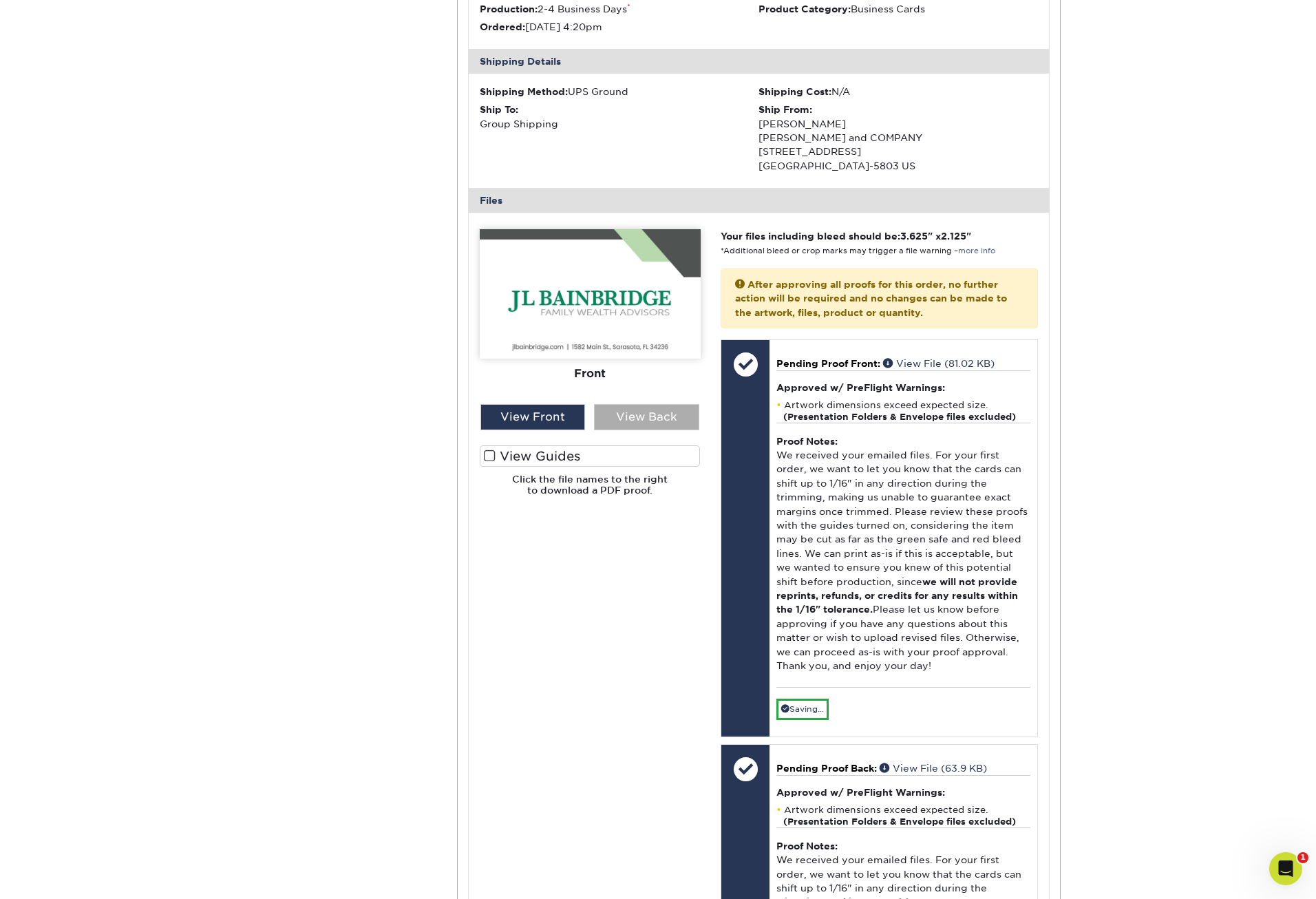
click at [666, 420] on div "View Back" at bounding box center [646, 417] width 105 height 26
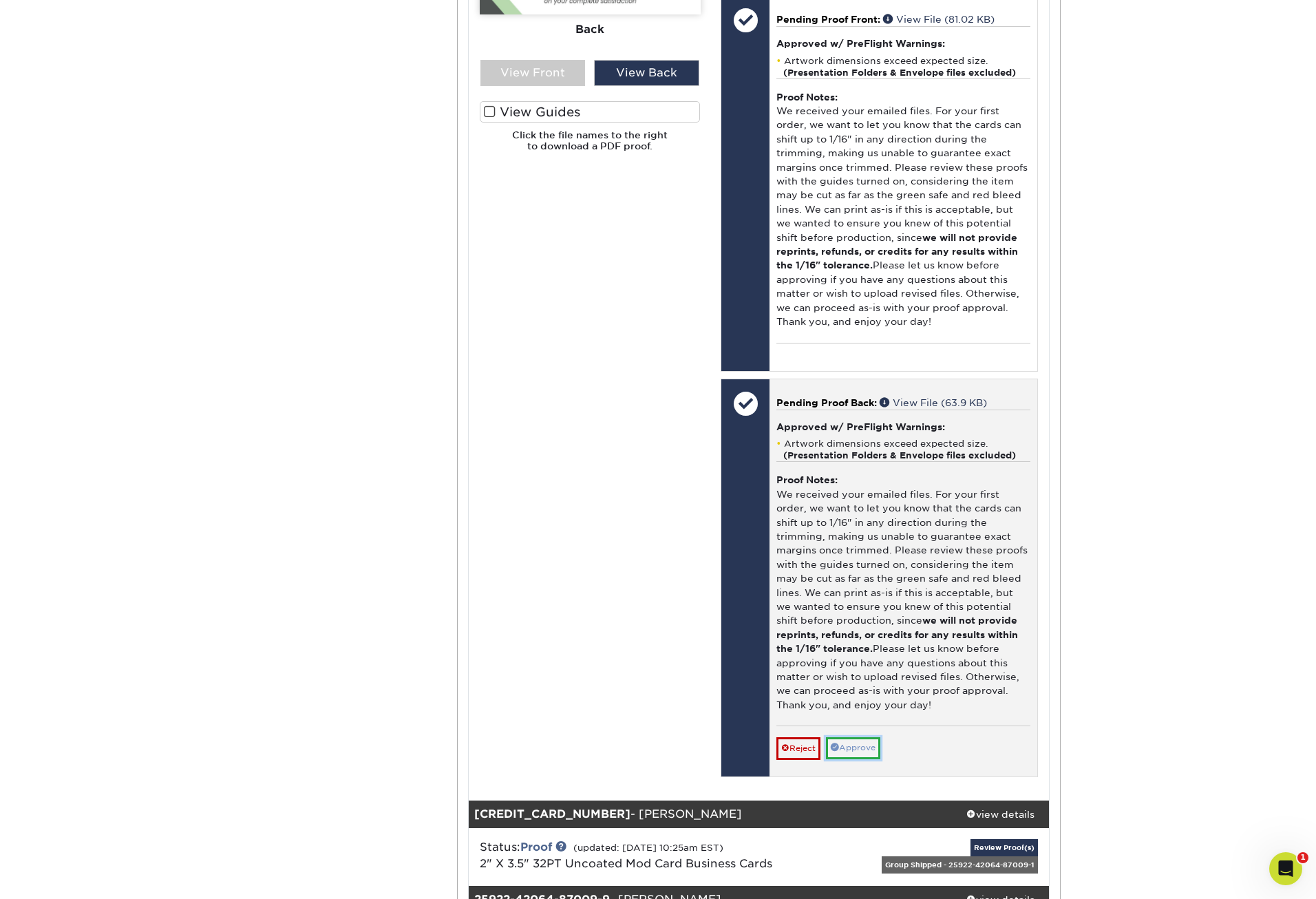
click at [865, 741] on link "Approve" at bounding box center [853, 747] width 54 height 21
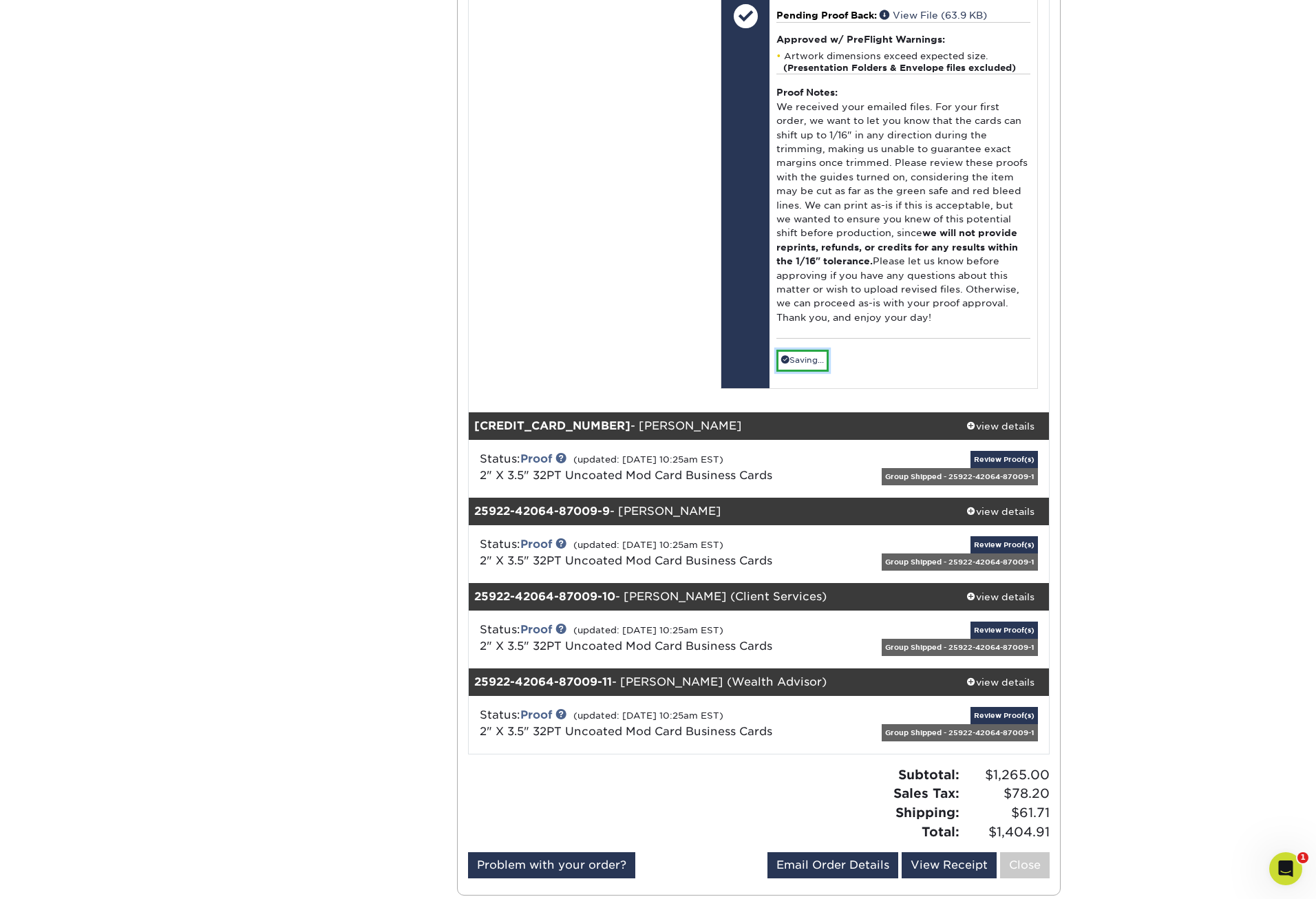
scroll to position [8972, 0]
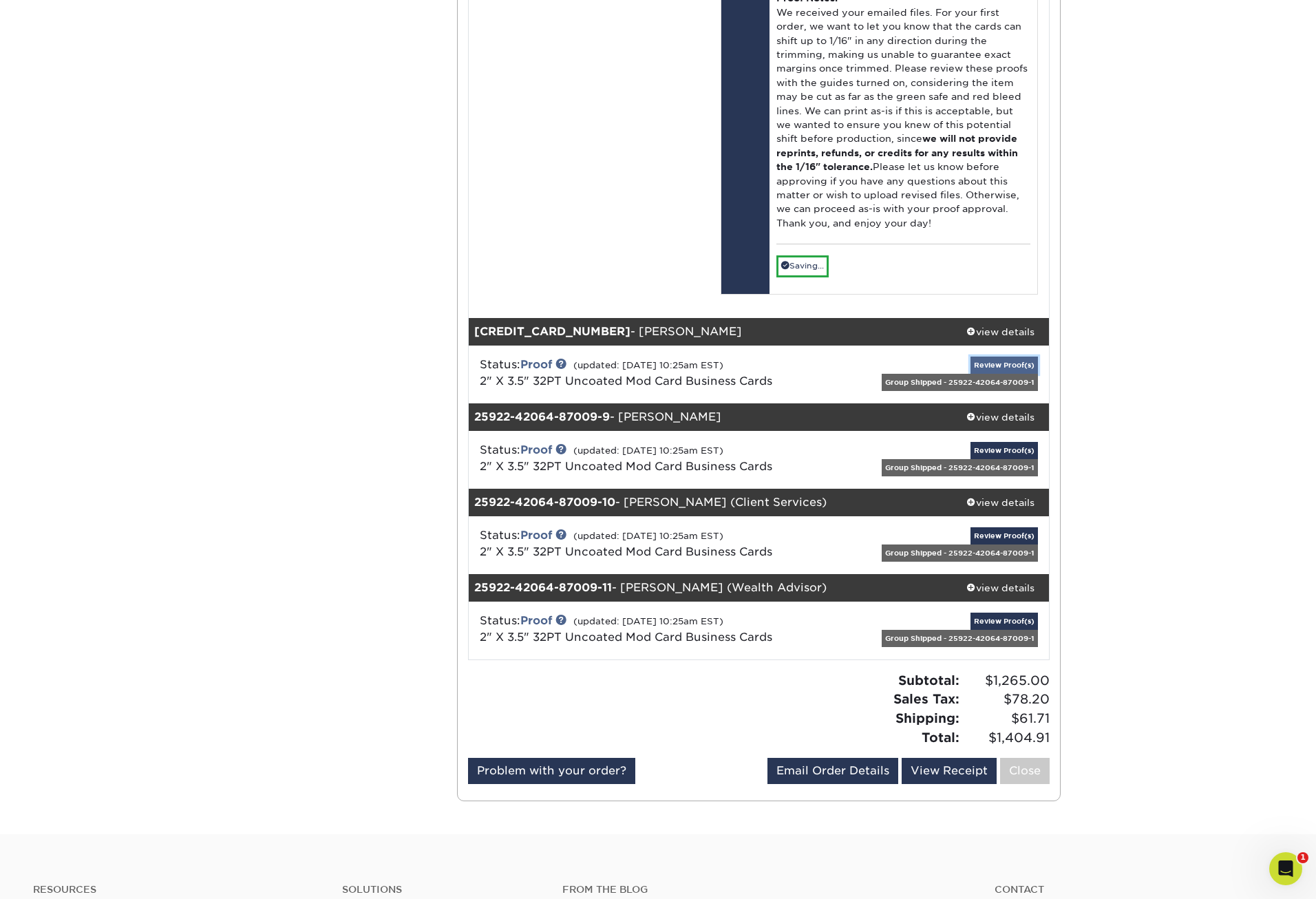
click at [1007, 369] on link "Review Proof(s)" at bounding box center [1004, 365] width 67 height 17
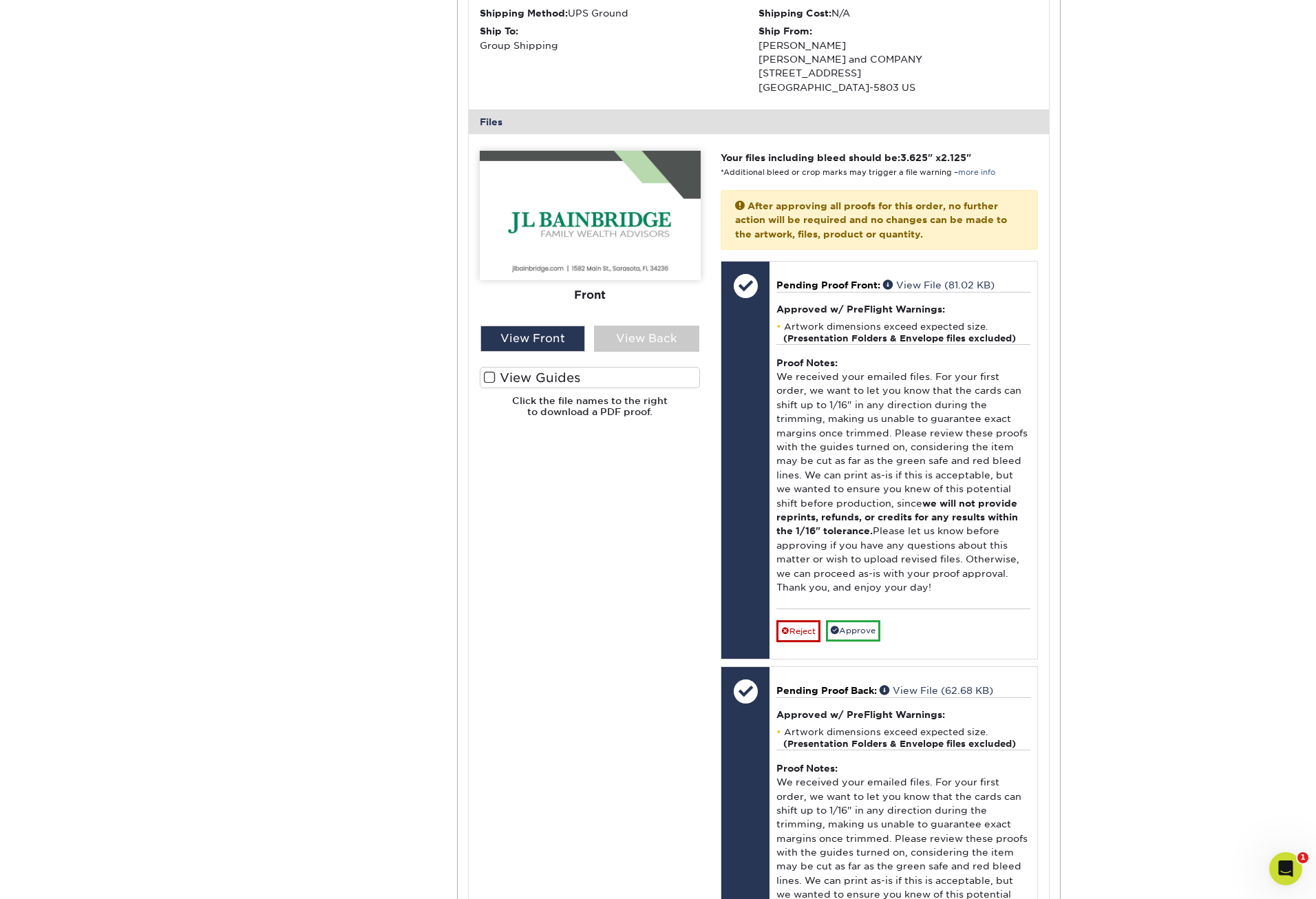
scroll to position [9522, 0]
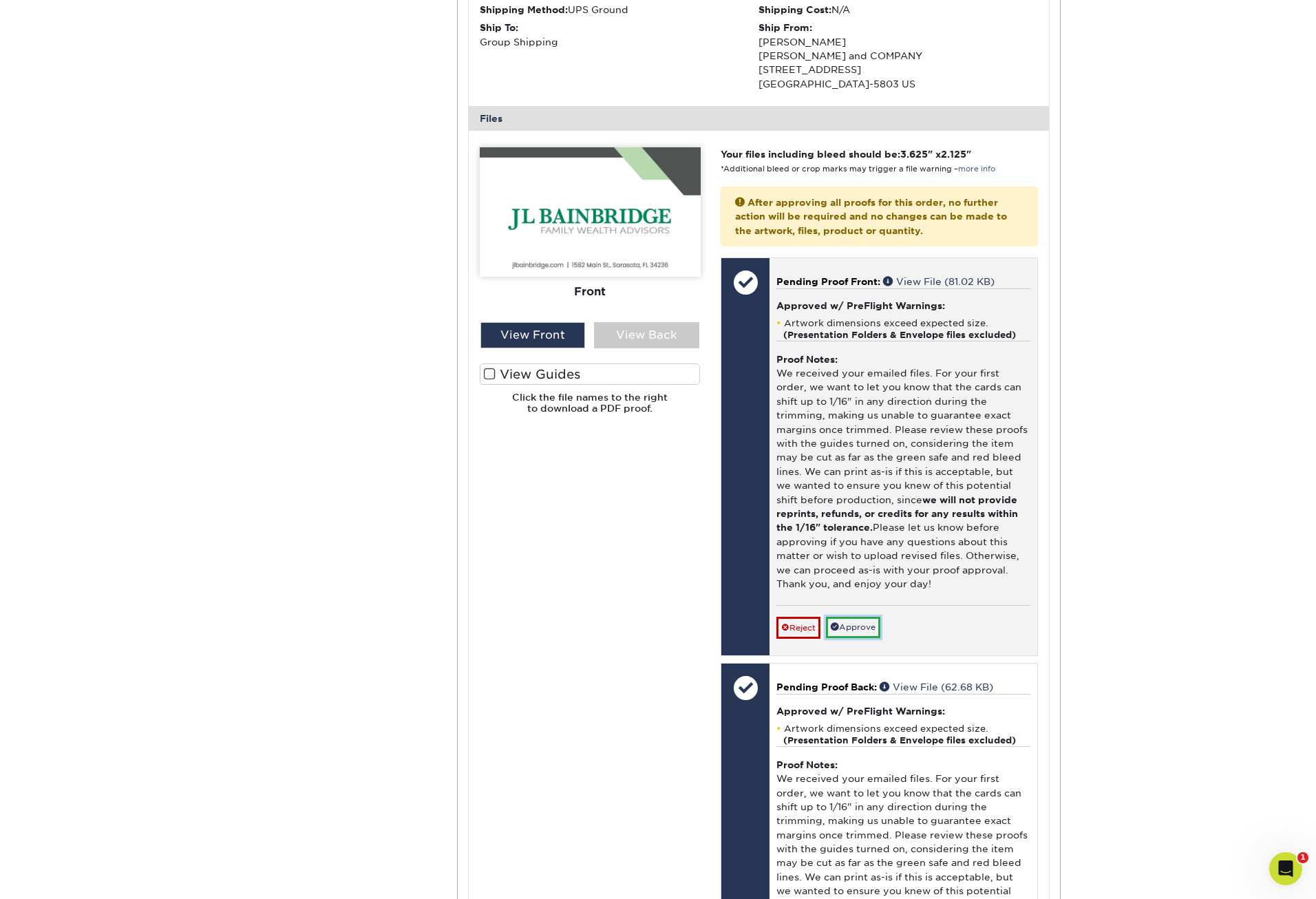
click at [861, 622] on link "Approve" at bounding box center [853, 627] width 54 height 21
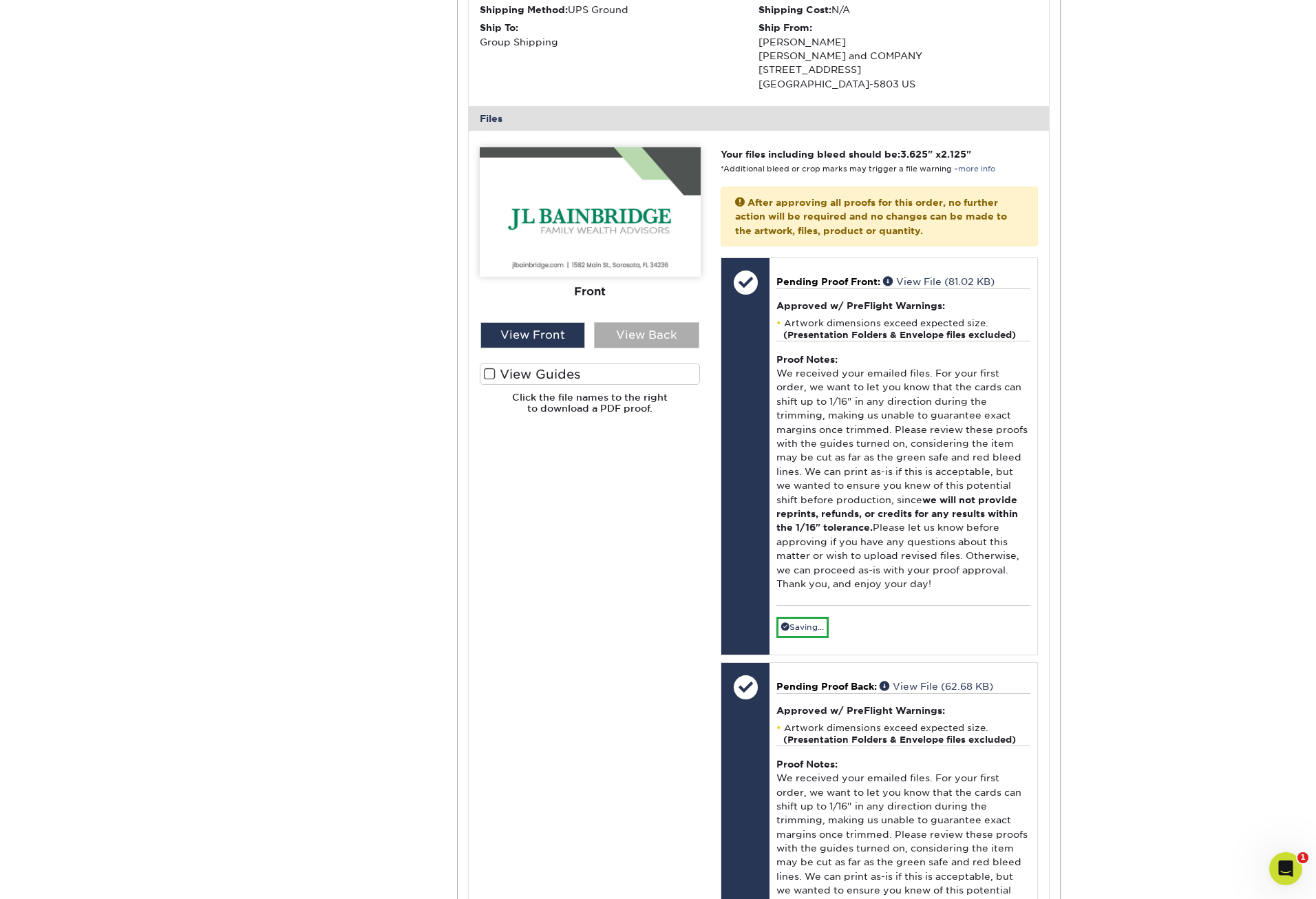
click at [655, 326] on div "View Back" at bounding box center [646, 335] width 105 height 26
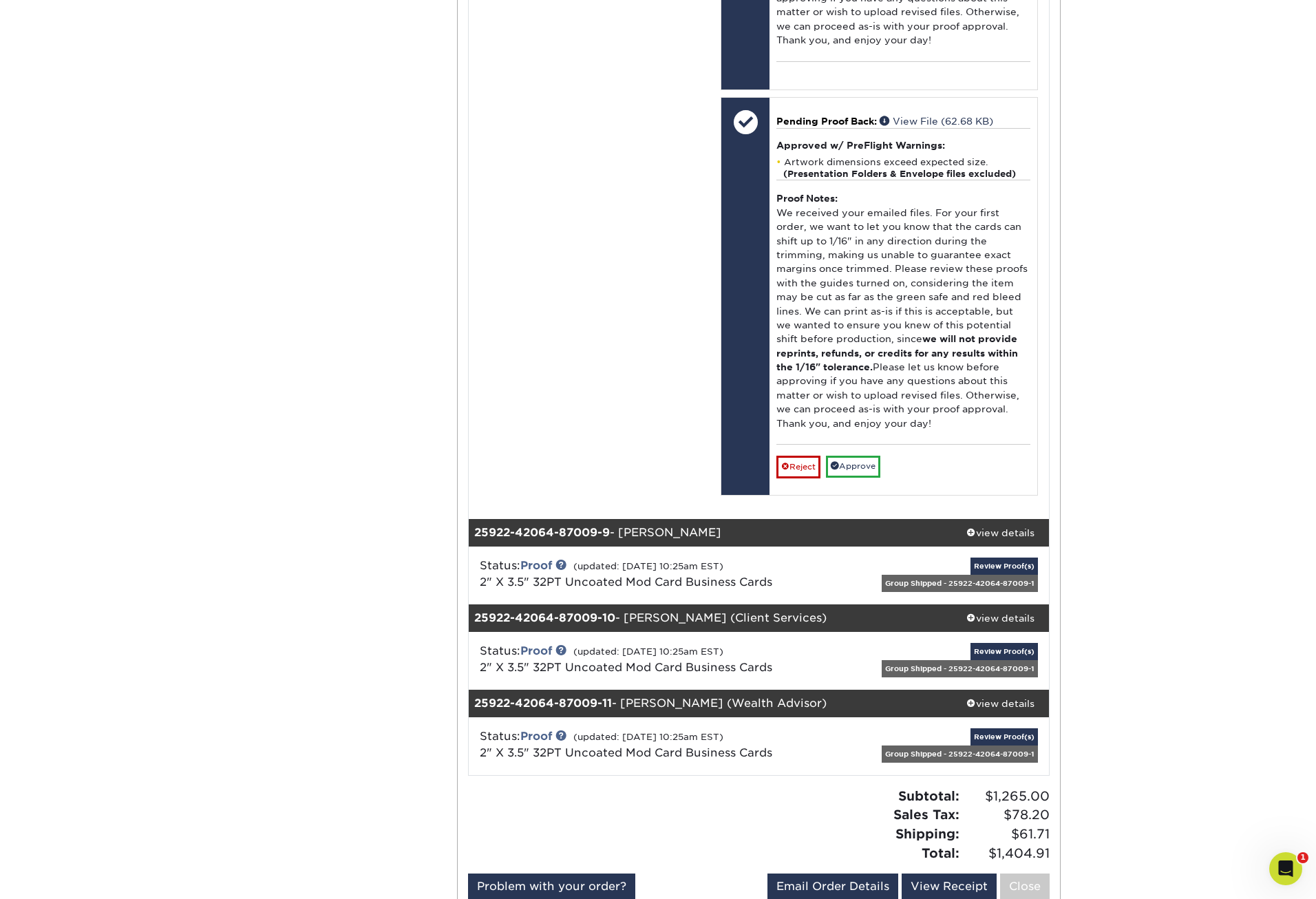
scroll to position [10073, 0]
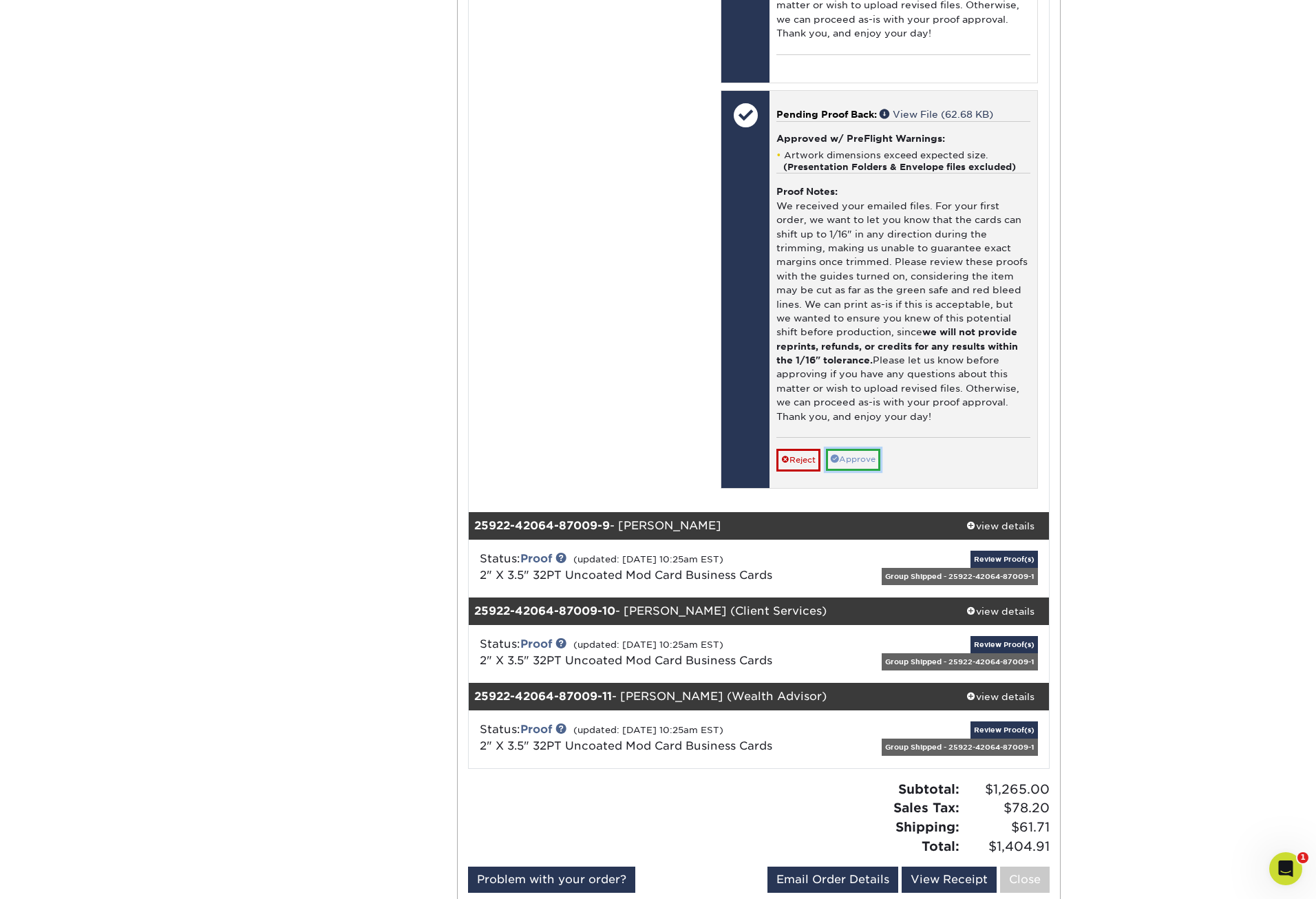
click at [851, 457] on link "Approve" at bounding box center [853, 459] width 54 height 21
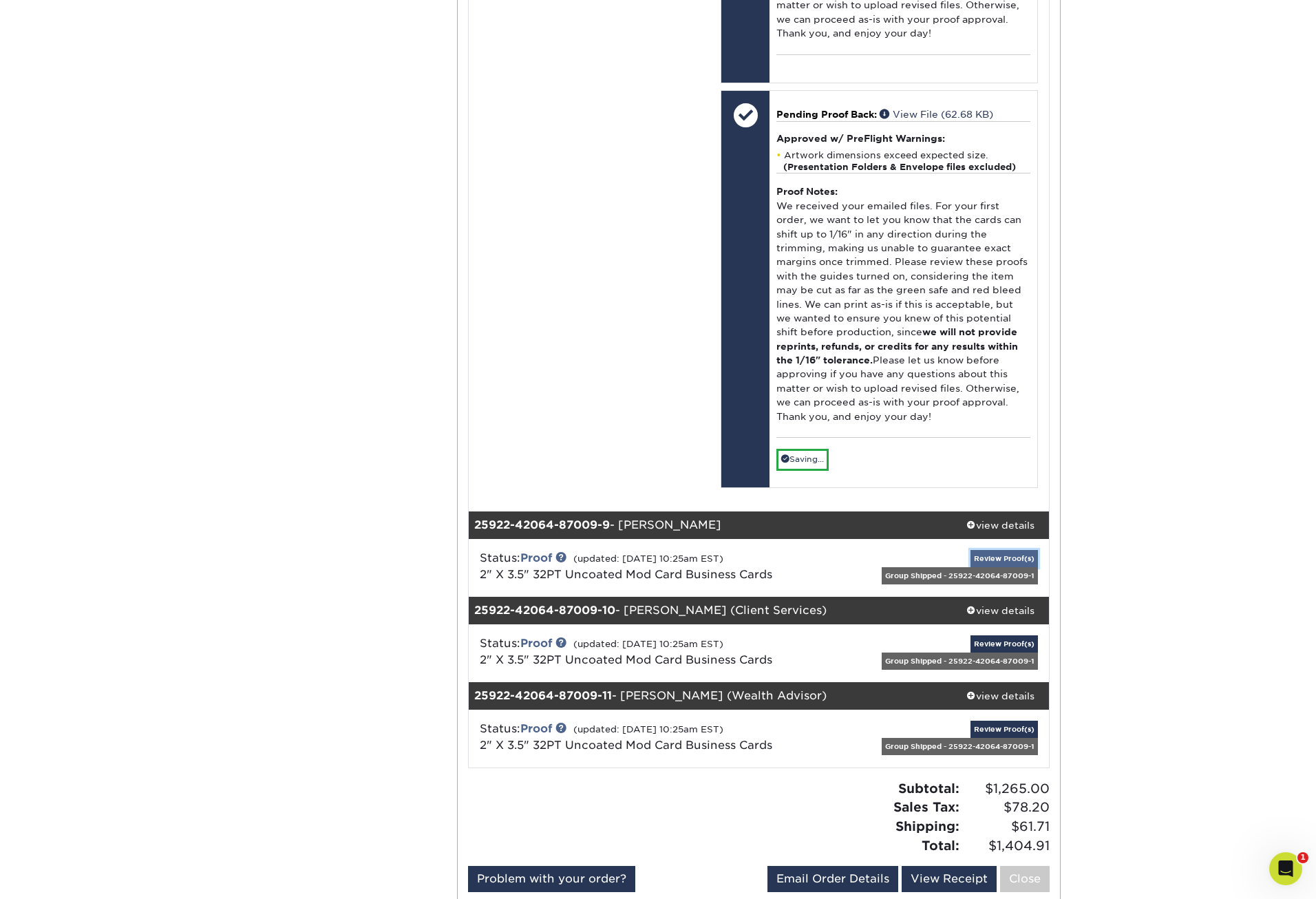
click at [1006, 561] on link "Review Proof(s)" at bounding box center [1004, 559] width 67 height 17
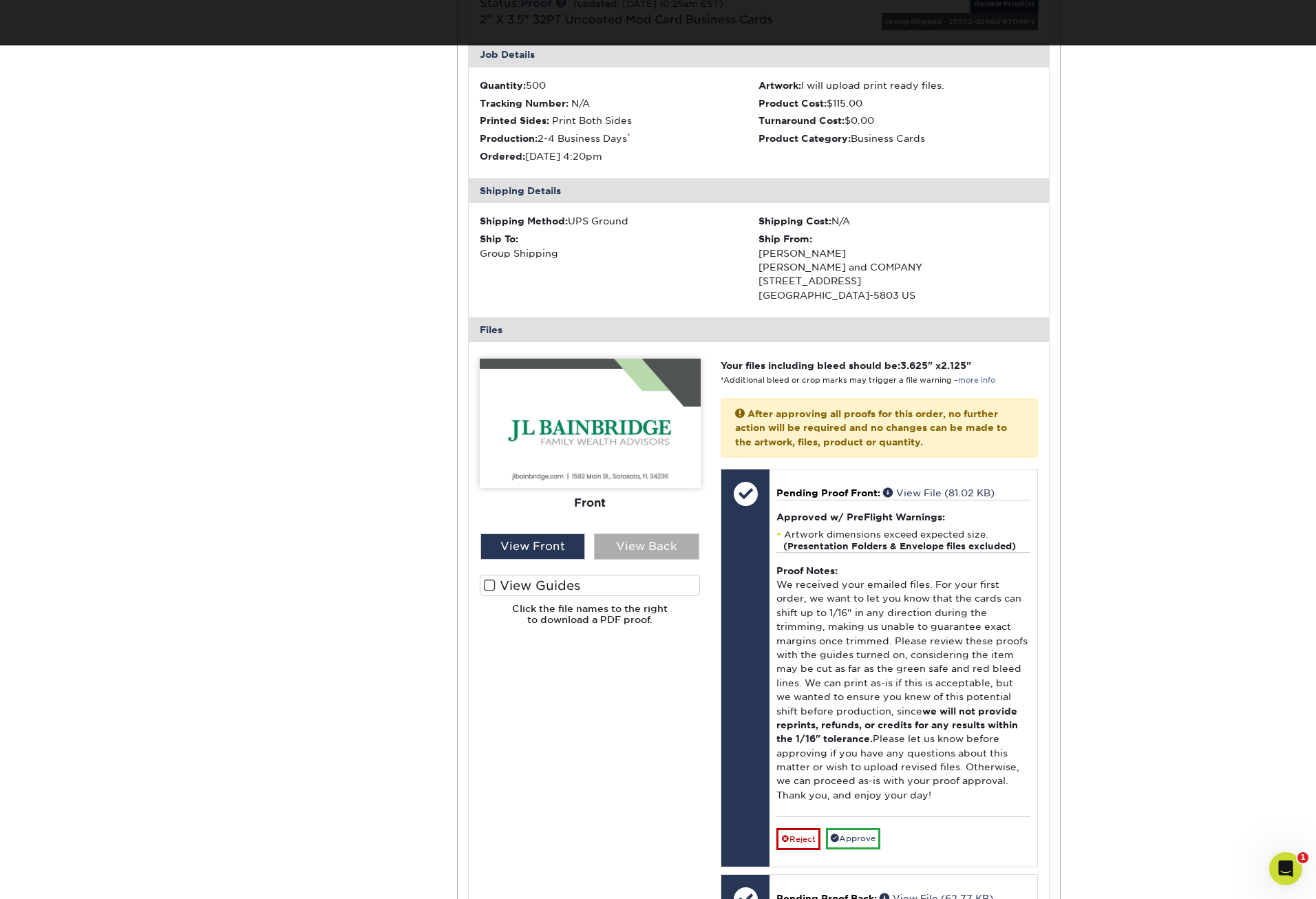
scroll to position [10602, 0]
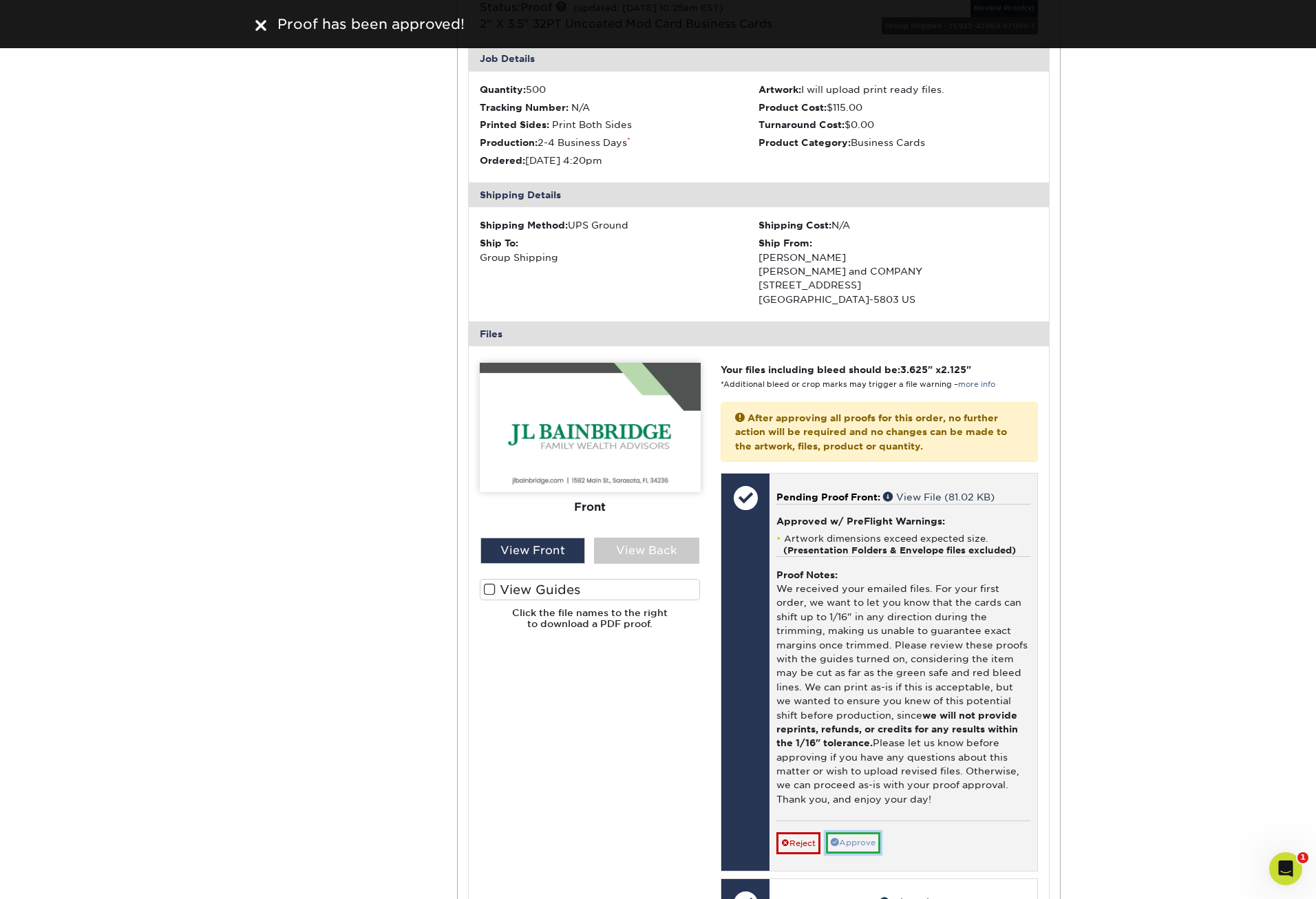
click at [879, 840] on link "Approve" at bounding box center [853, 842] width 54 height 21
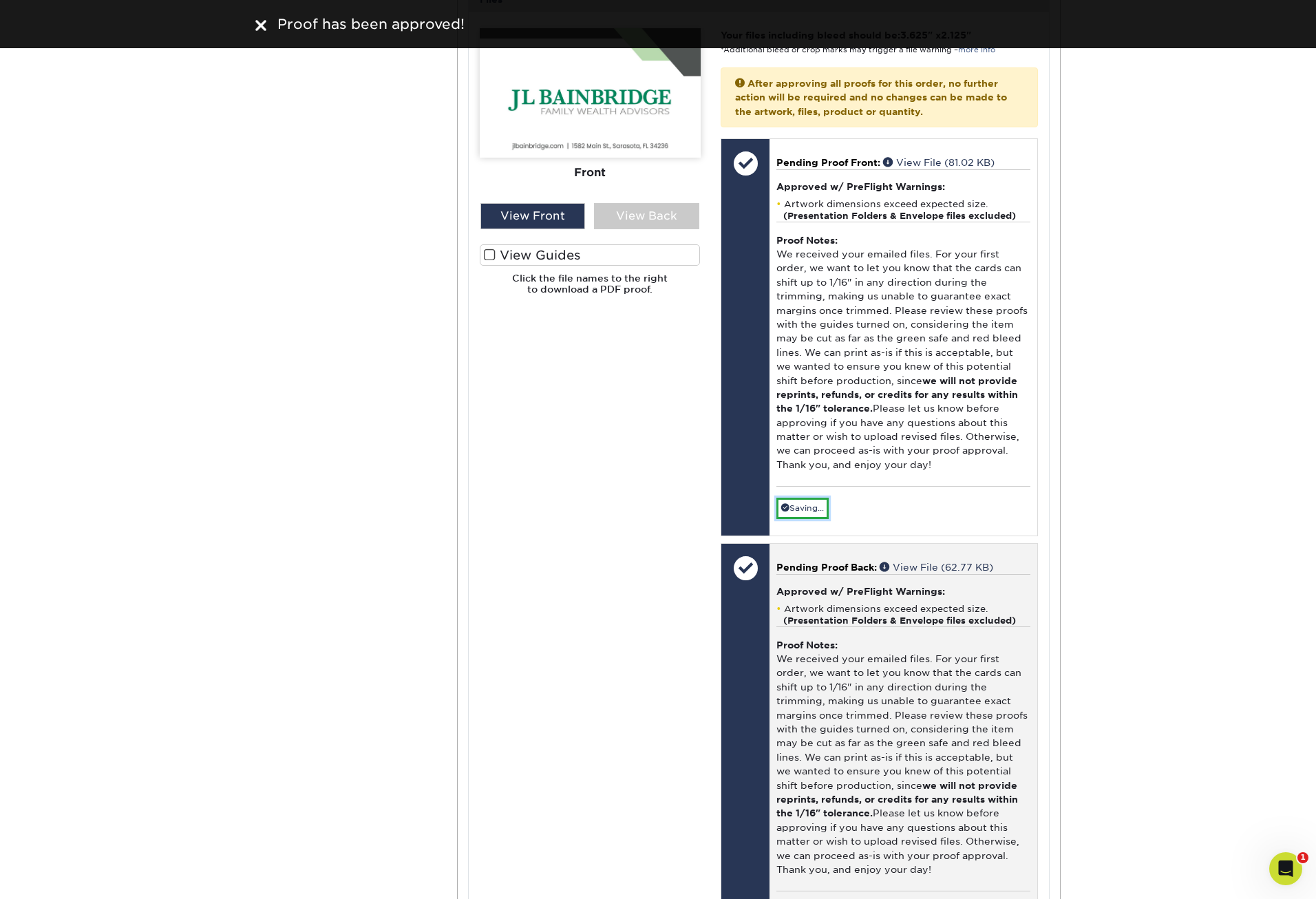
scroll to position [11015, 0]
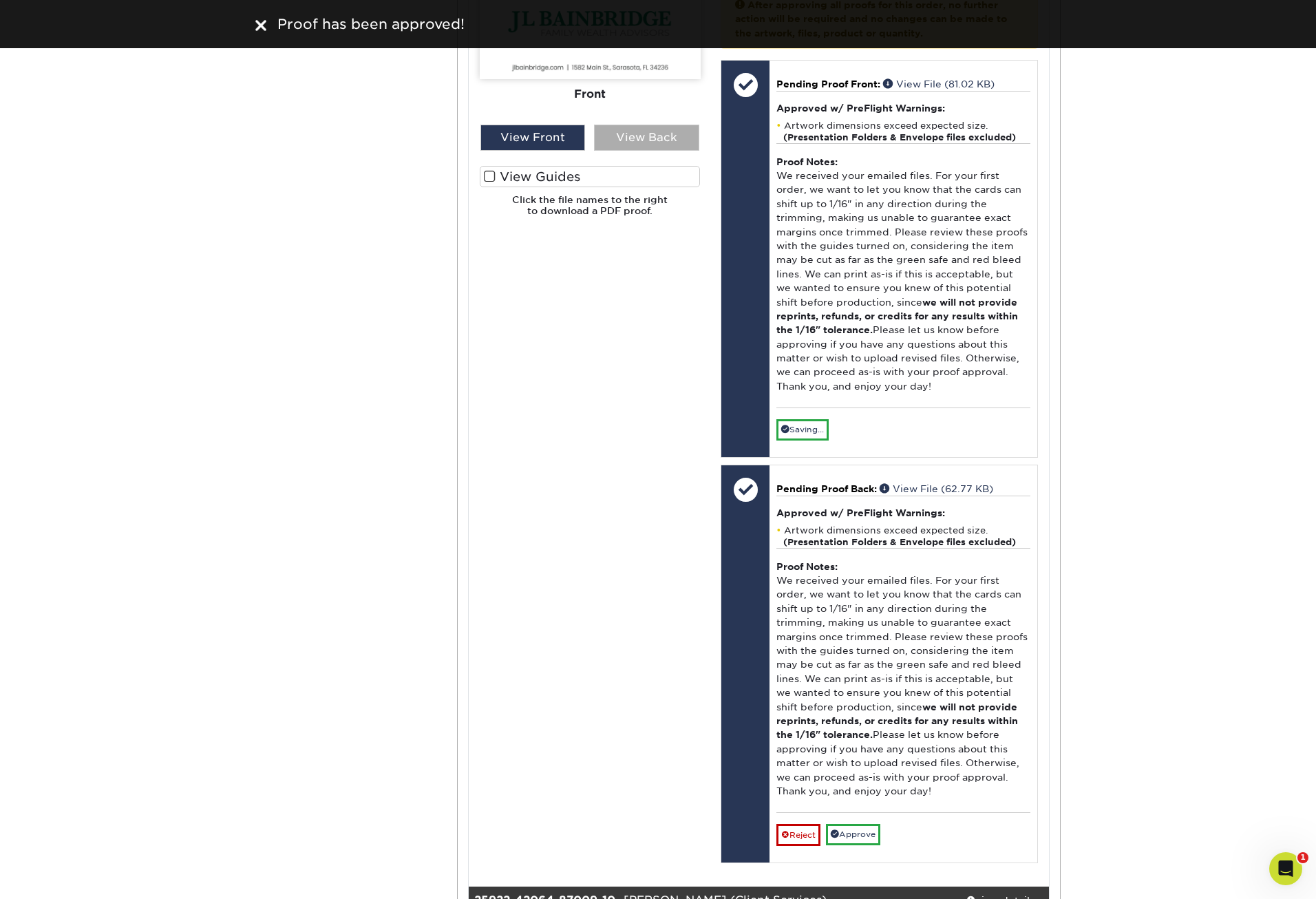
click at [646, 151] on div "Front Back" at bounding box center [590, 89] width 221 height 278
click at [649, 145] on div "View Back" at bounding box center [646, 138] width 105 height 26
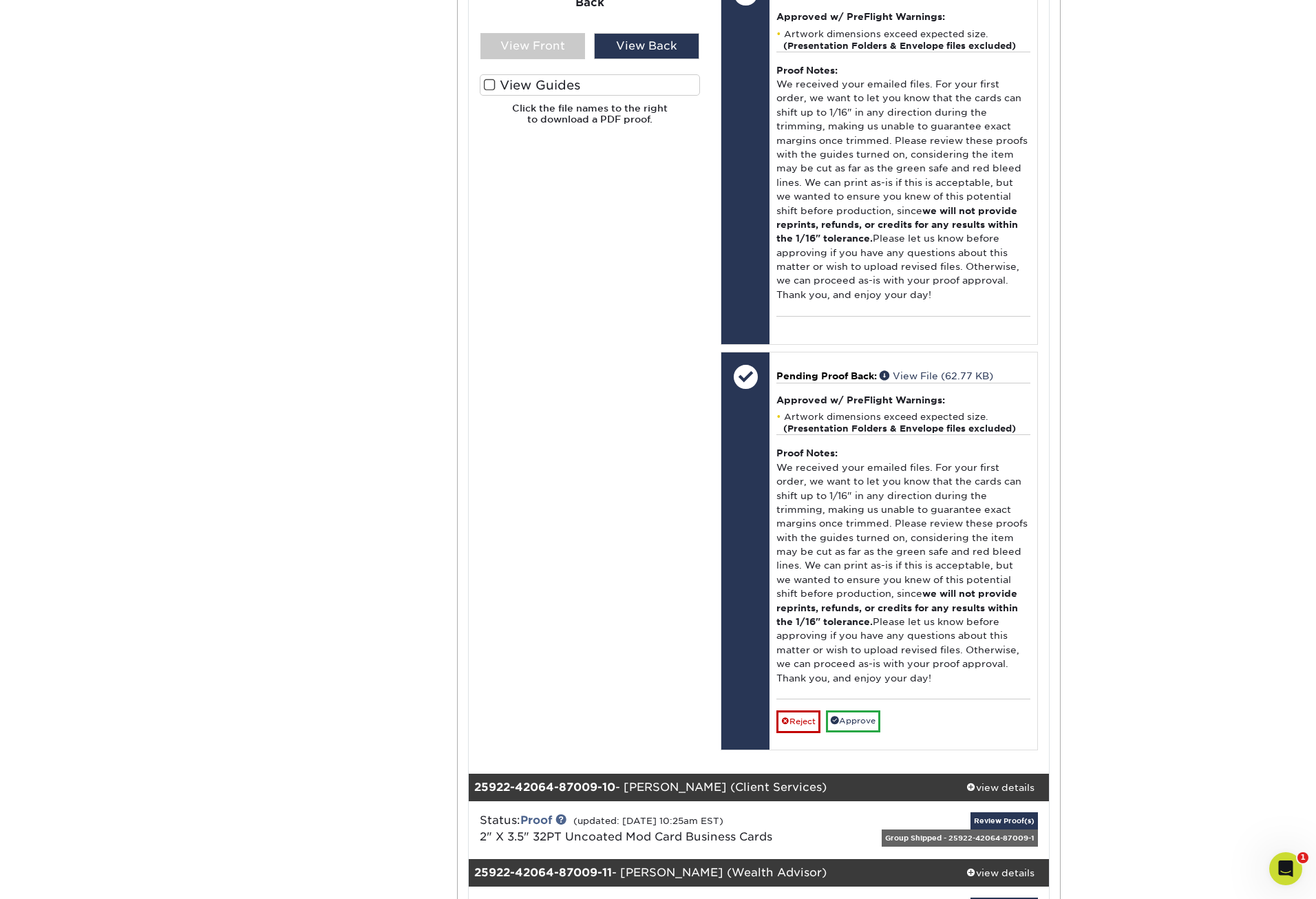
scroll to position [11152, 0]
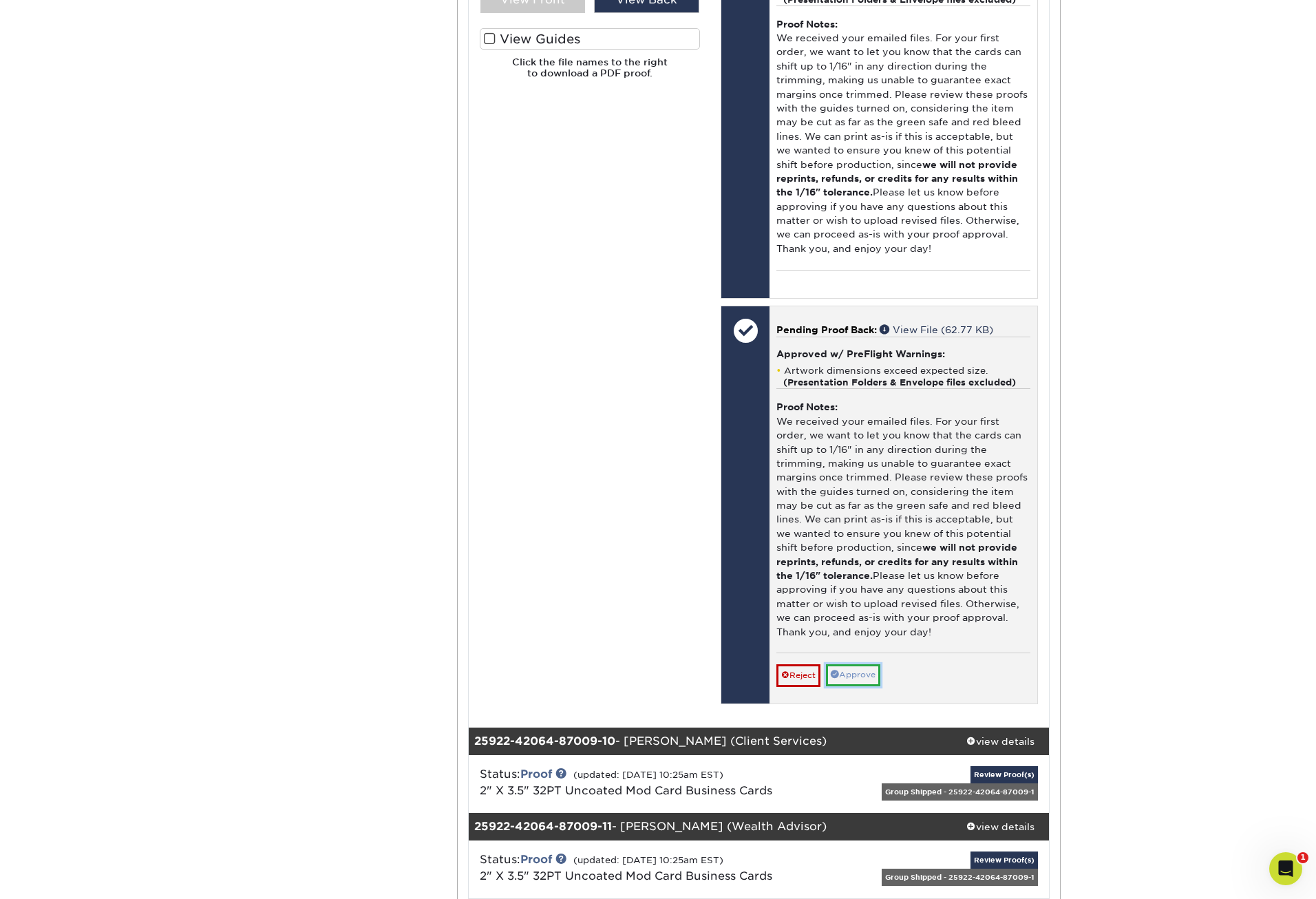
click at [862, 680] on link "Approve" at bounding box center [853, 674] width 54 height 21
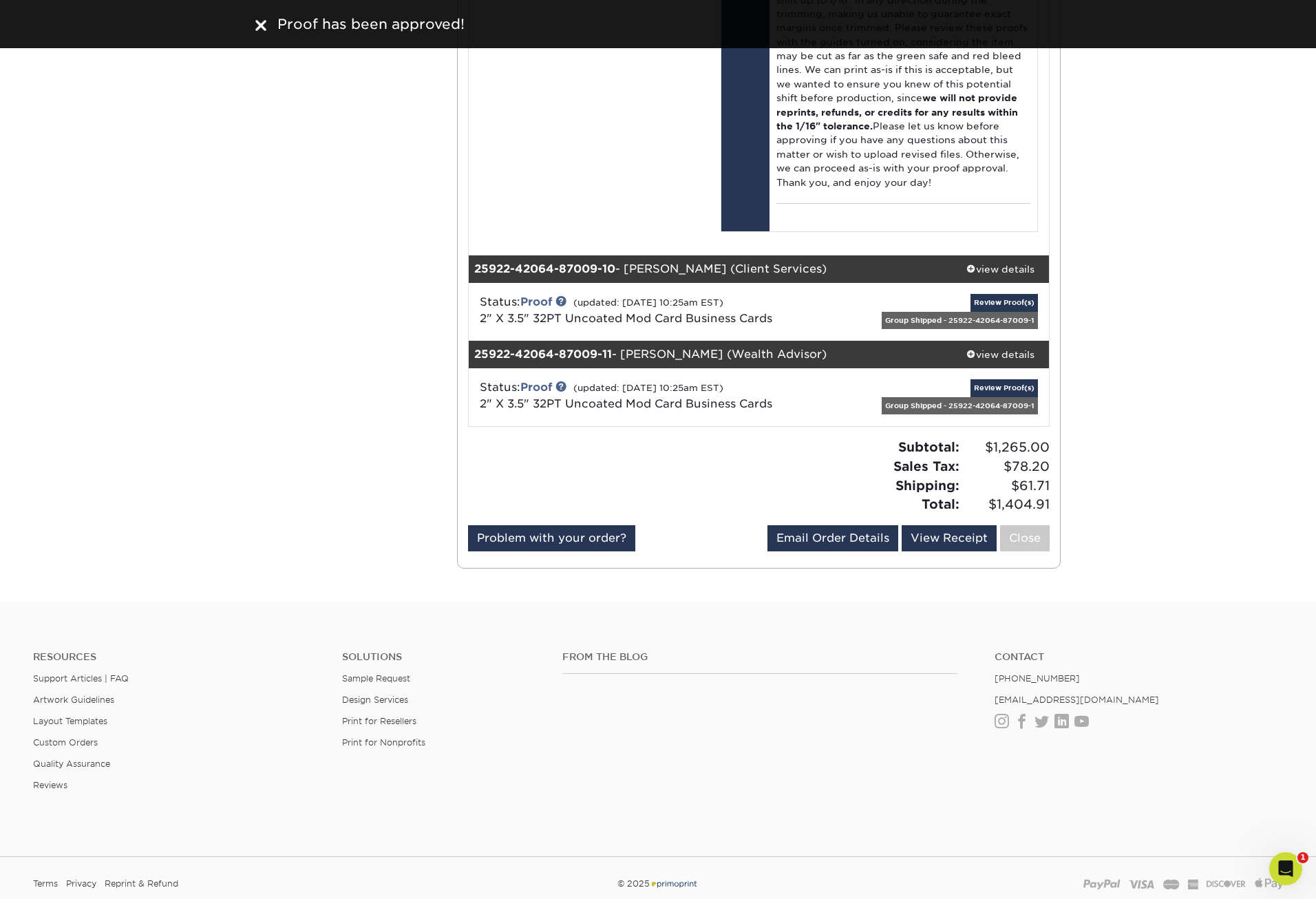
scroll to position [11634, 0]
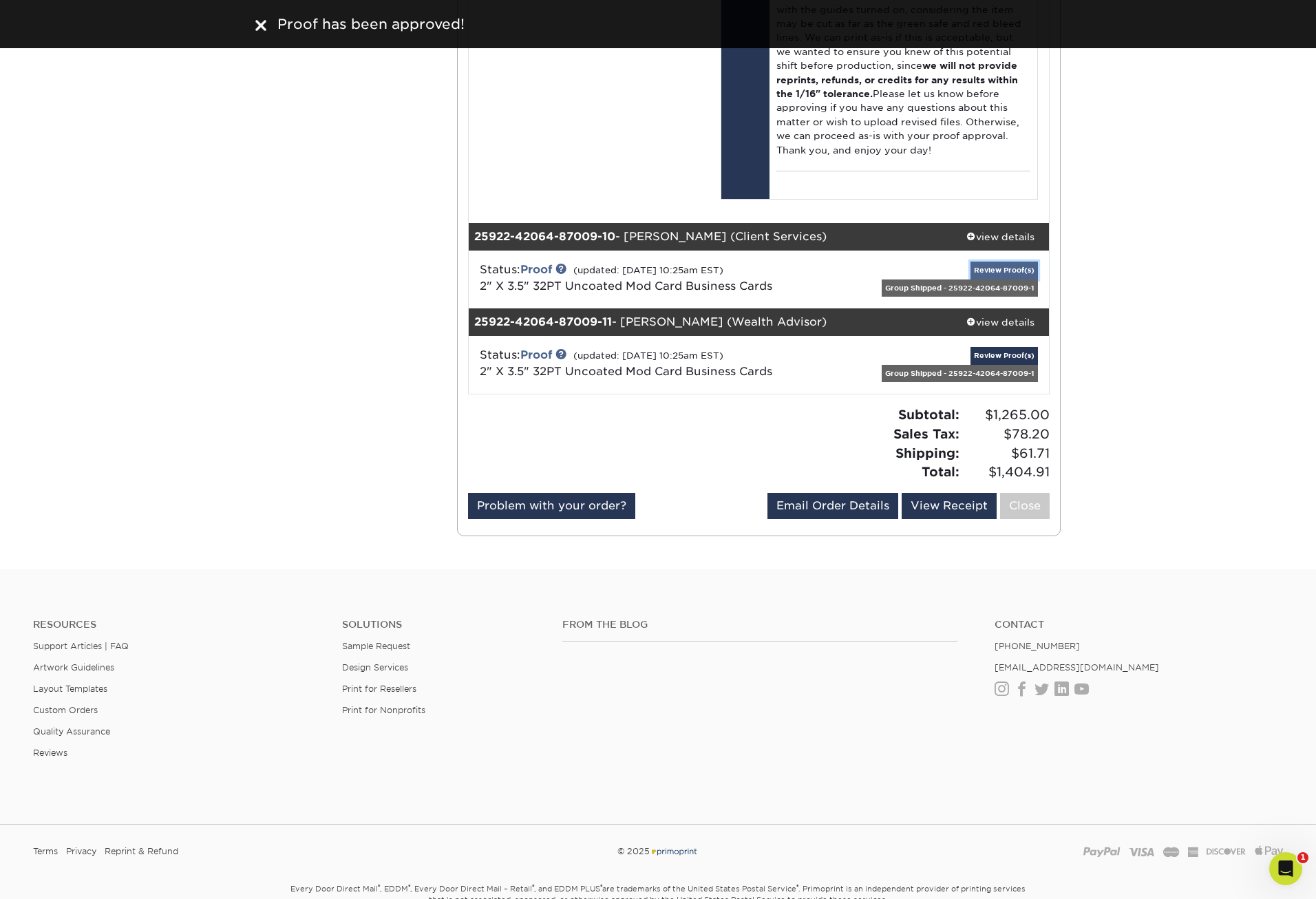
click at [989, 266] on link "Review Proof(s)" at bounding box center [1004, 270] width 67 height 17
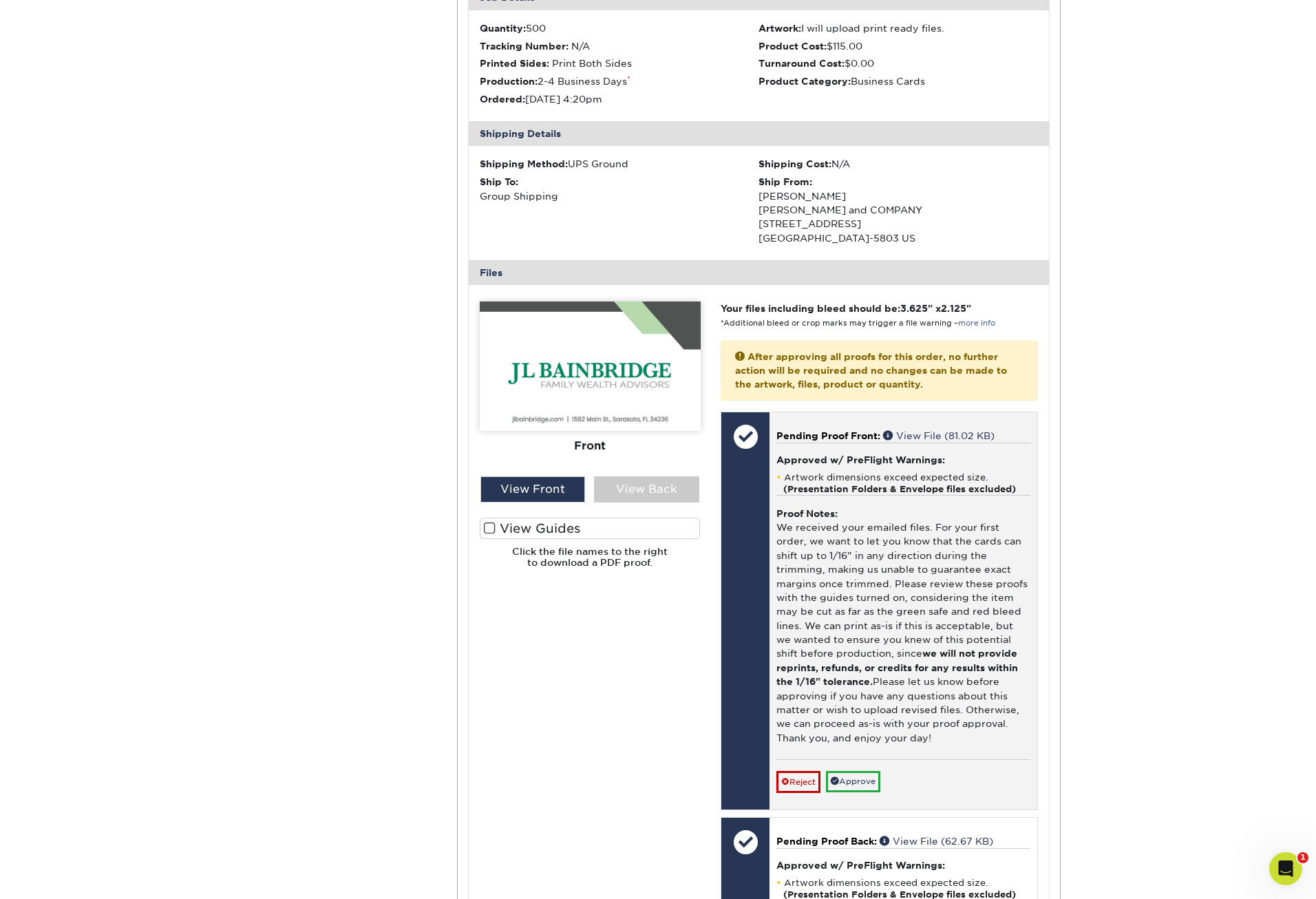
scroll to position [11978, 0]
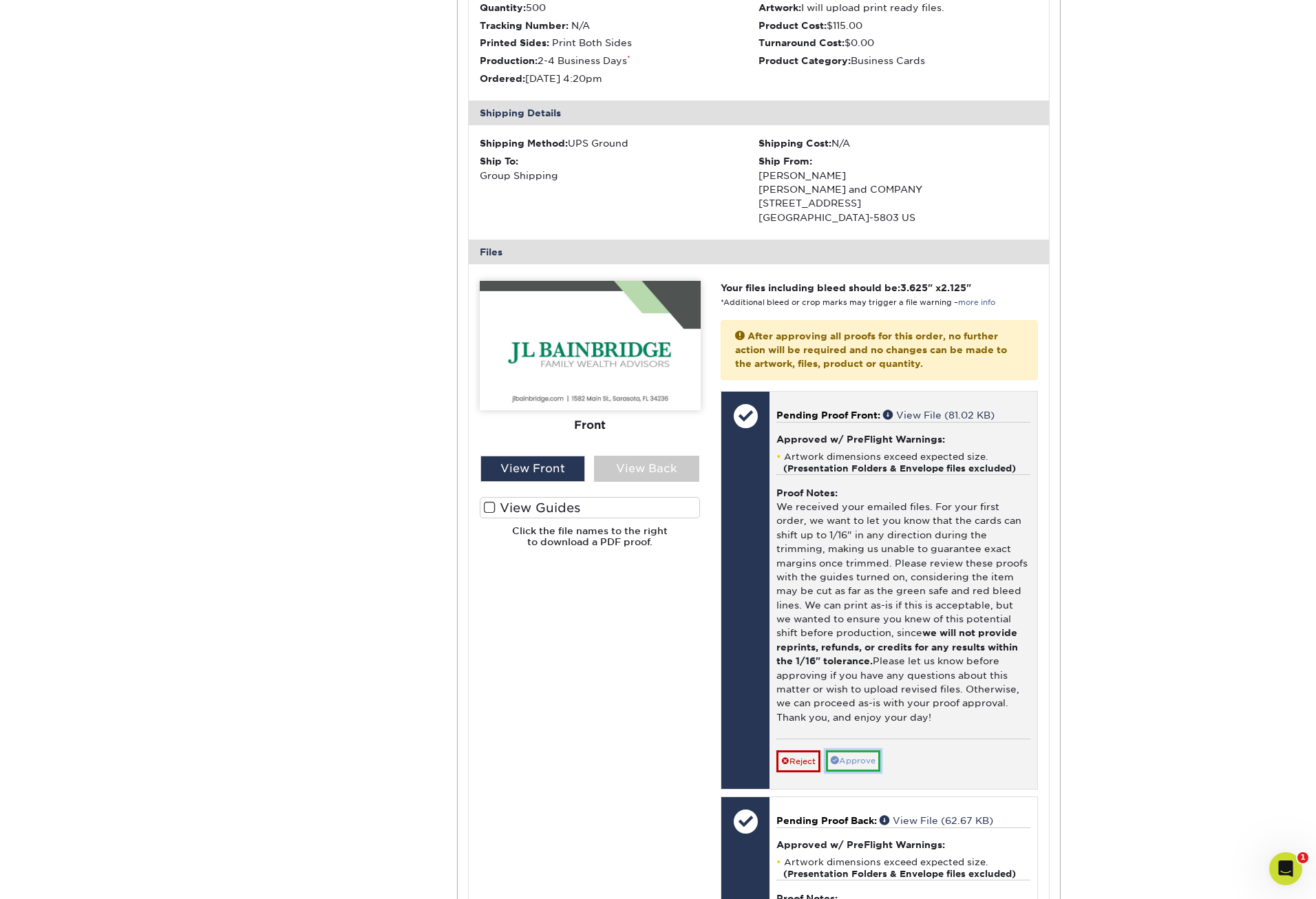
click at [862, 752] on link "Approve" at bounding box center [853, 761] width 54 height 21
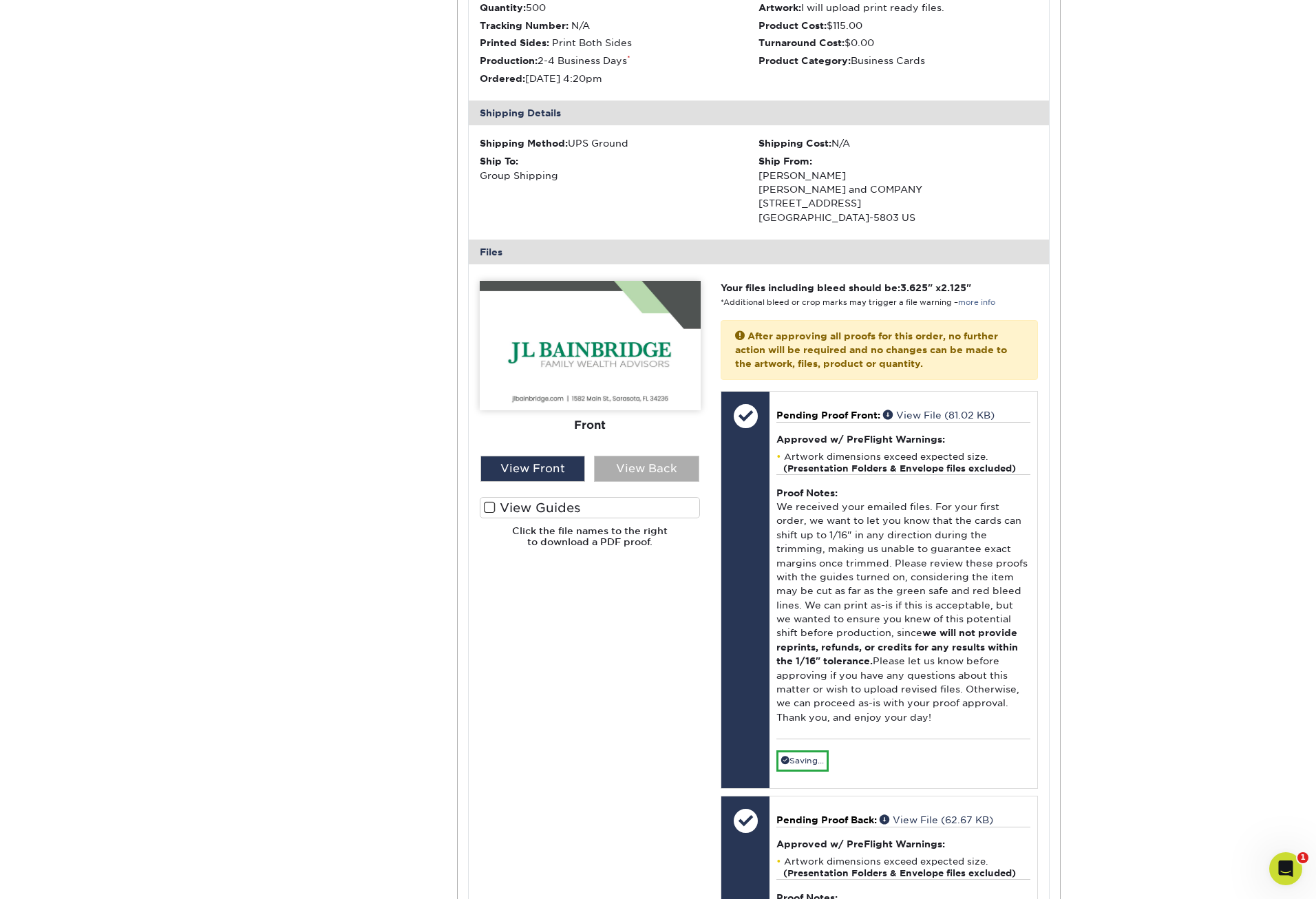
click at [643, 459] on div "View Back" at bounding box center [646, 469] width 105 height 26
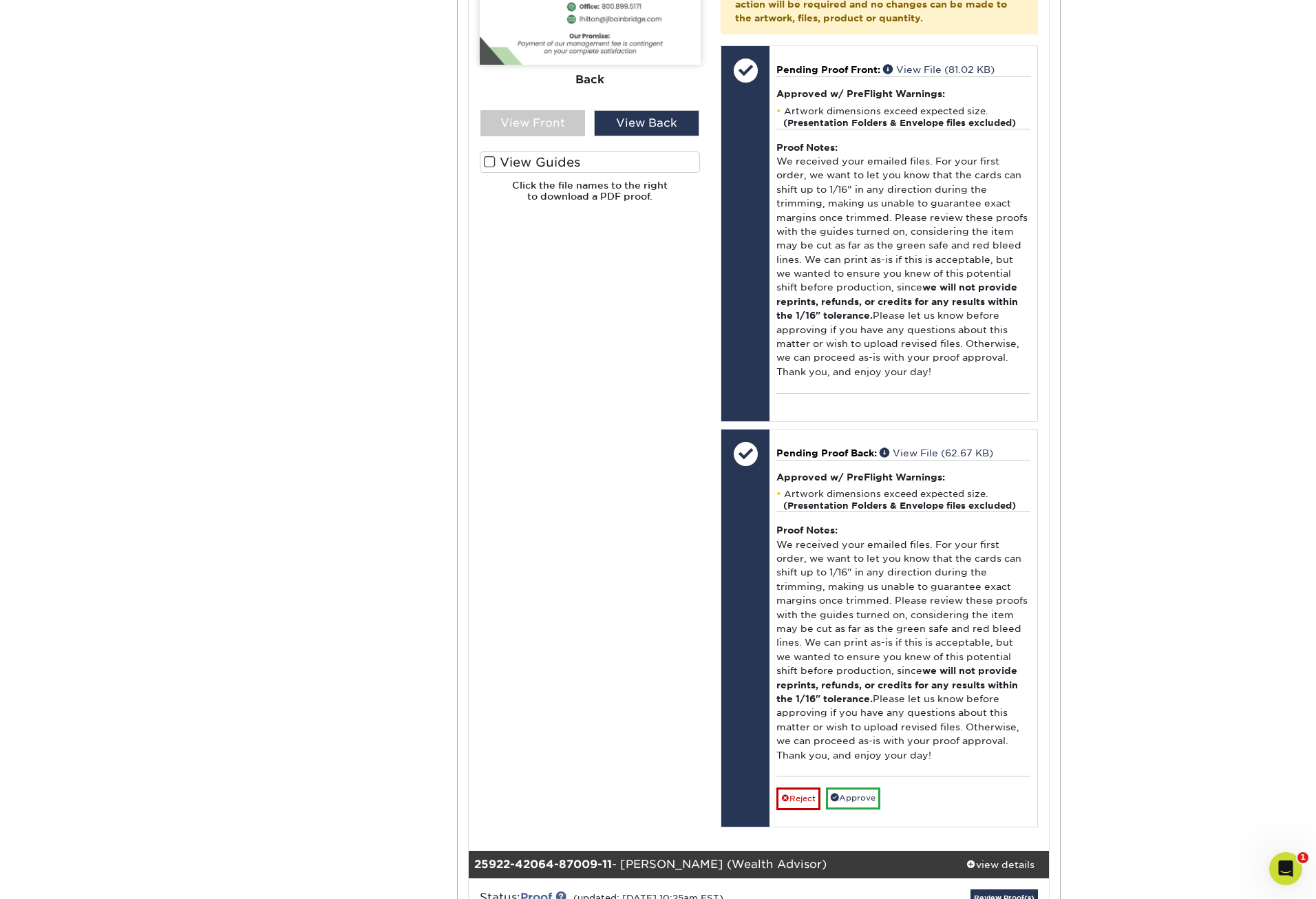
scroll to position [12598, 0]
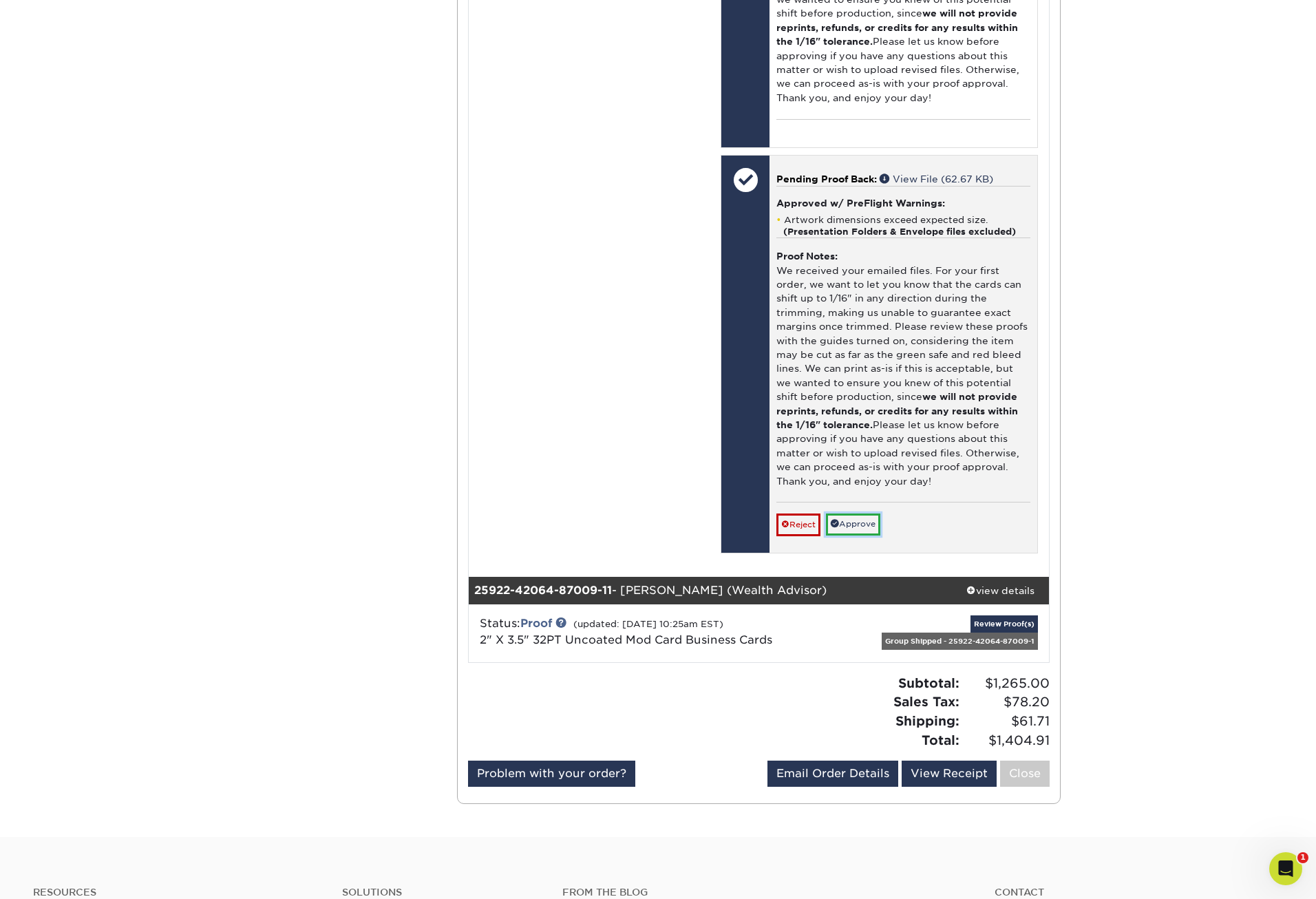
click at [863, 517] on link "Approve" at bounding box center [853, 524] width 54 height 21
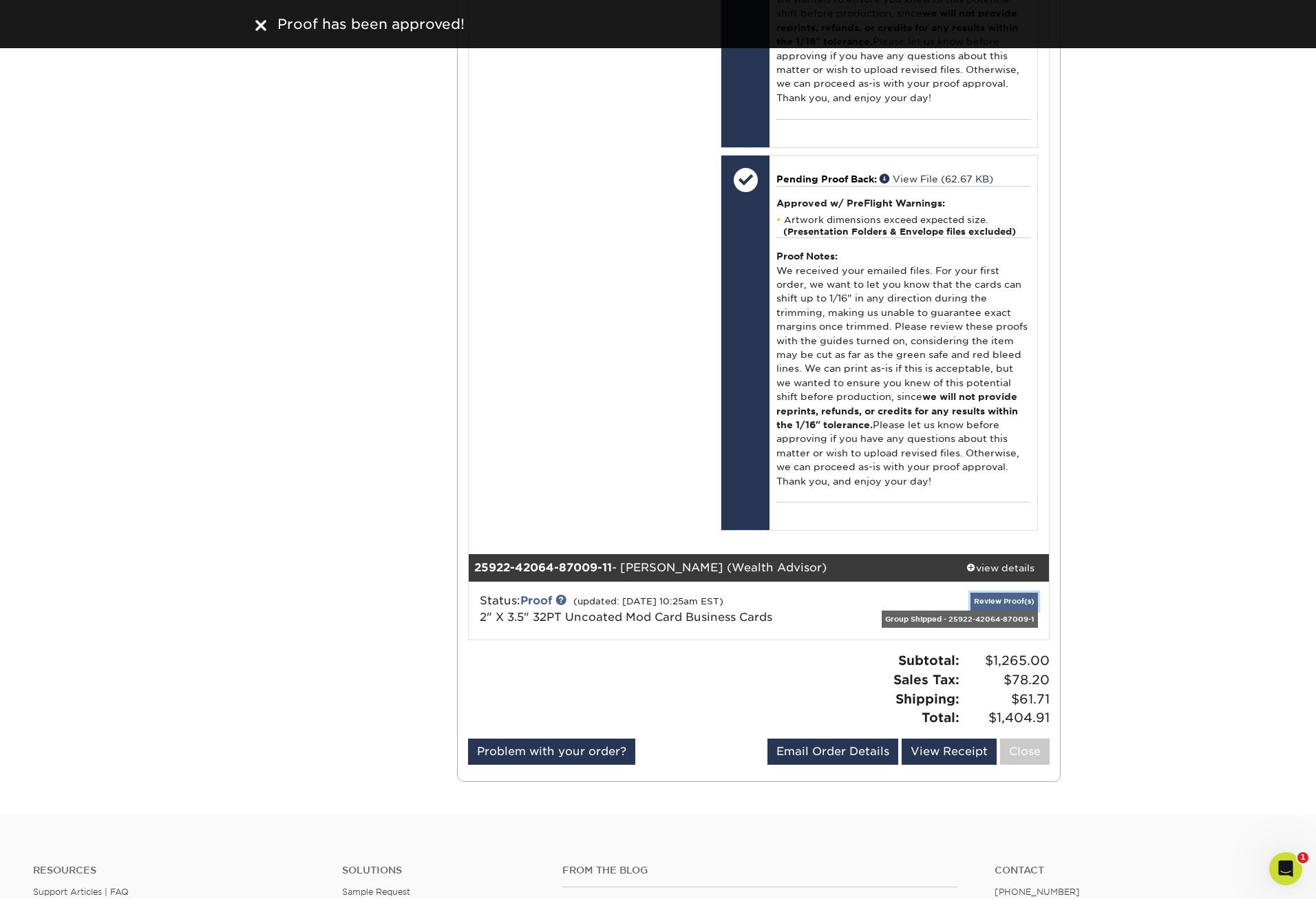
click at [988, 603] on link "Review Proof(s)" at bounding box center [1004, 601] width 67 height 17
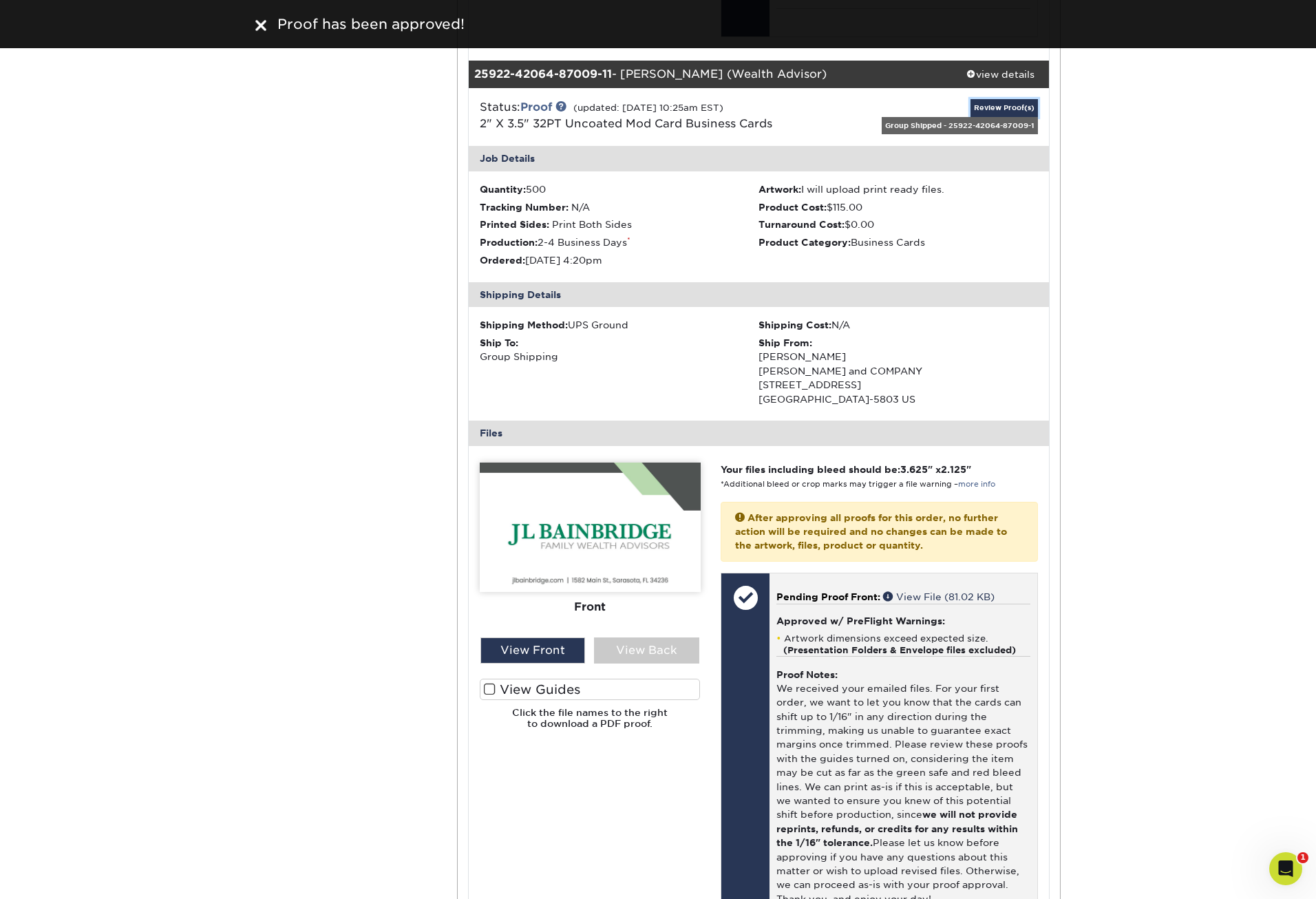
scroll to position [13217, 0]
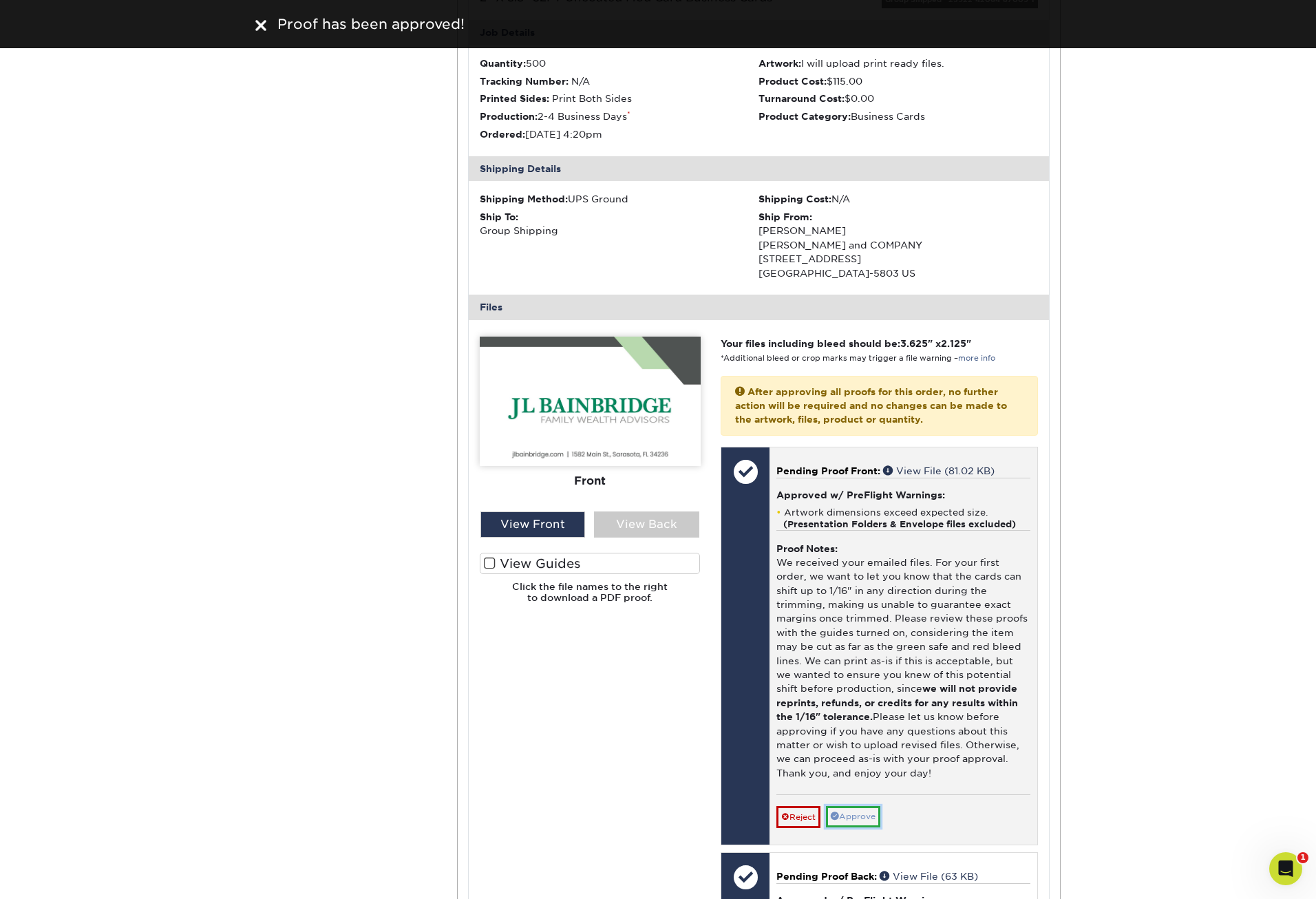
click at [865, 824] on link "Approve" at bounding box center [853, 816] width 54 height 21
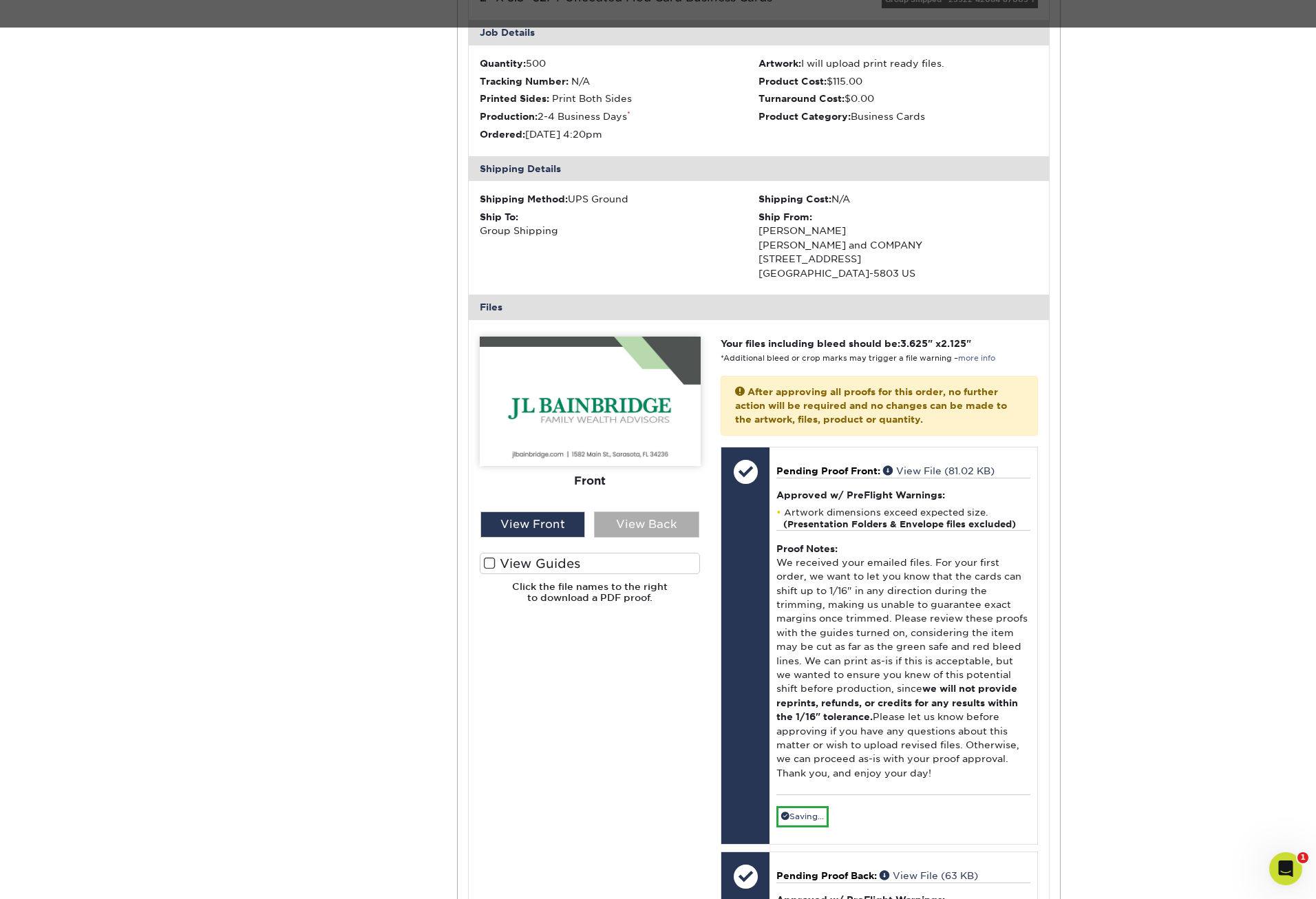
click at [665, 527] on div "View Back" at bounding box center [646, 524] width 105 height 26
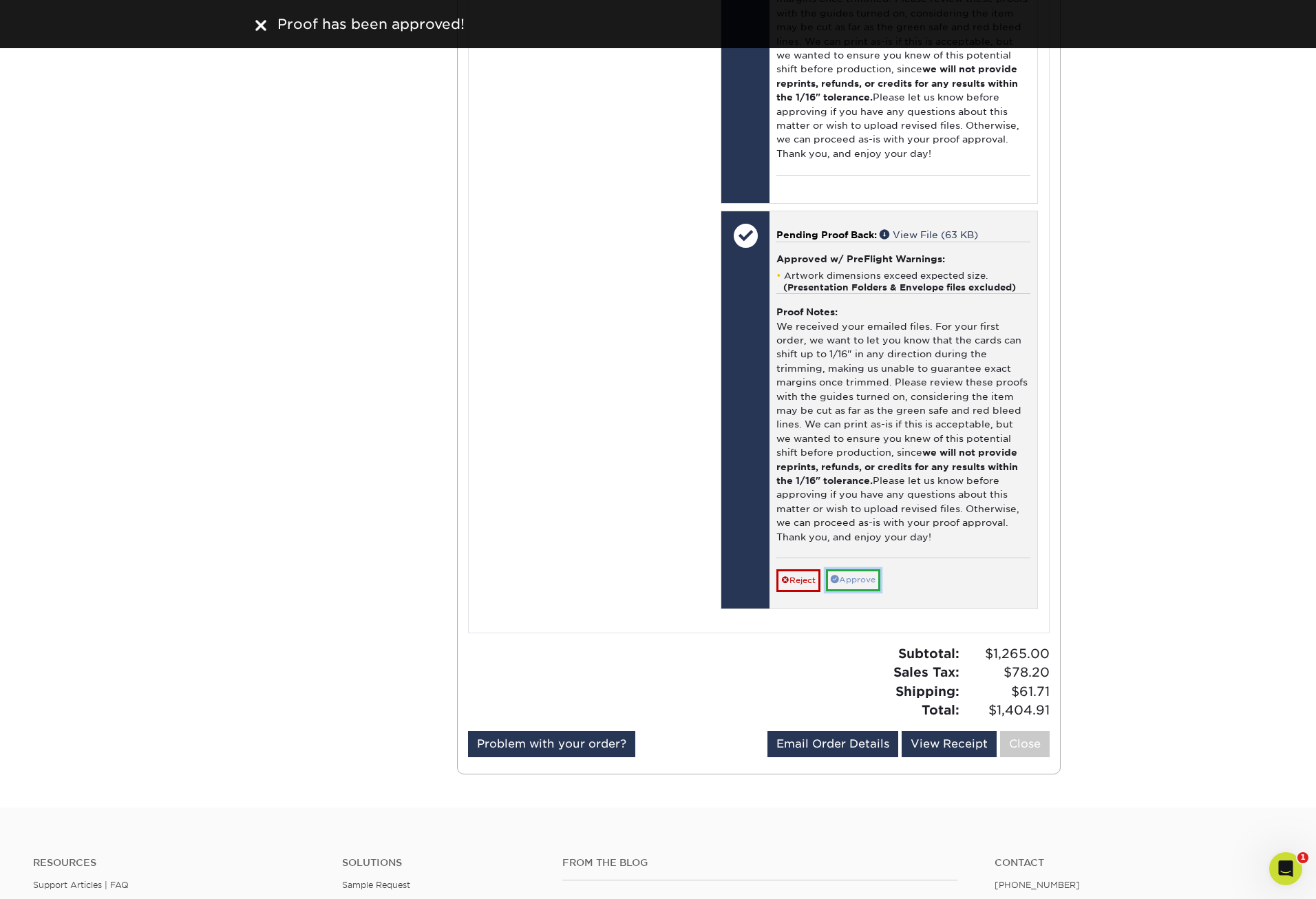
click at [859, 575] on link "Approve" at bounding box center [853, 580] width 54 height 21
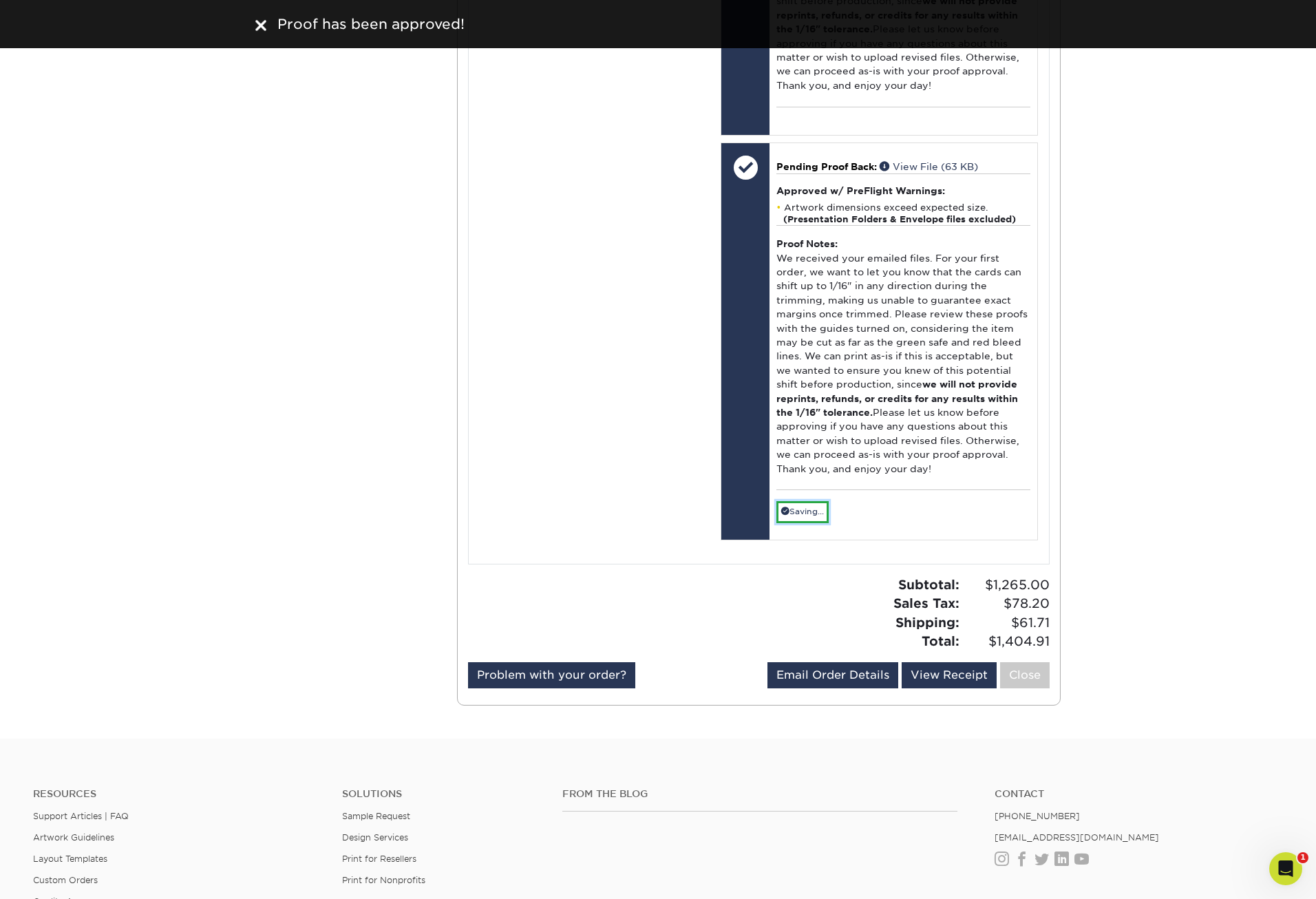
scroll to position [13905, 0]
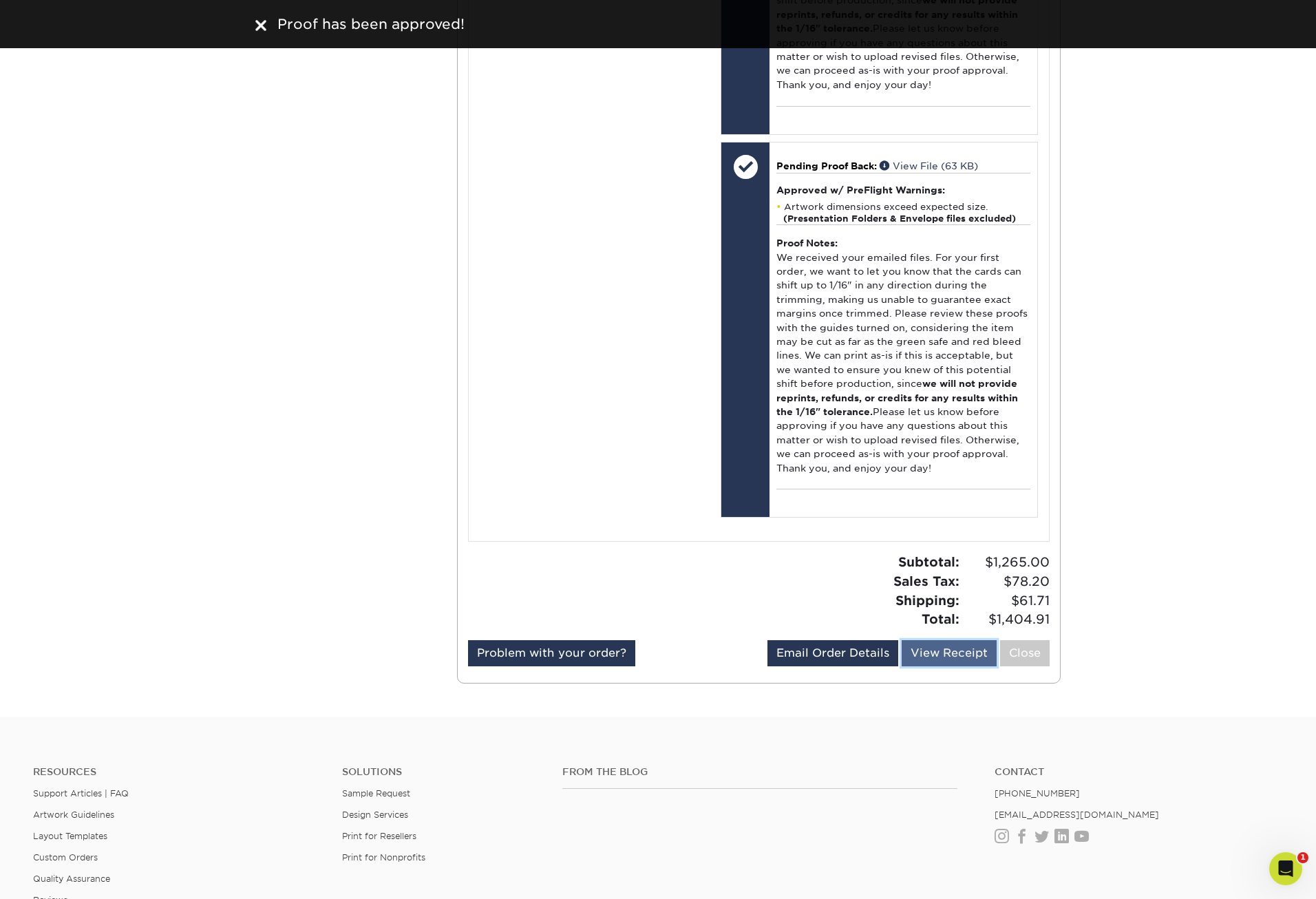
click at [968, 651] on link "View Receipt" at bounding box center [949, 653] width 95 height 26
